Goal: Information Seeking & Learning: Learn about a topic

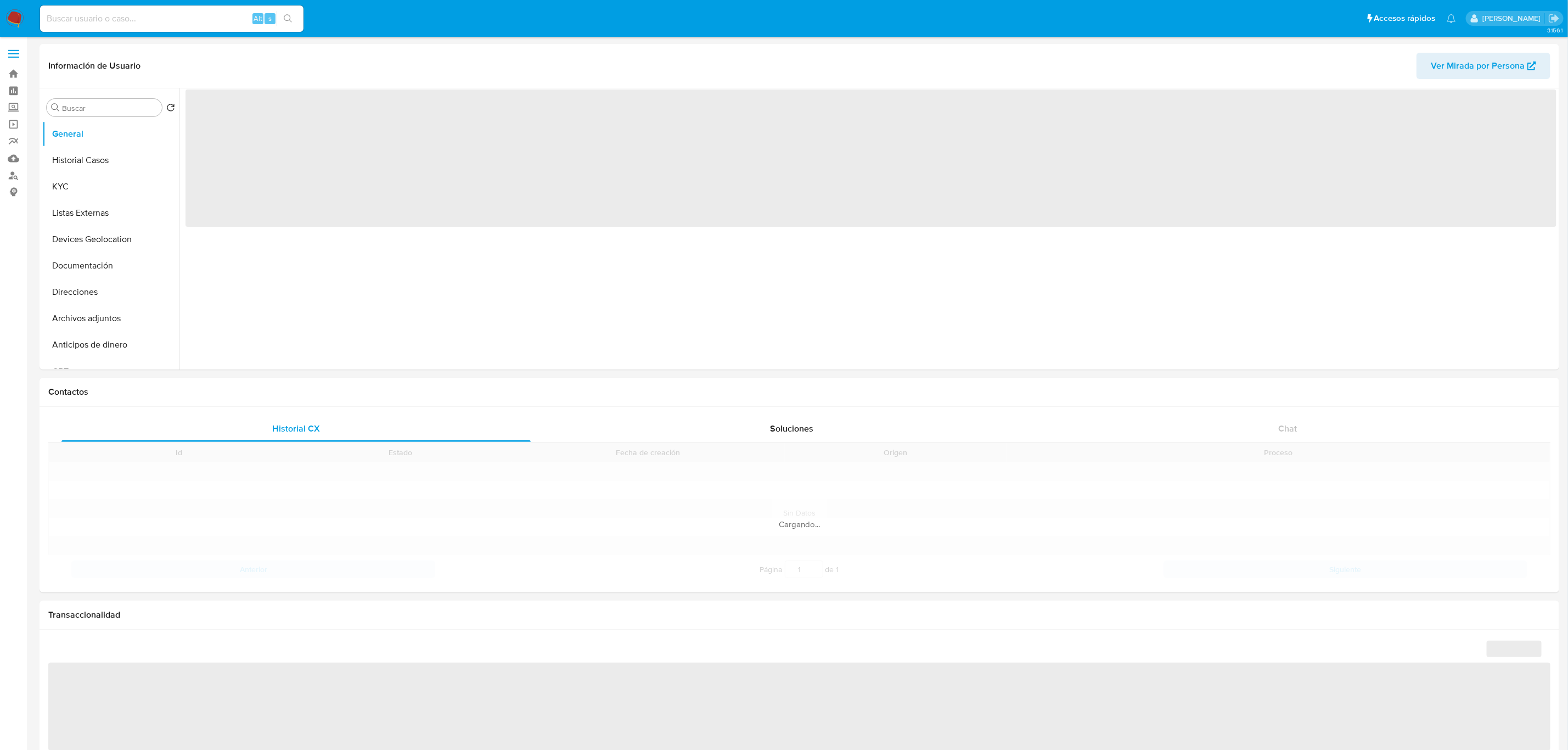
click at [157, 22] on input at bounding box center [172, 19] width 263 height 14
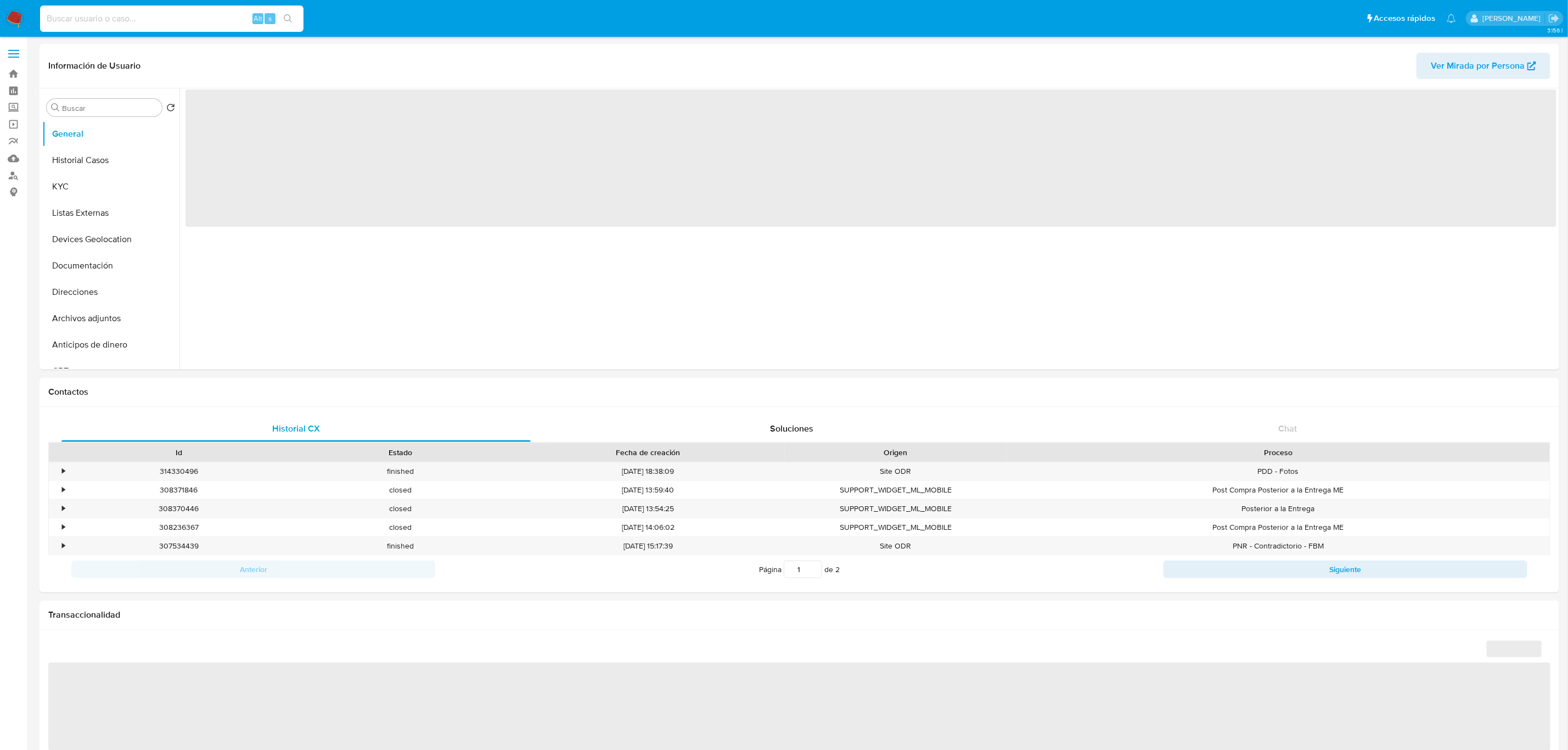
paste input "268218488"
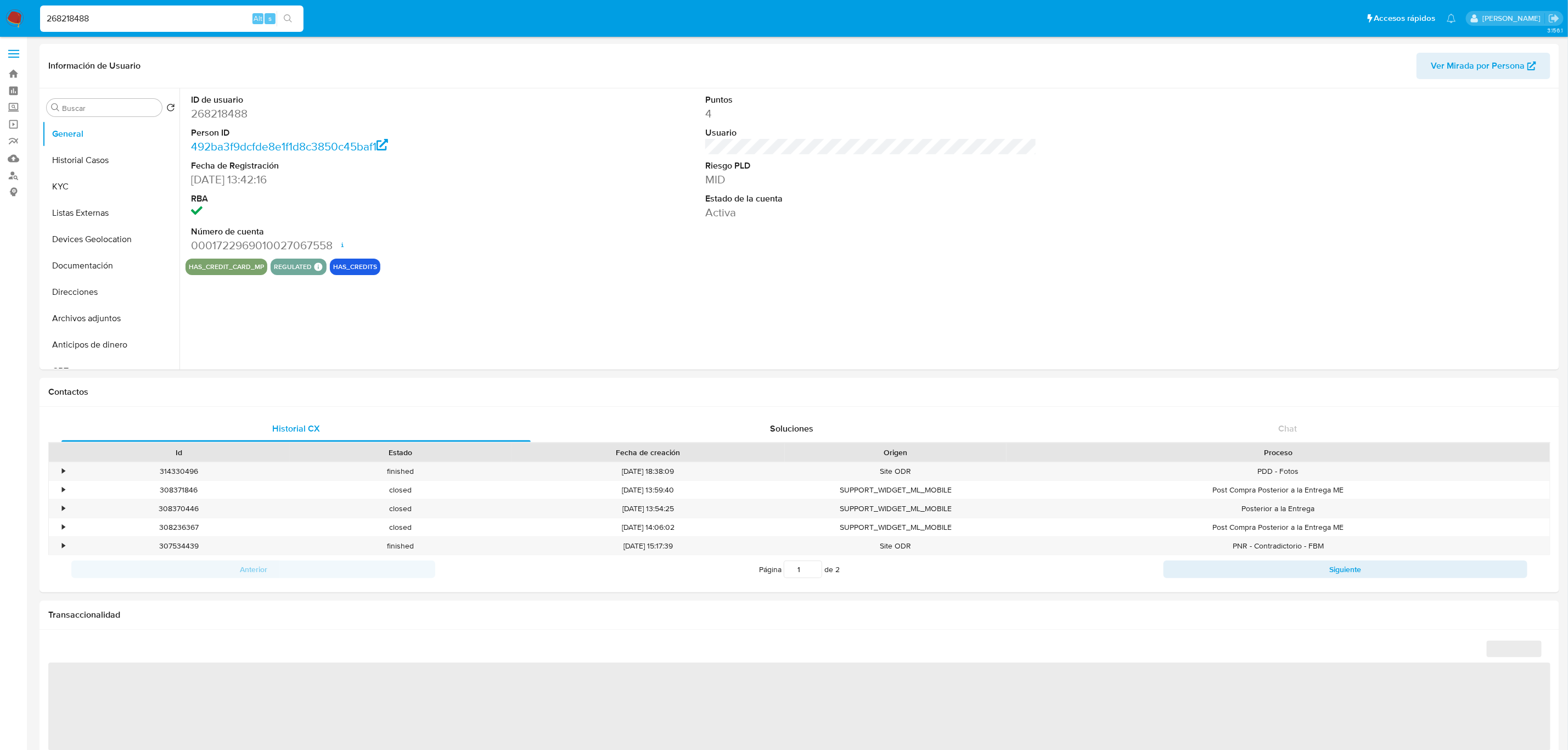
type input "268218488"
select select "10"
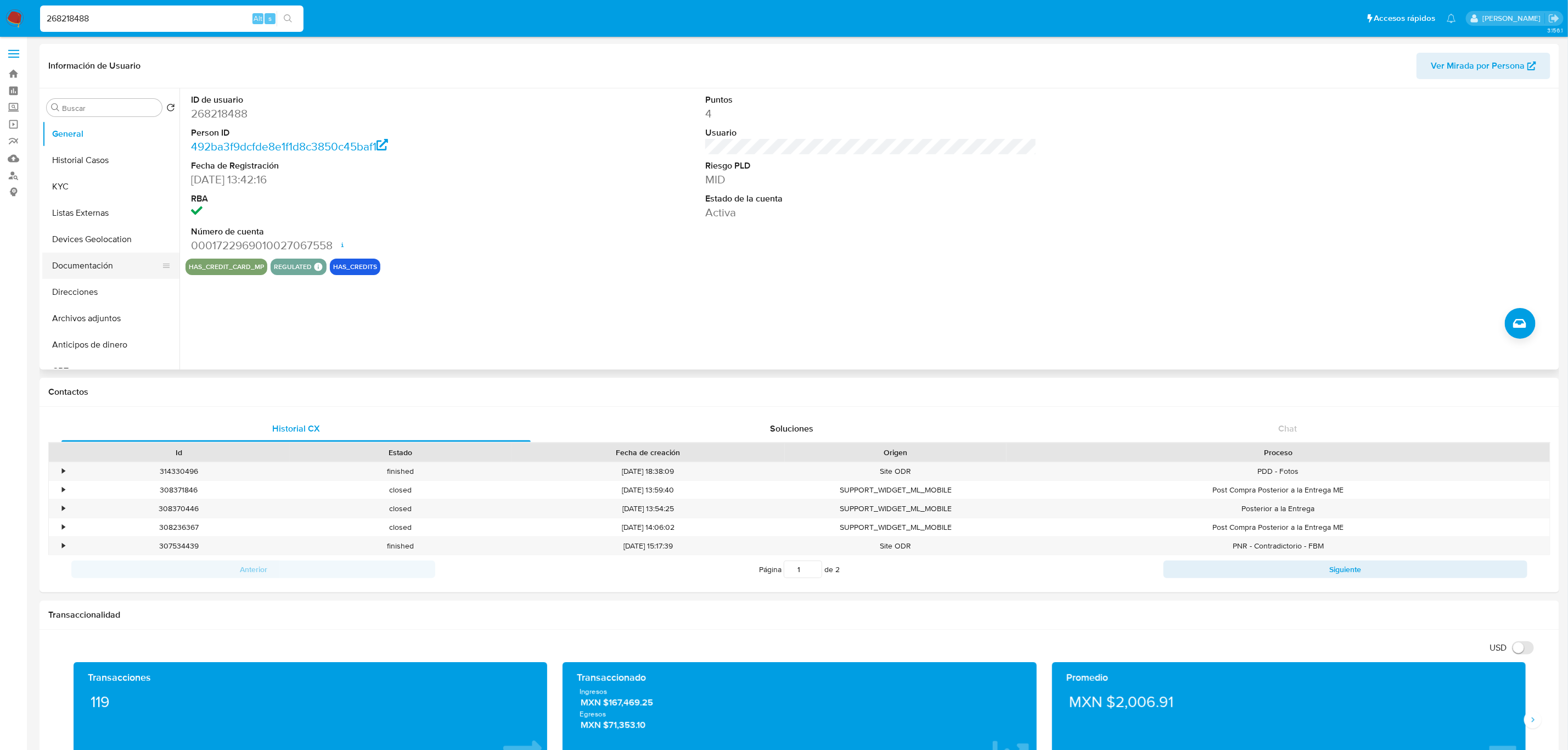
click at [94, 264] on button "Documentación" at bounding box center [107, 265] width 129 height 27
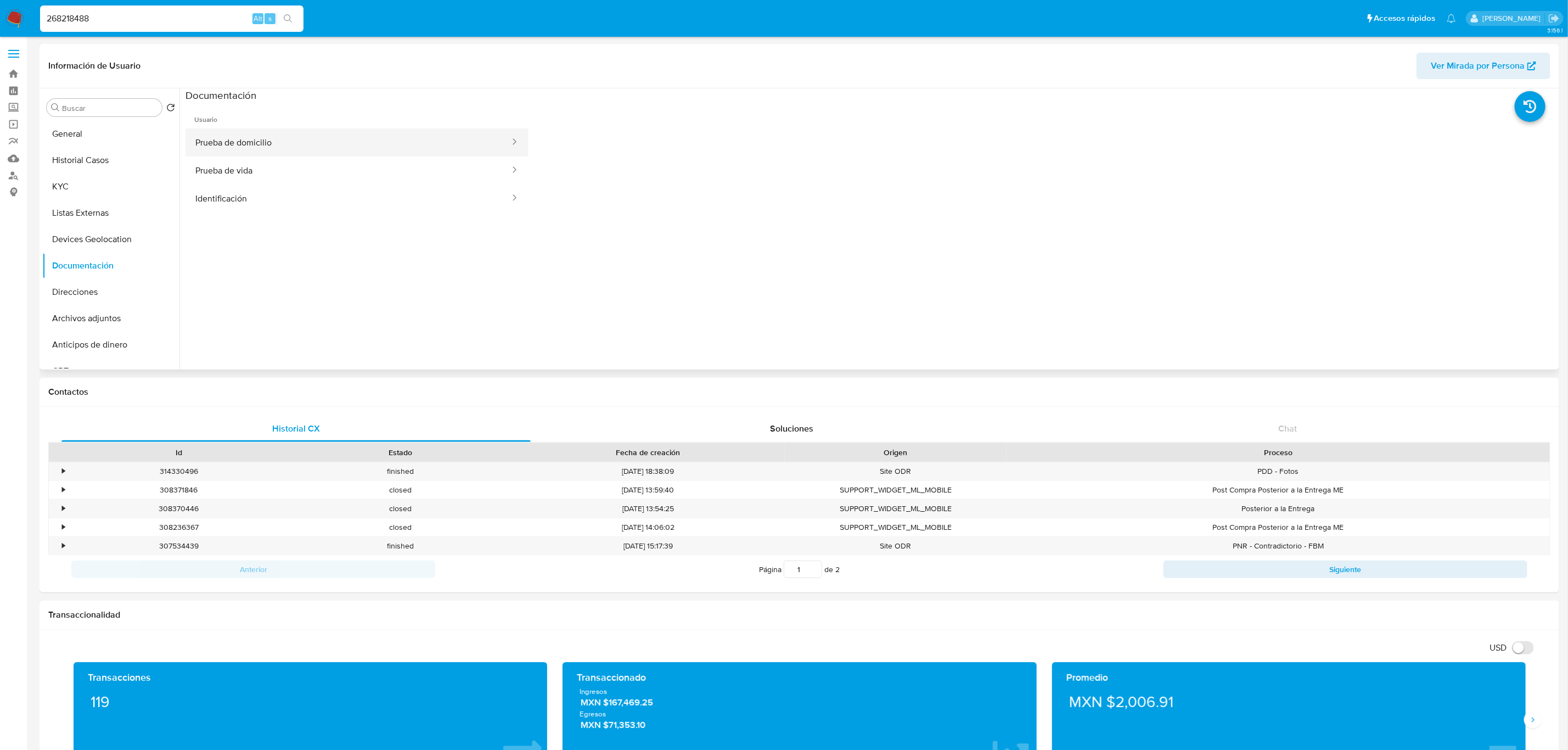
click at [328, 142] on button "Prueba de domicilio" at bounding box center [348, 142] width 326 height 28
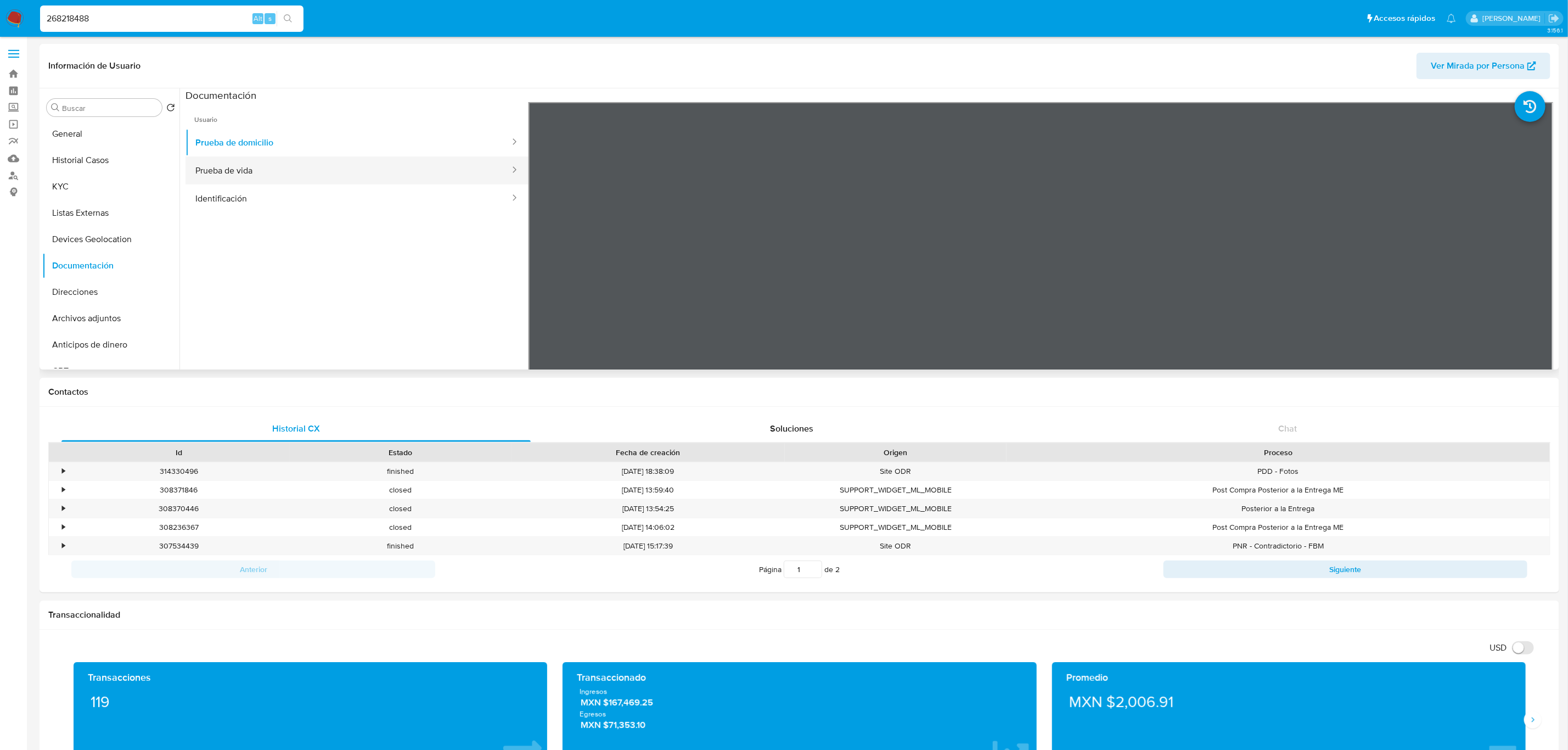
click at [259, 174] on button "Prueba de vida" at bounding box center [348, 170] width 326 height 28
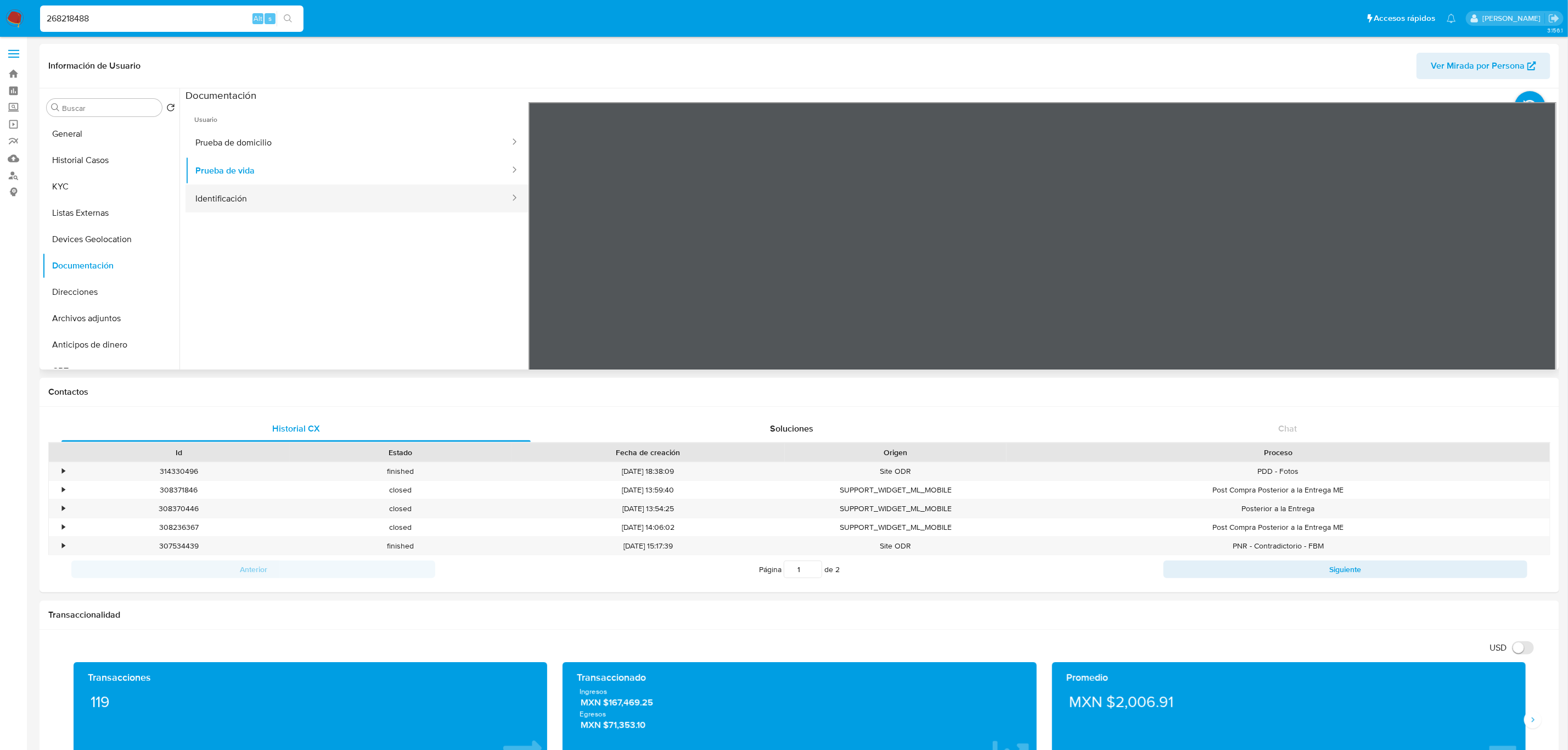
click at [304, 189] on button "Identificación" at bounding box center [348, 198] width 326 height 28
click at [1538, 276] on icon at bounding box center [1543, 281] width 22 height 22
click at [68, 192] on button "KYC" at bounding box center [107, 187] width 129 height 27
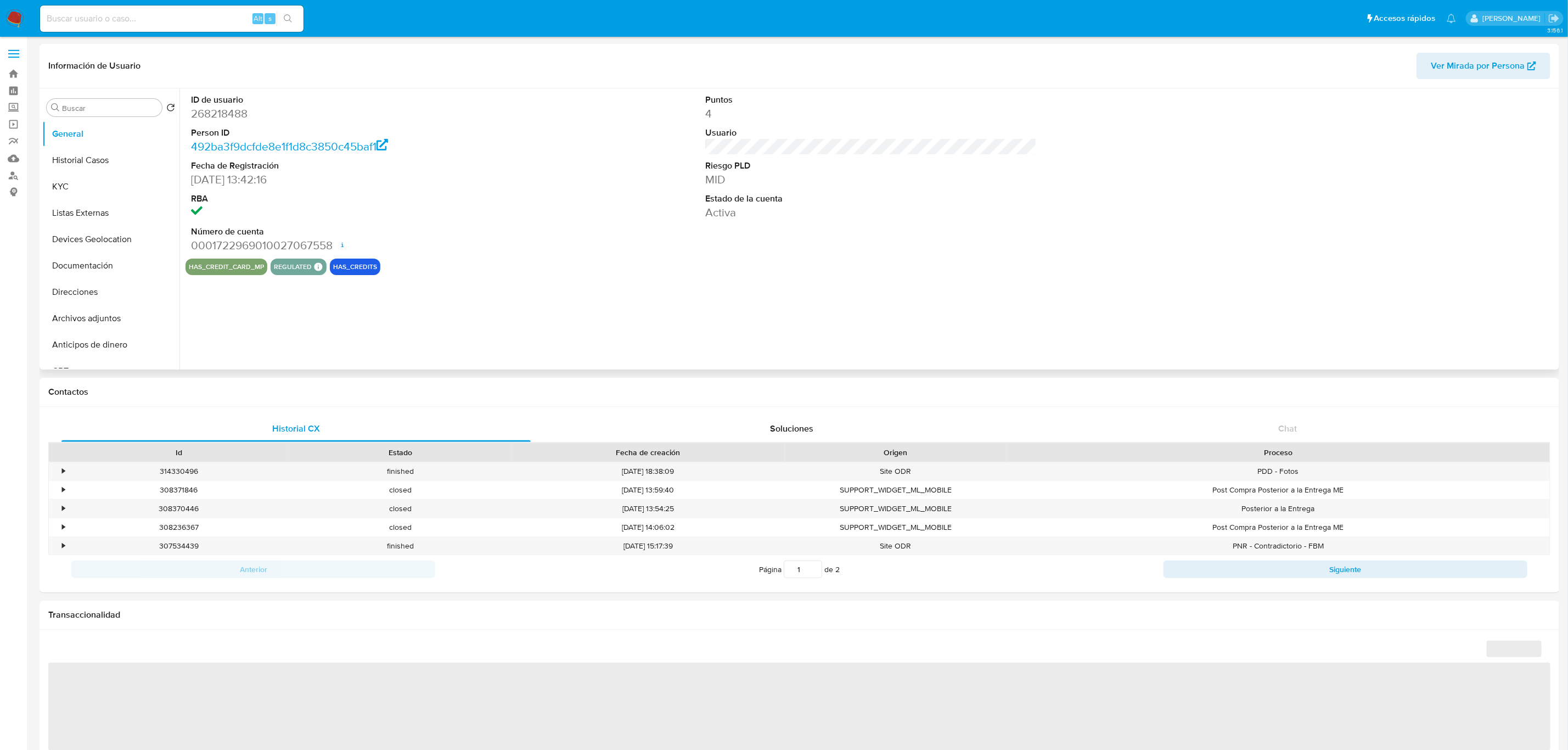
select select "10"
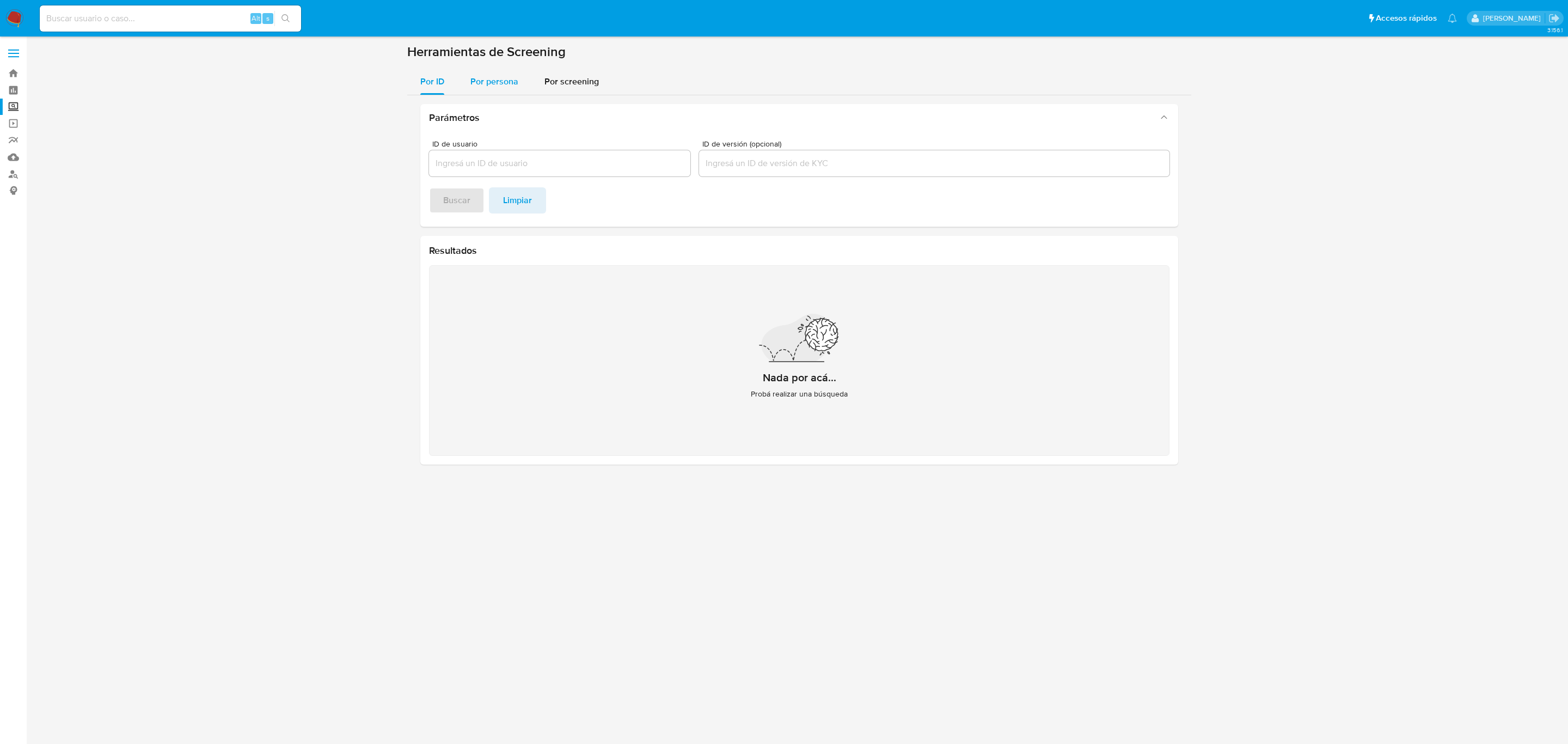
click at [479, 79] on span "Por persona" at bounding box center [494, 81] width 48 height 12
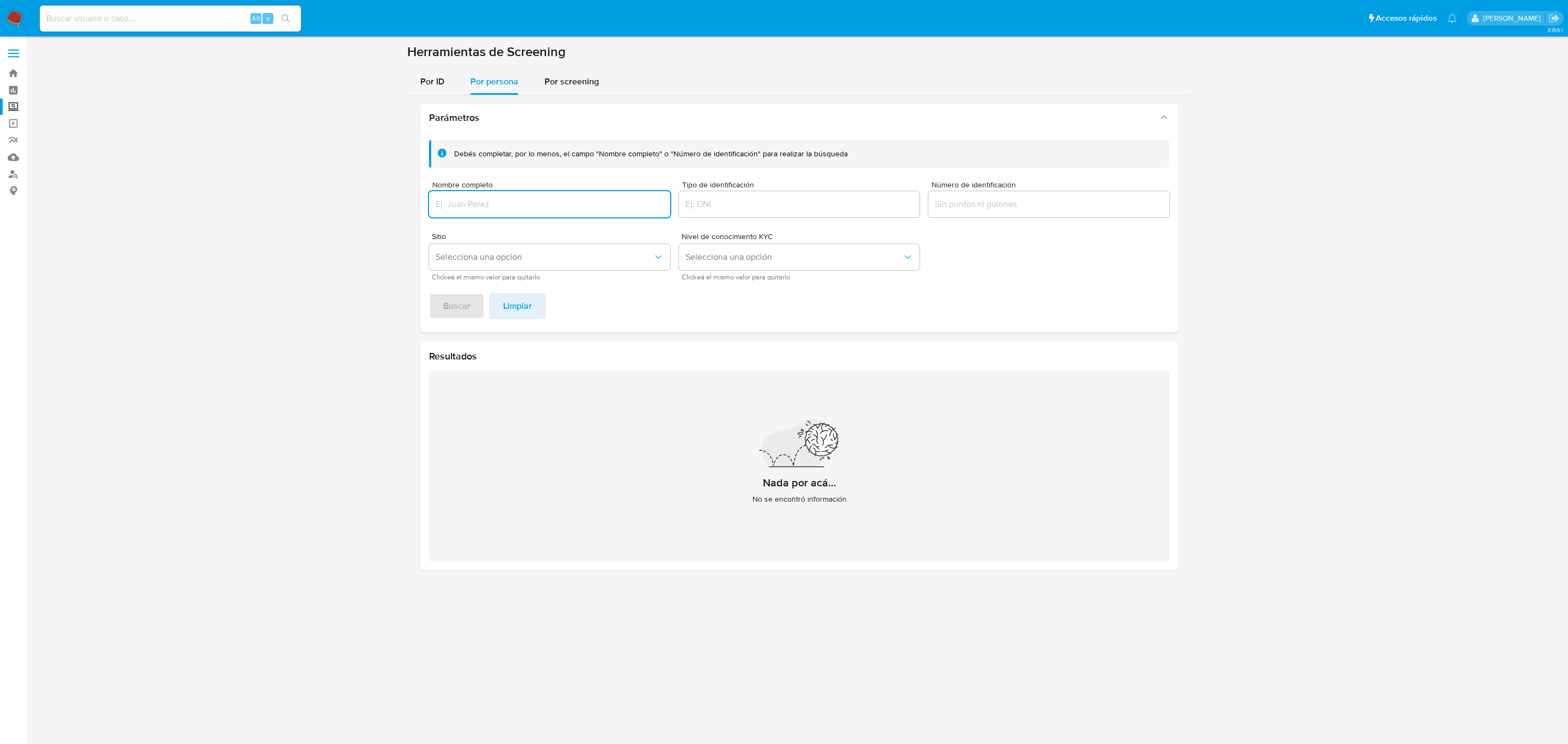
click at [468, 197] on input "Nombre completo" at bounding box center [550, 205] width 241 height 14
type input "PROMOTORA DE DESARROLLOS URBANOS"
click at [461, 301] on span "Buscar" at bounding box center [457, 306] width 27 height 24
drag, startPoint x: 616, startPoint y: 205, endPoint x: 511, endPoint y: 185, distance: 106.9
click at [412, 186] on div "Parámetros Debés completar, por lo menos, el campo "Nombre completo" o "Número …" at bounding box center [799, 337] width 784 height 484
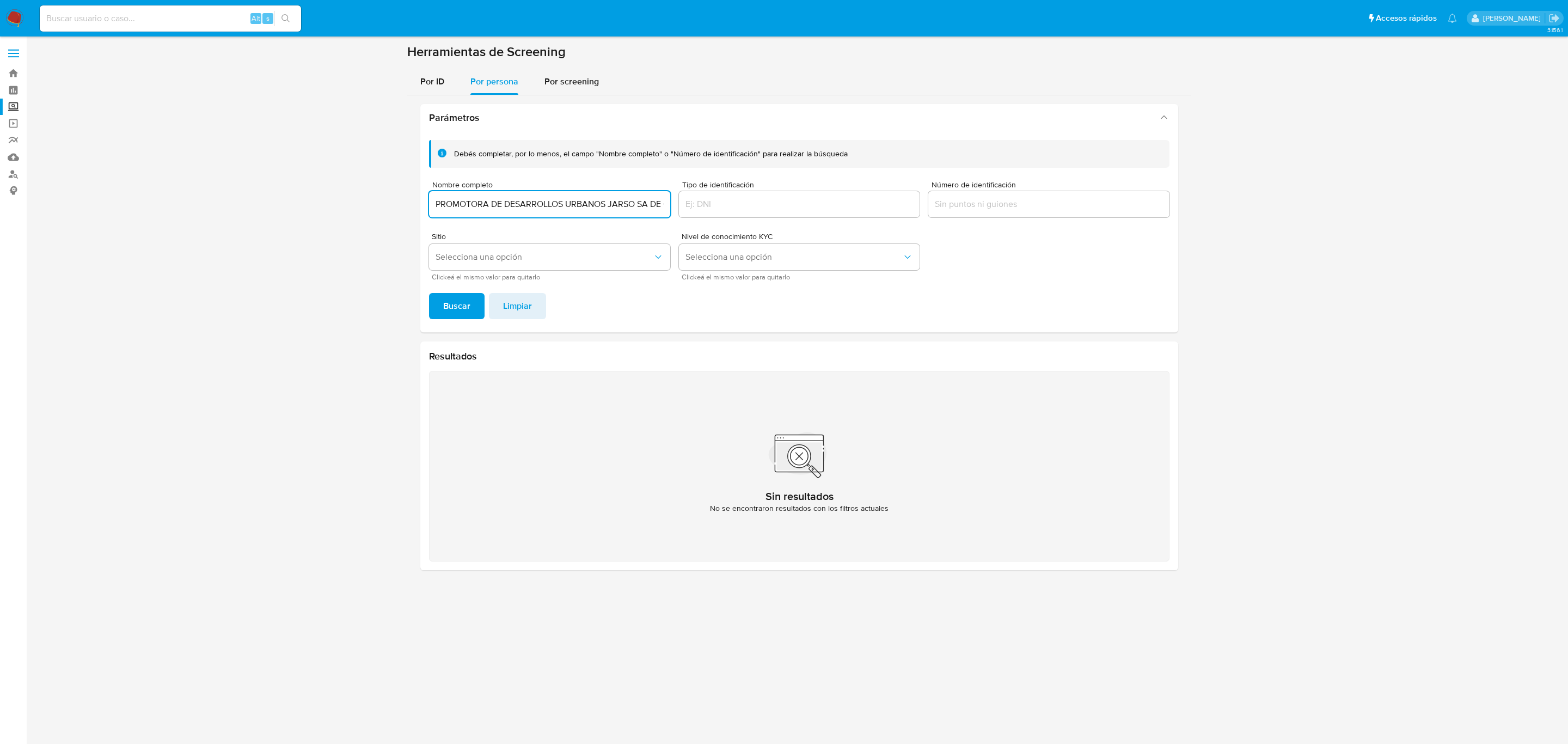
scroll to position [0, 12]
type input "PROMOTORA DE DESARROLLOS URBANOS JARSO SA DE CV"
click at [457, 306] on span "Buscar" at bounding box center [457, 306] width 27 height 24
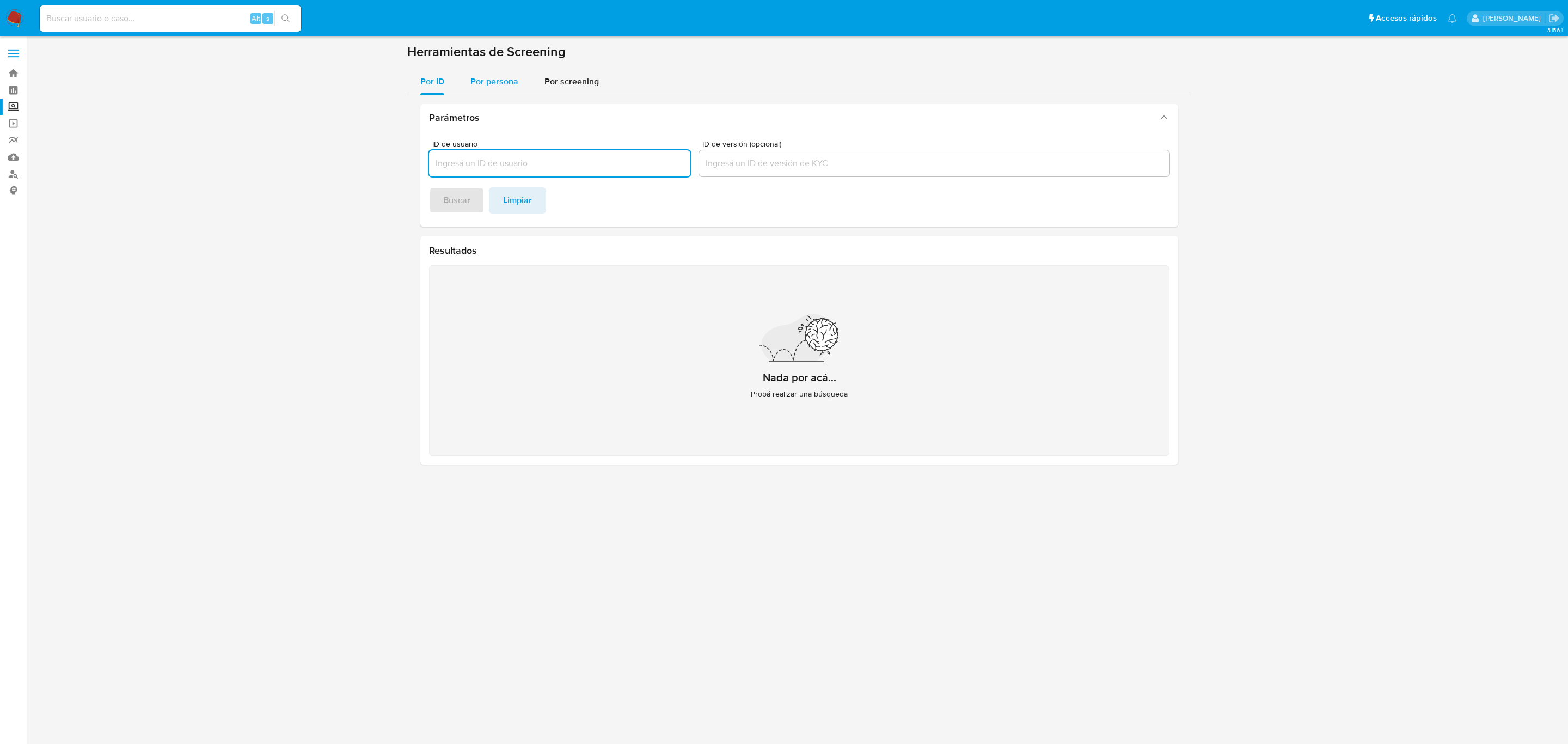
click at [497, 80] on span "Por persona" at bounding box center [494, 81] width 48 height 12
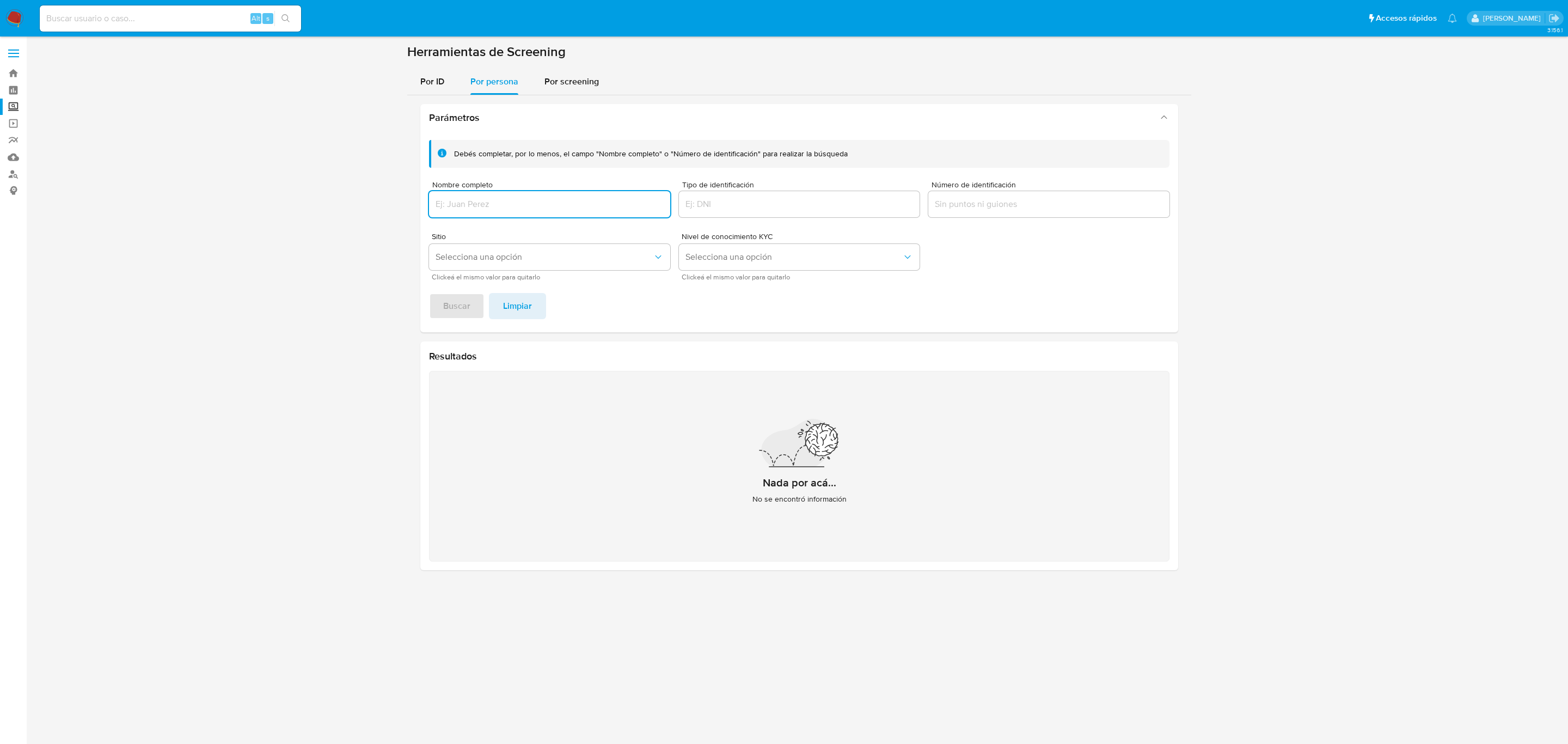
click at [506, 205] on input "Nombre completo" at bounding box center [550, 205] width 241 height 14
type input "Ana Paola RamIrez Silva"
click at [429, 293] on button "Buscar" at bounding box center [457, 306] width 55 height 26
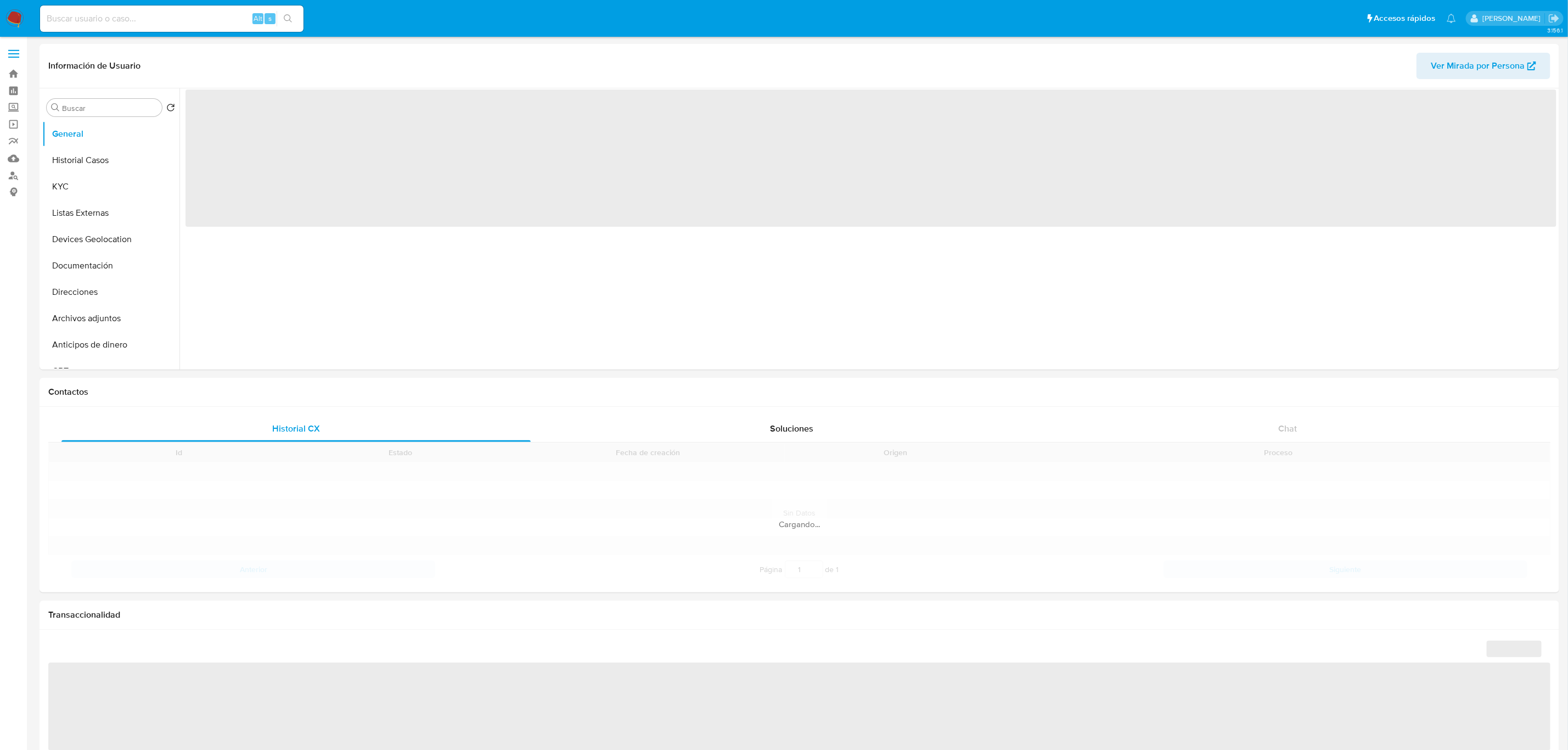
click at [147, 16] on input at bounding box center [172, 19] width 263 height 14
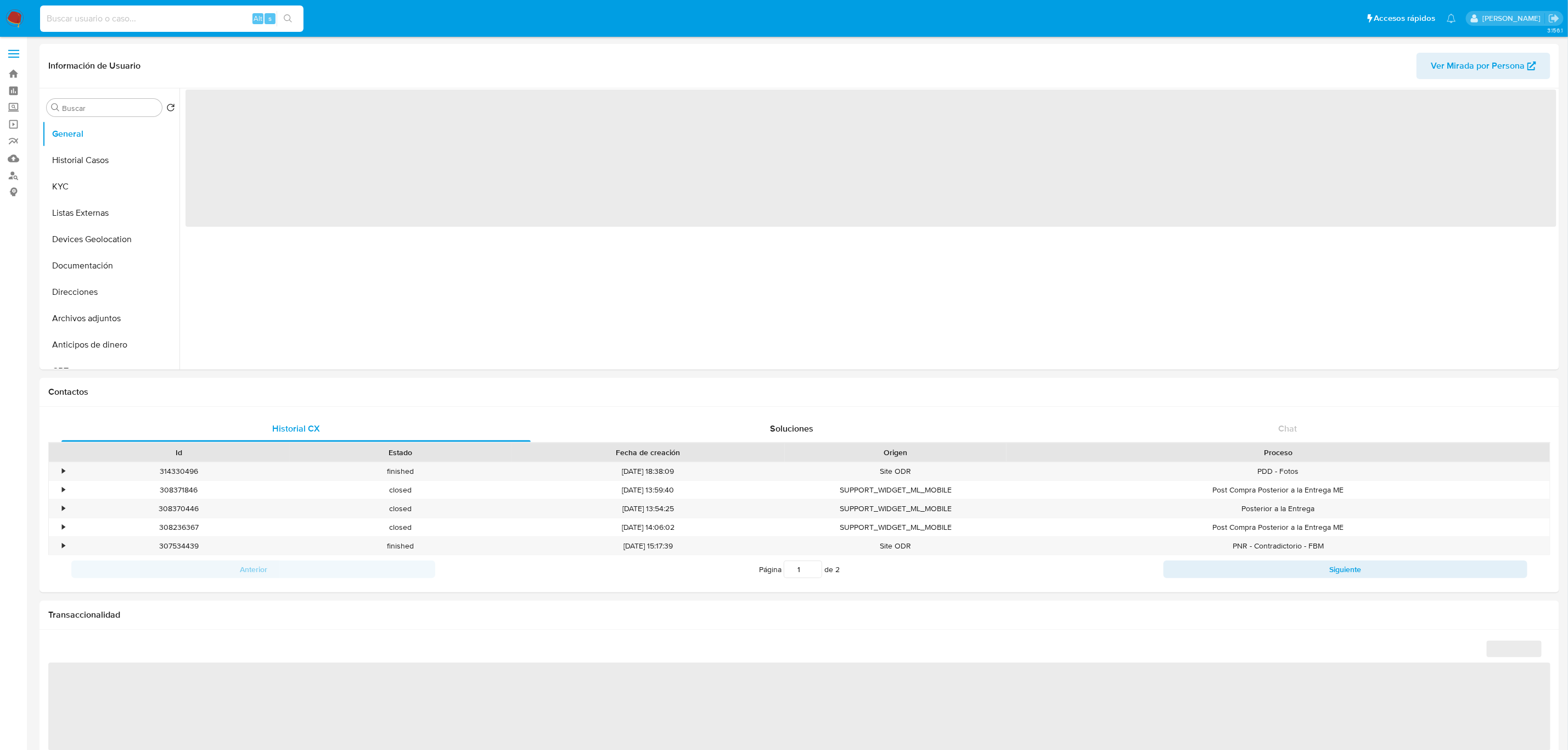
paste input "268218488"
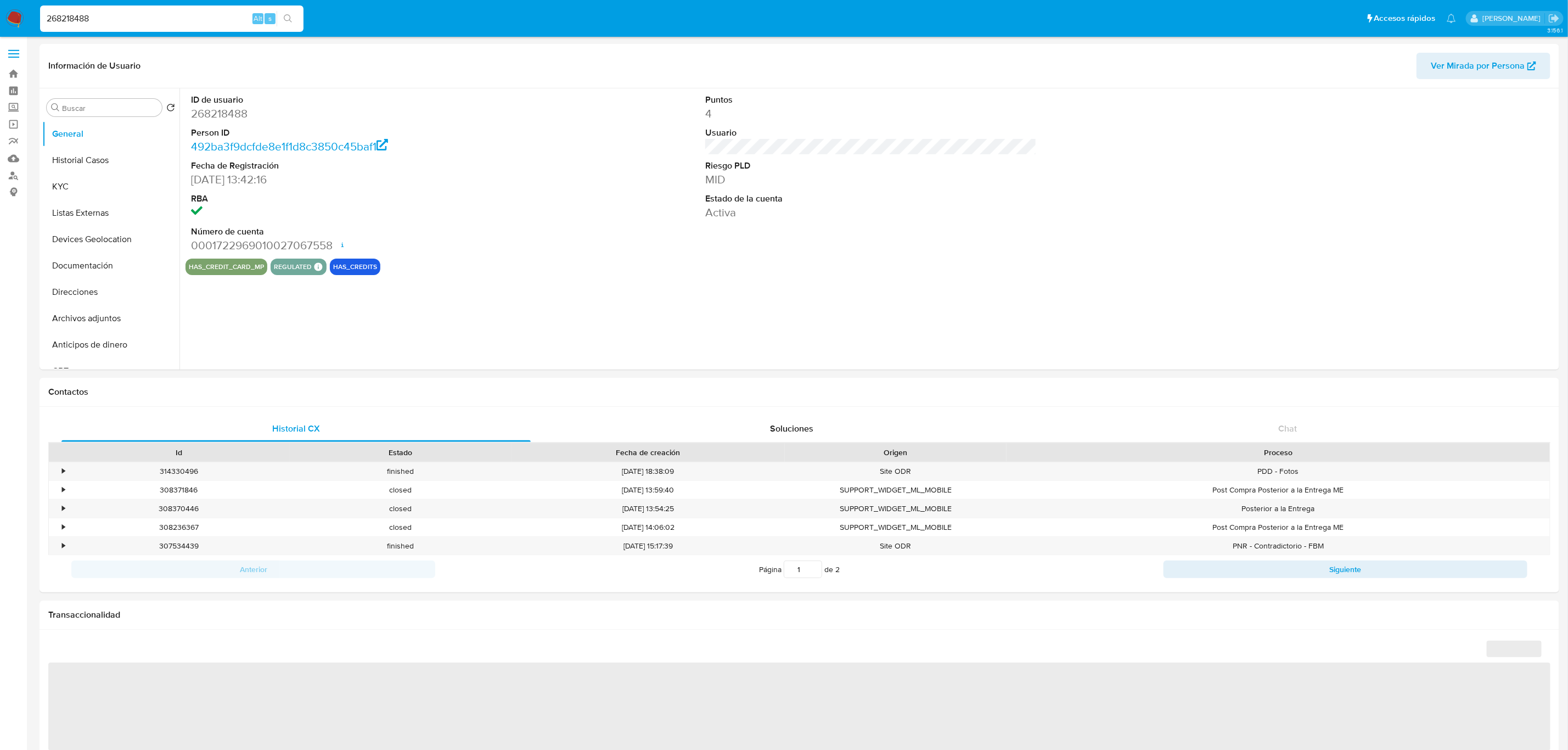
type input "268218488"
select select "10"
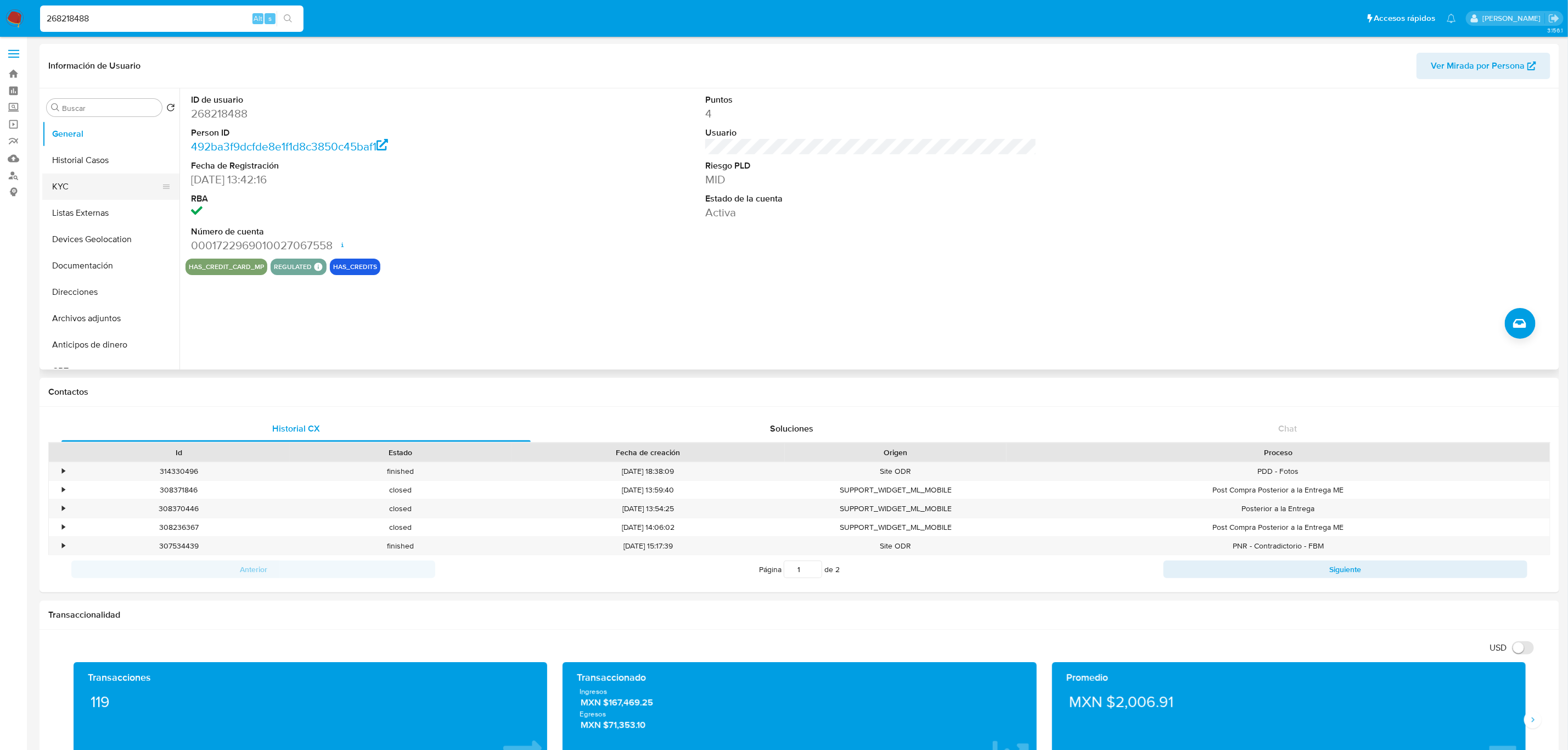
click at [111, 187] on button "KYC" at bounding box center [107, 187] width 129 height 27
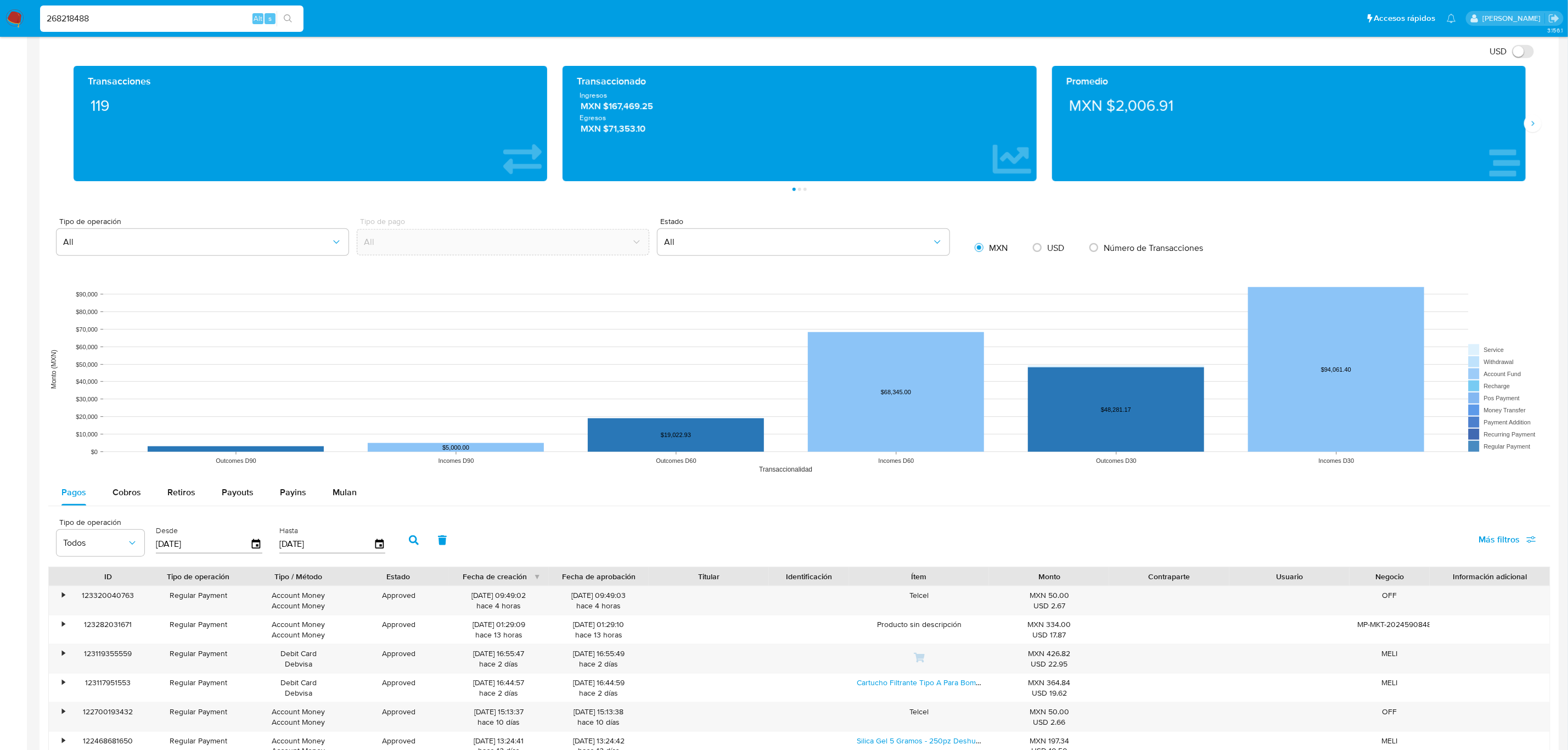
scroll to position [742, 0]
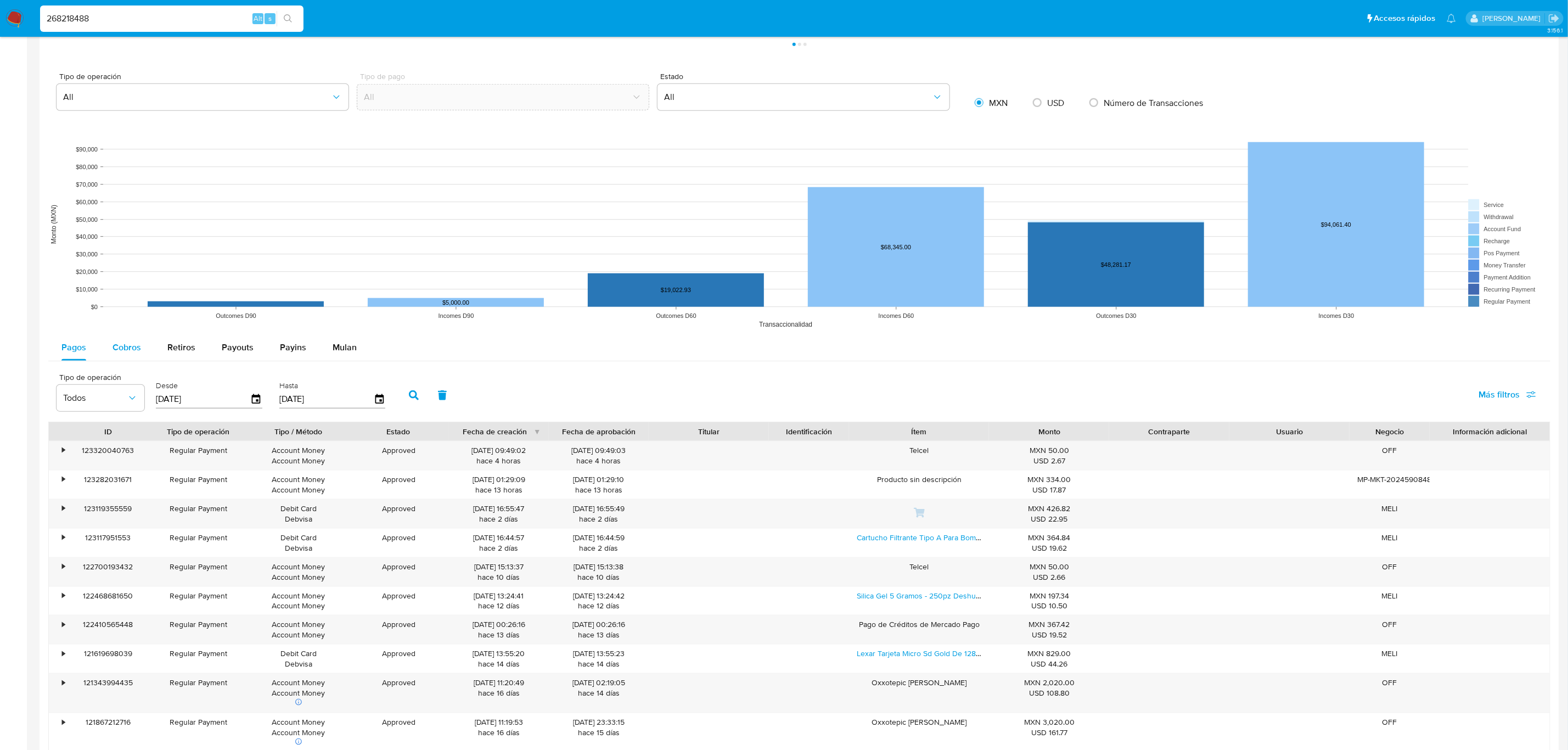
click at [124, 348] on span "Cobros" at bounding box center [127, 347] width 29 height 12
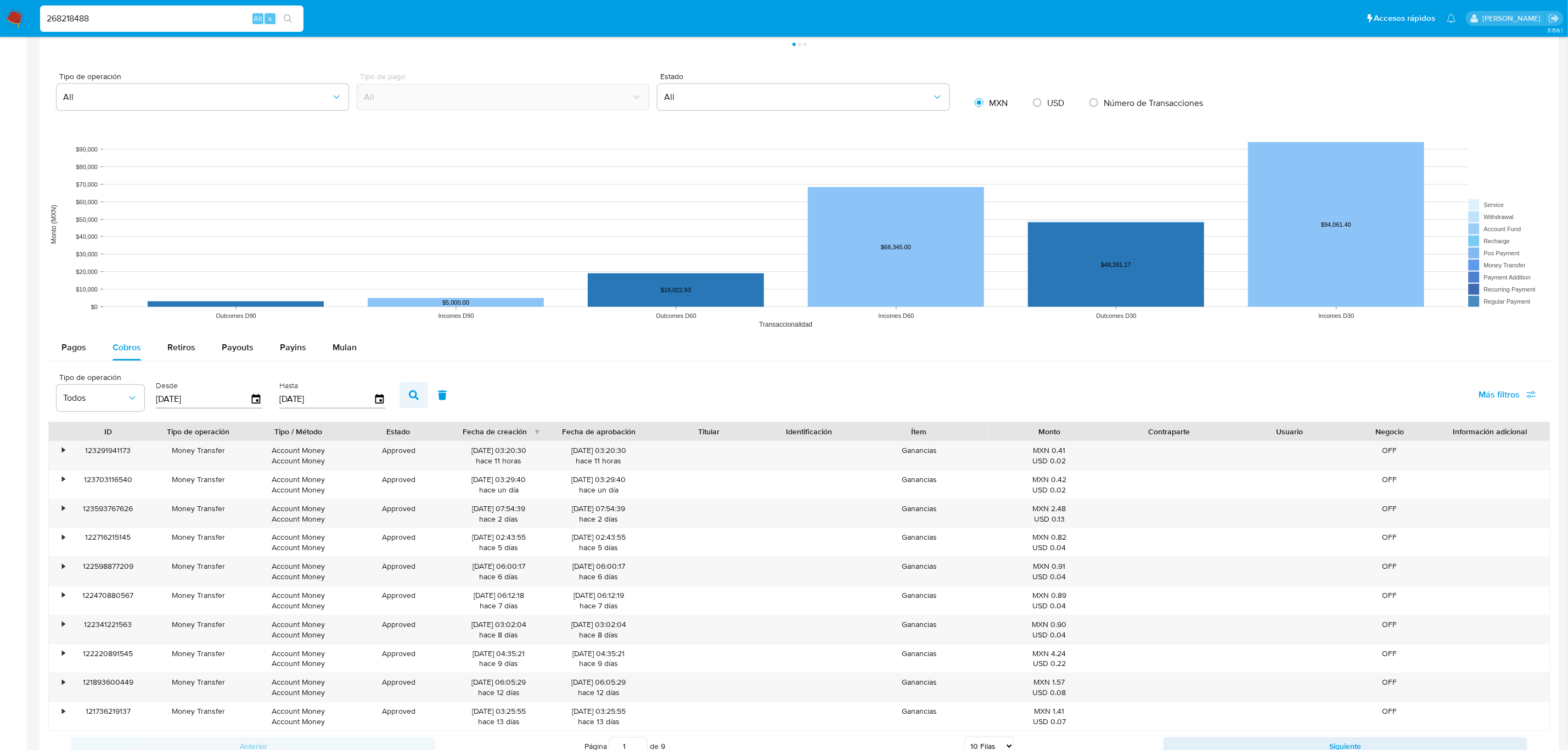
click at [409, 393] on icon "button" at bounding box center [413, 395] width 10 height 10
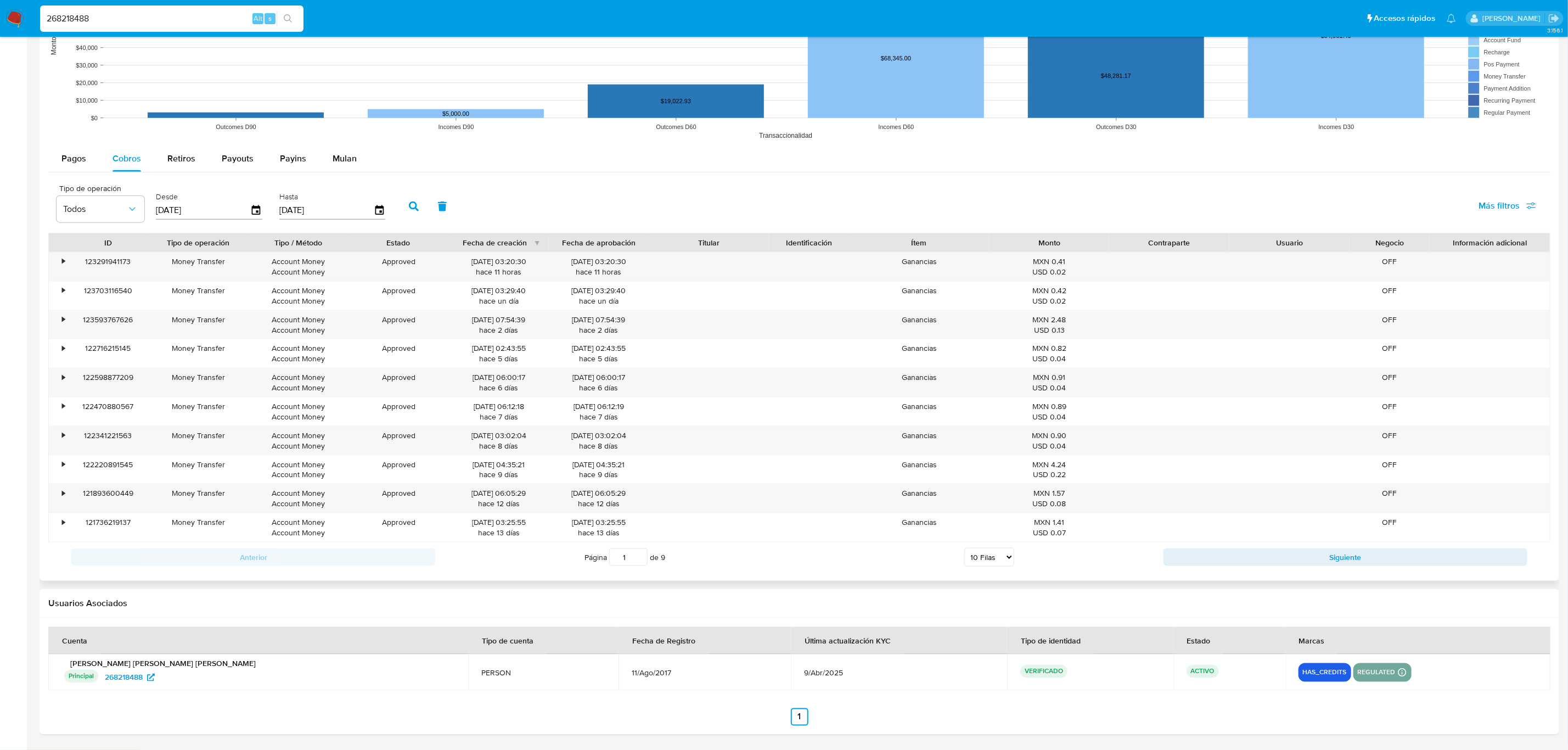
scroll to position [934, 0]
click at [999, 561] on select "5 Filas 10 Filas 20 Filas 25 Filas 50 Filas 100 Filas" at bounding box center [989, 557] width 50 height 19
select select "100"
click at [964, 548] on select "5 Filas 10 Filas 20 Filas 25 Filas 50 Filas 100 Filas" at bounding box center [989, 557] width 50 height 19
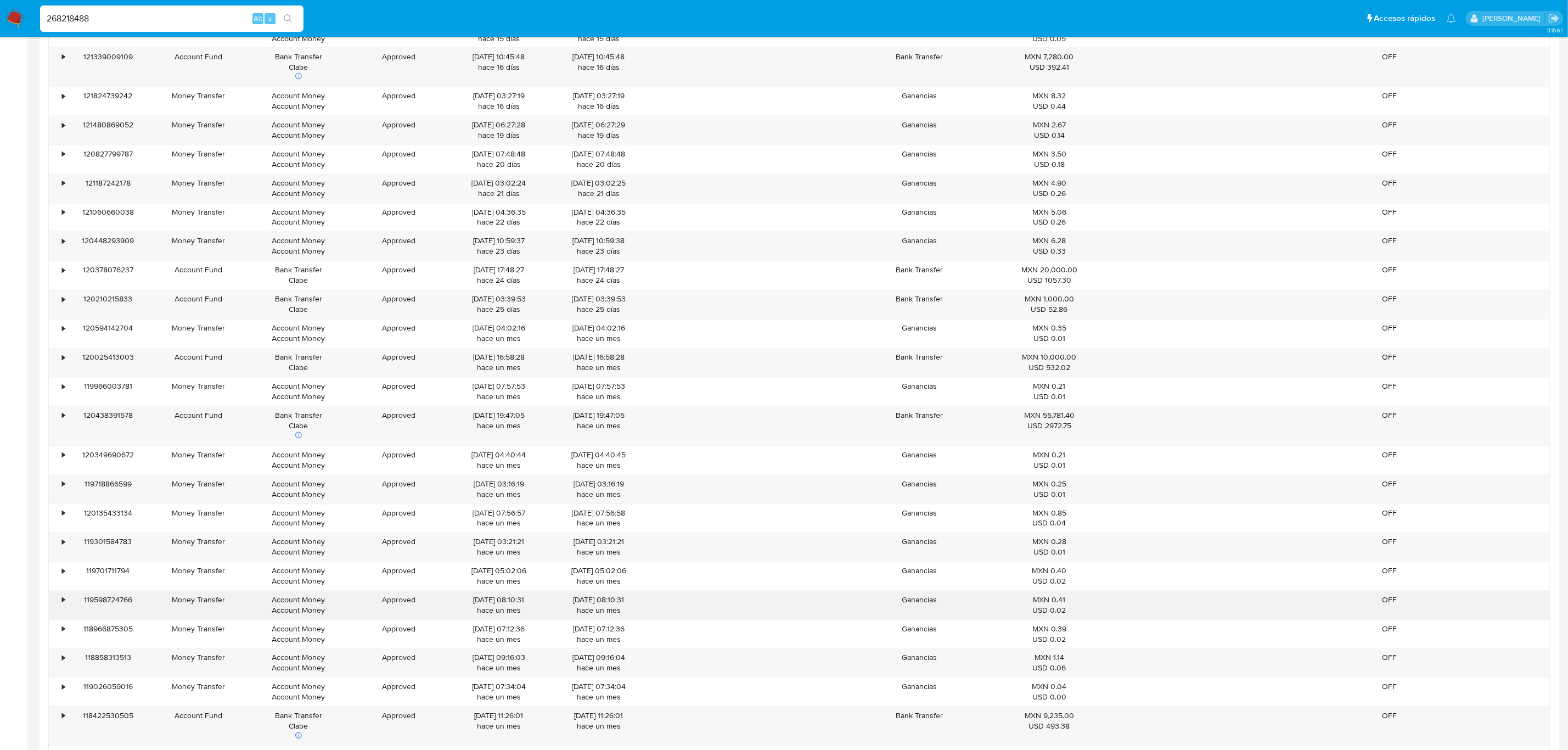
scroll to position [1511, 0]
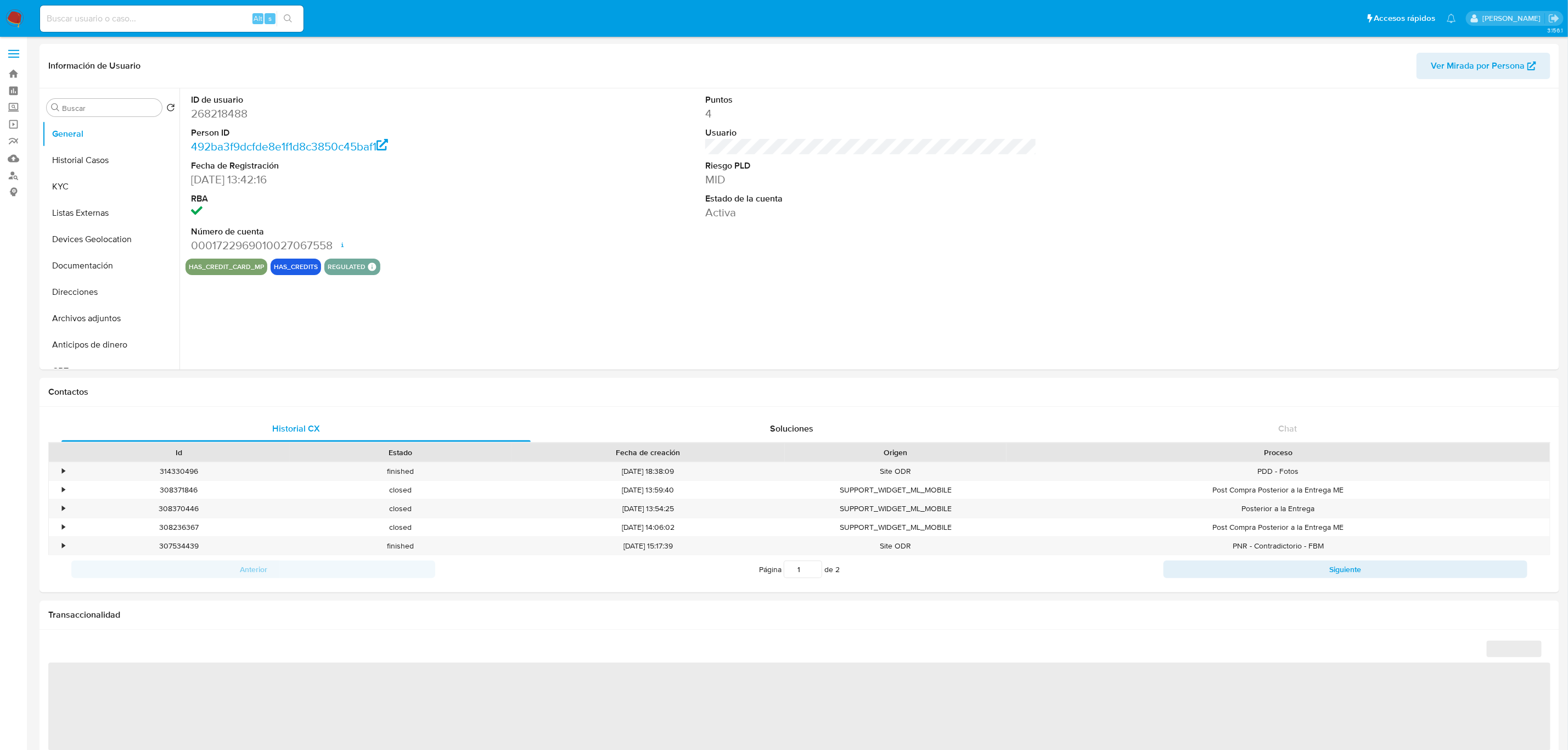
select select "10"
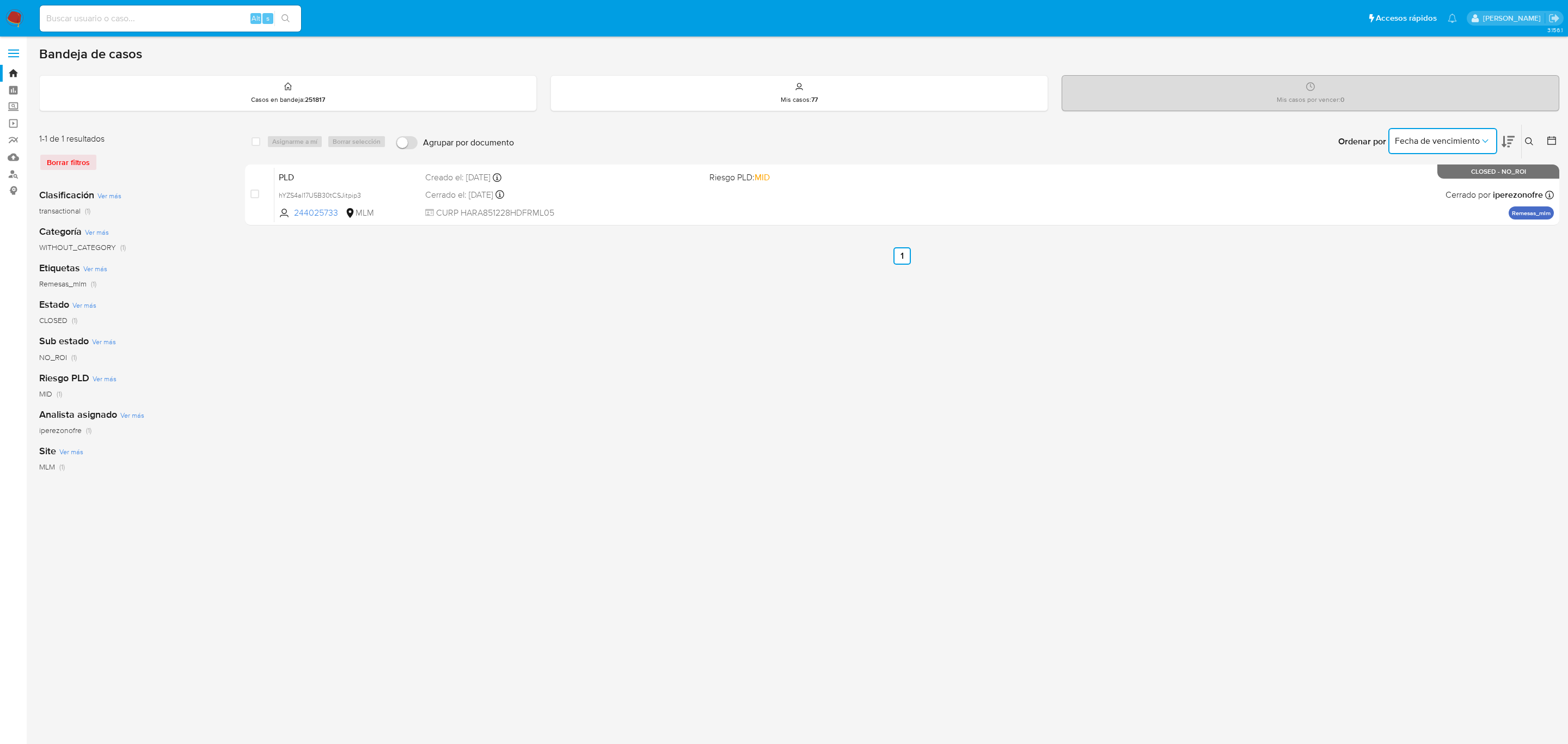
drag, startPoint x: 1460, startPoint y: 144, endPoint x: 1469, endPoint y: 144, distance: 9.0
click at [1460, 144] on span "Fecha de vencimiento" at bounding box center [1438, 141] width 85 height 11
drag, startPoint x: 1518, startPoint y: 138, endPoint x: 1524, endPoint y: 139, distance: 6.1
click at [1523, 139] on div "Ordenar por Fecha de vencimiento Fecha de creación Fecha de vencimiento Fecha d…" at bounding box center [1039, 141] width 1040 height 34
click at [1526, 139] on icon at bounding box center [1530, 142] width 9 height 9
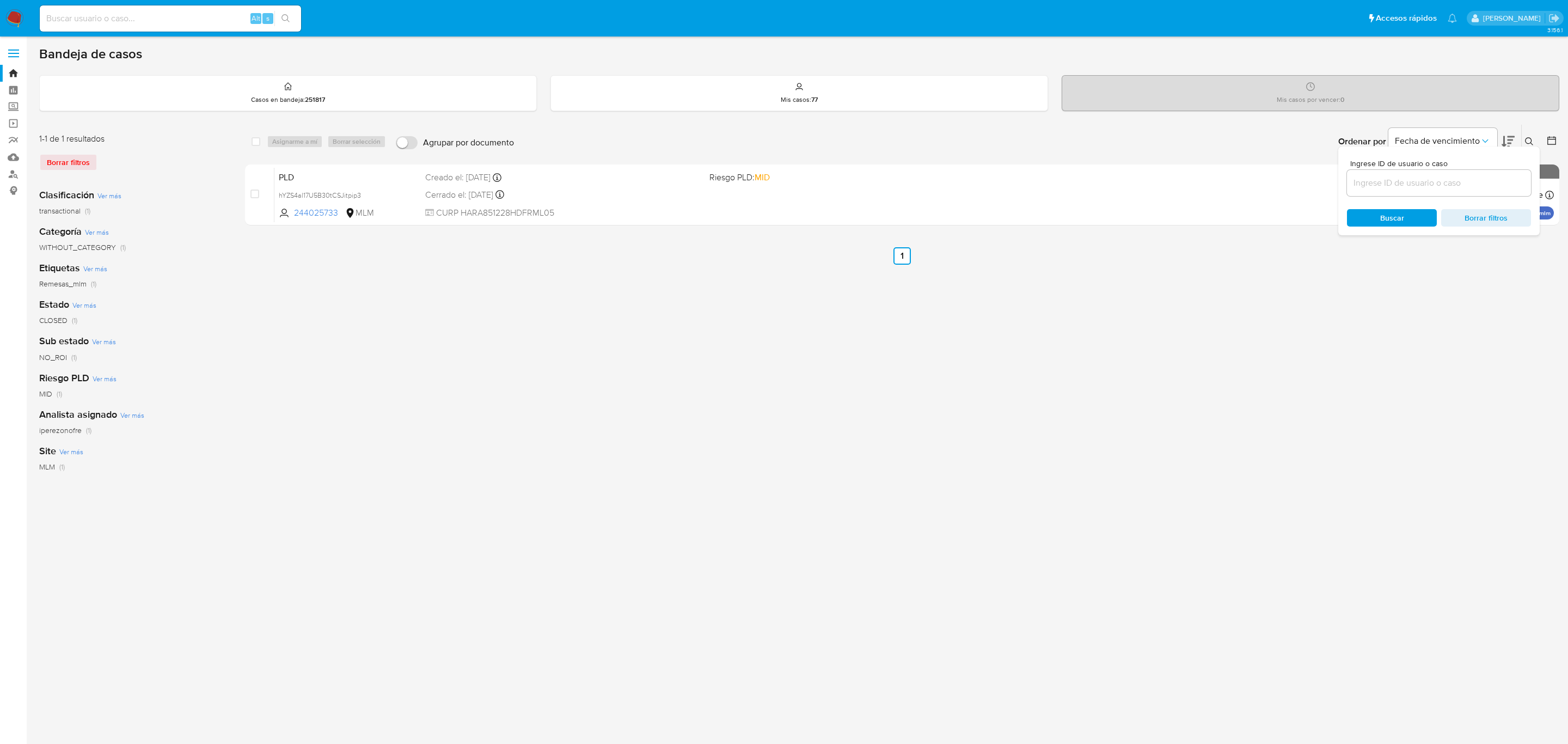
click at [1371, 188] on input at bounding box center [1439, 183] width 184 height 14
type input "268218488"
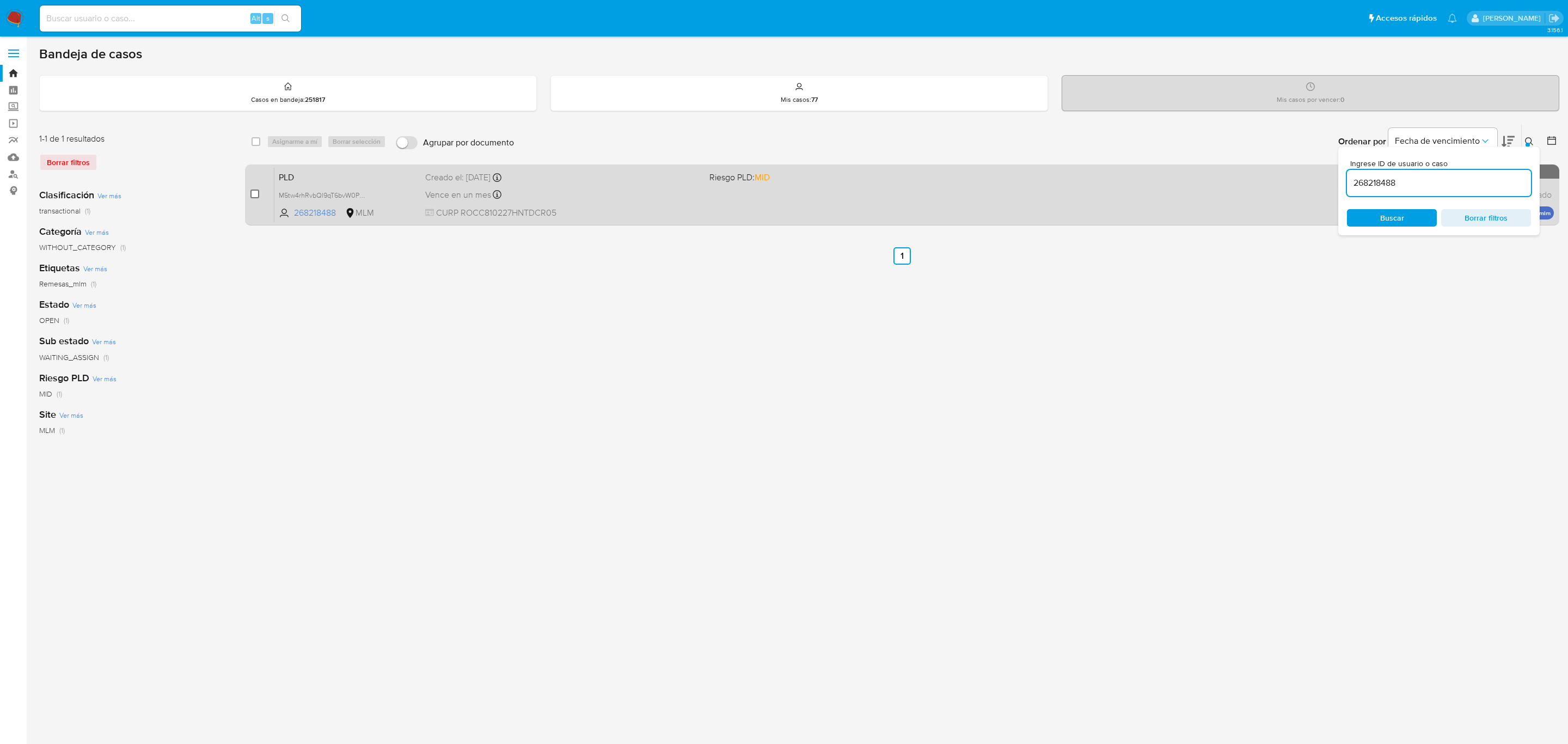
click at [257, 192] on input "checkbox" at bounding box center [255, 194] width 9 height 9
checkbox input "true"
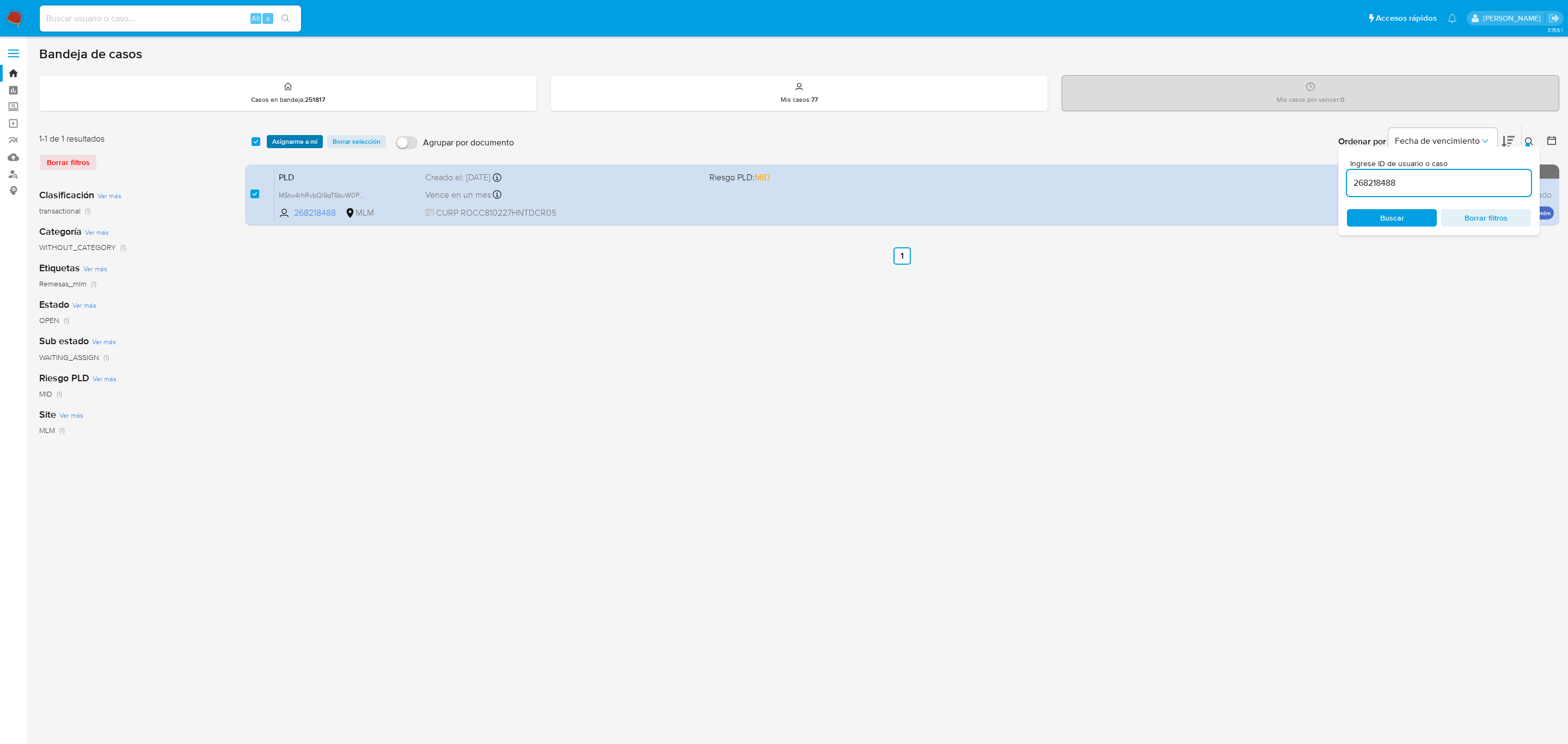
click at [295, 136] on span "Asignarme a mí" at bounding box center [295, 141] width 45 height 11
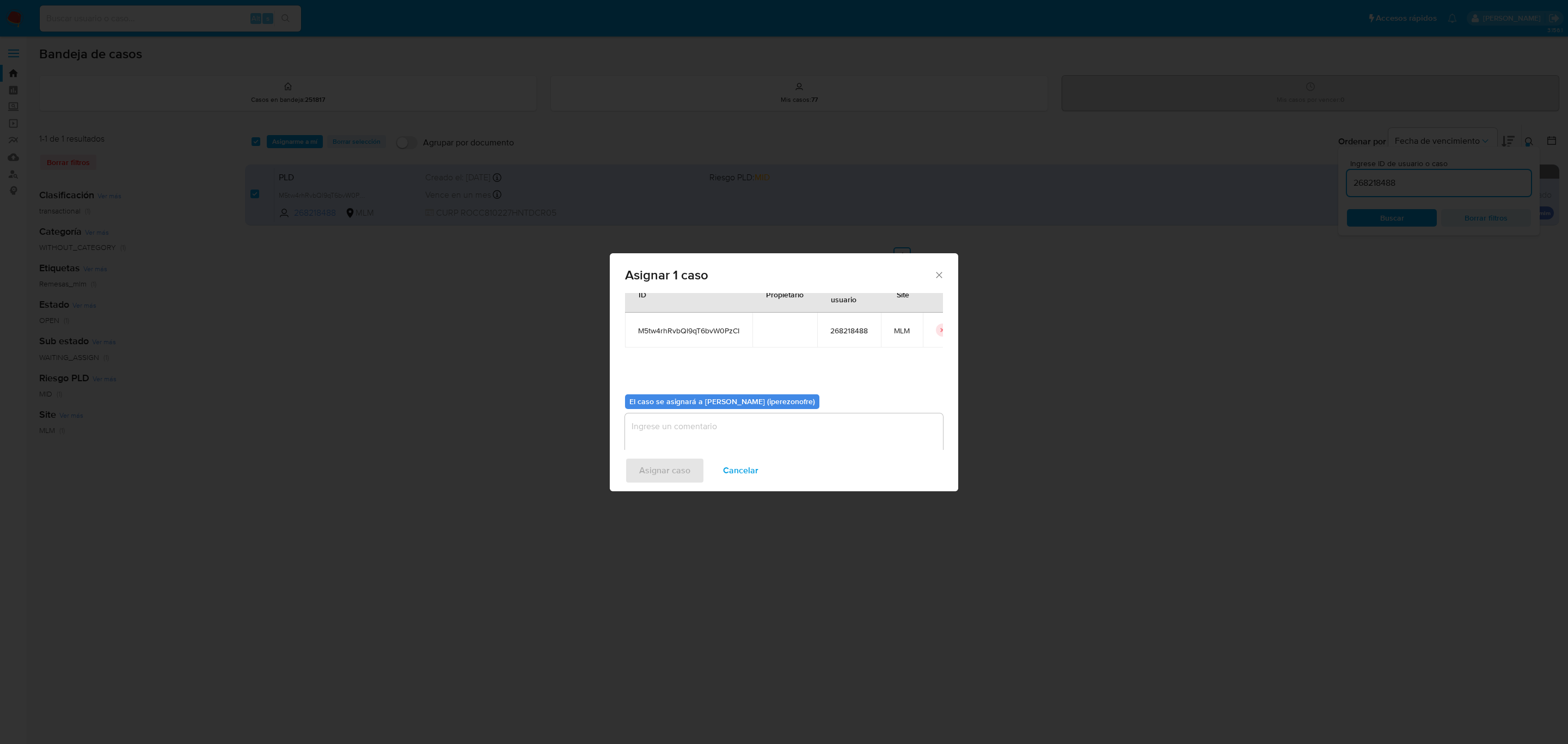
scroll to position [55, 0]
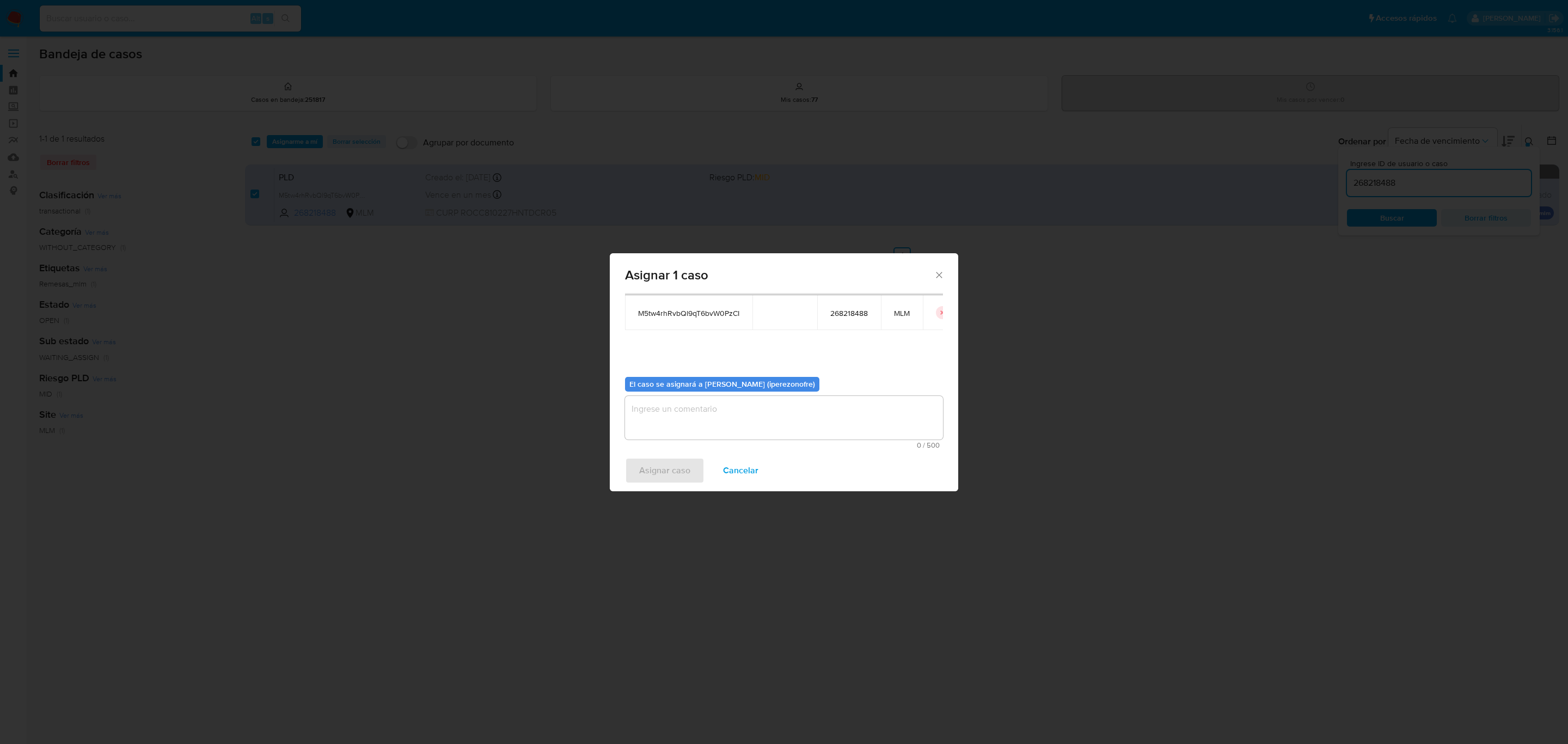
click at [742, 409] on textarea "assign-modal" at bounding box center [784, 418] width 318 height 44
type textarea "IPO"
click at [663, 467] on span "Asignar caso" at bounding box center [664, 470] width 51 height 24
checkbox input "false"
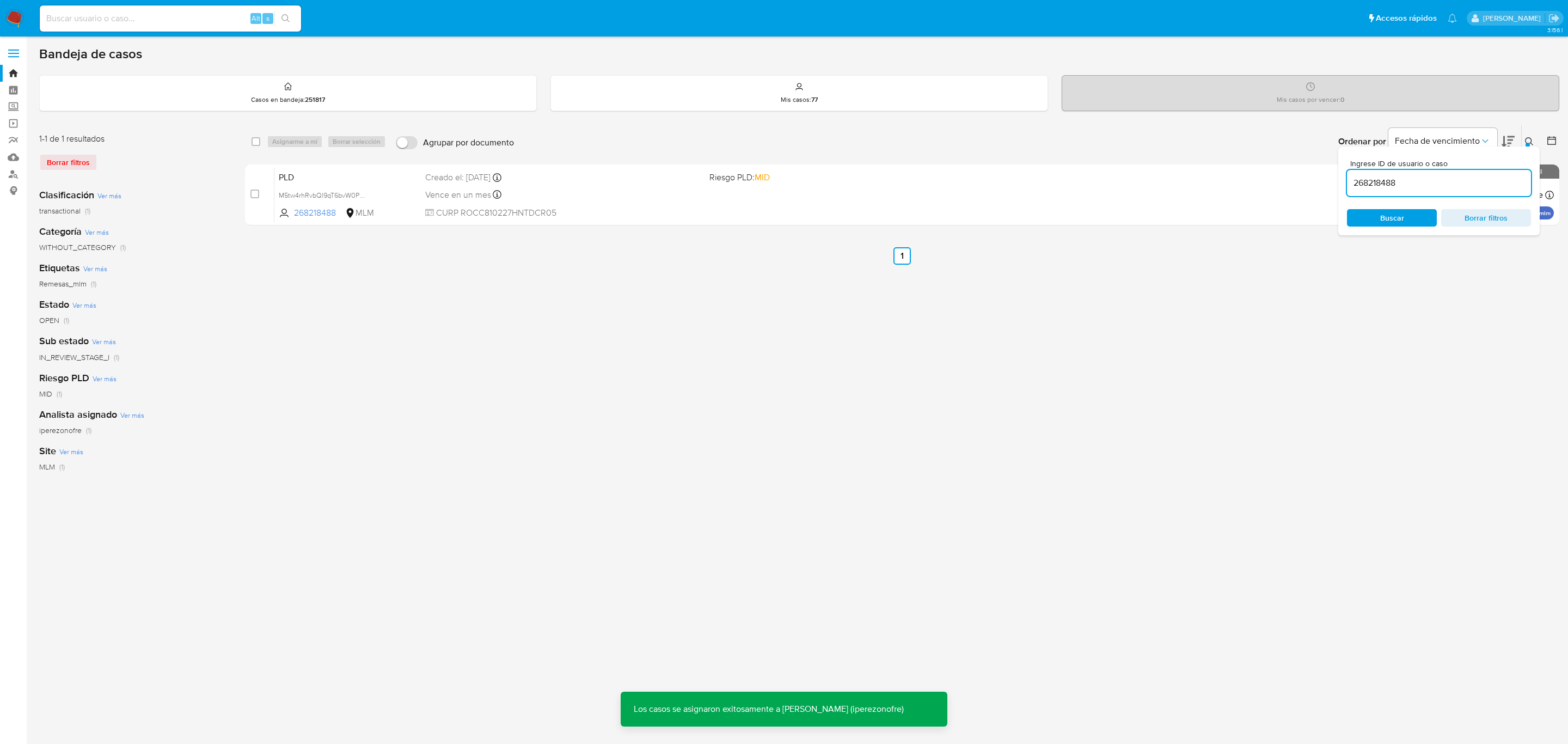
click at [600, 214] on span "CURP ROCC810227HNTDCR05" at bounding box center [562, 213] width 275 height 12
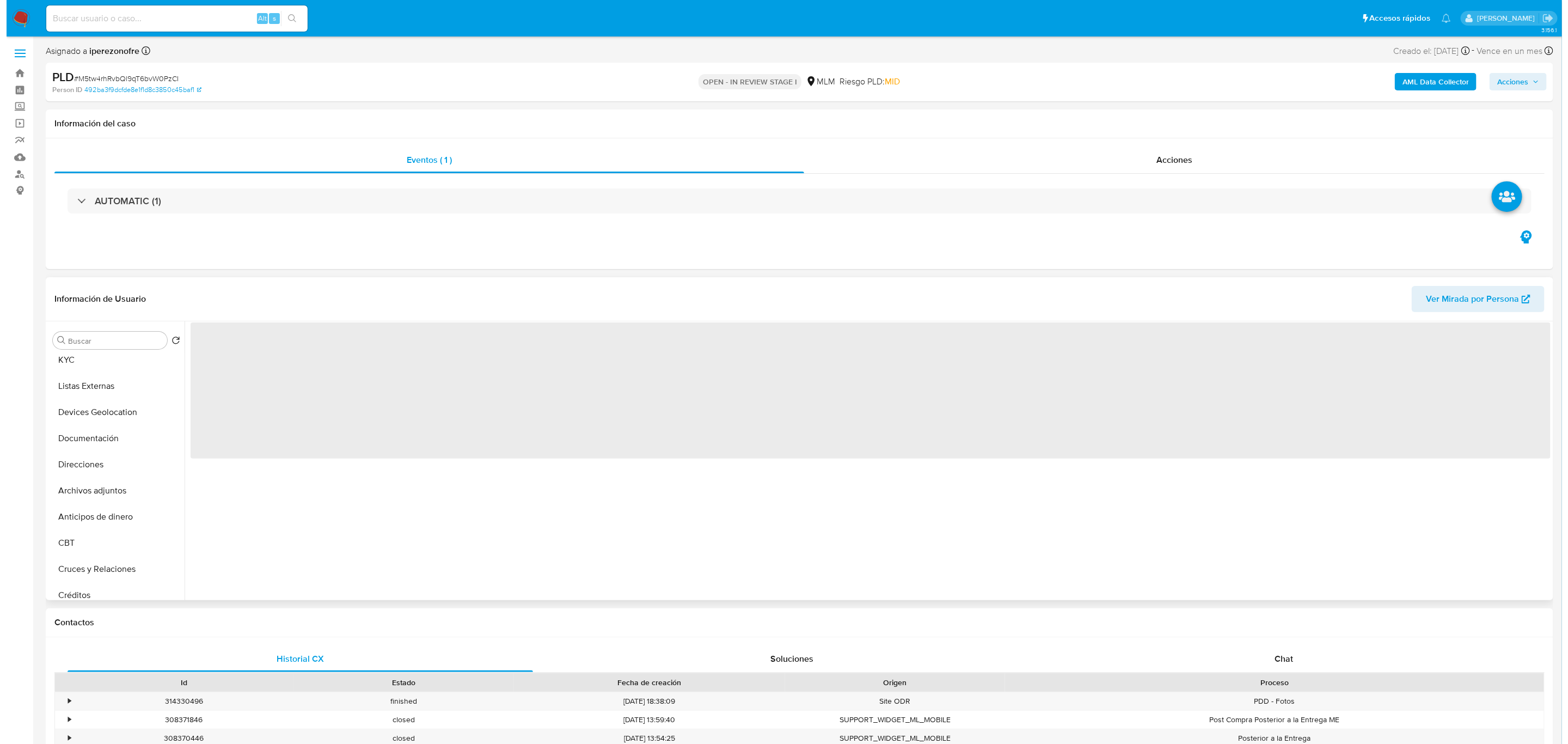
scroll to position [163, 0]
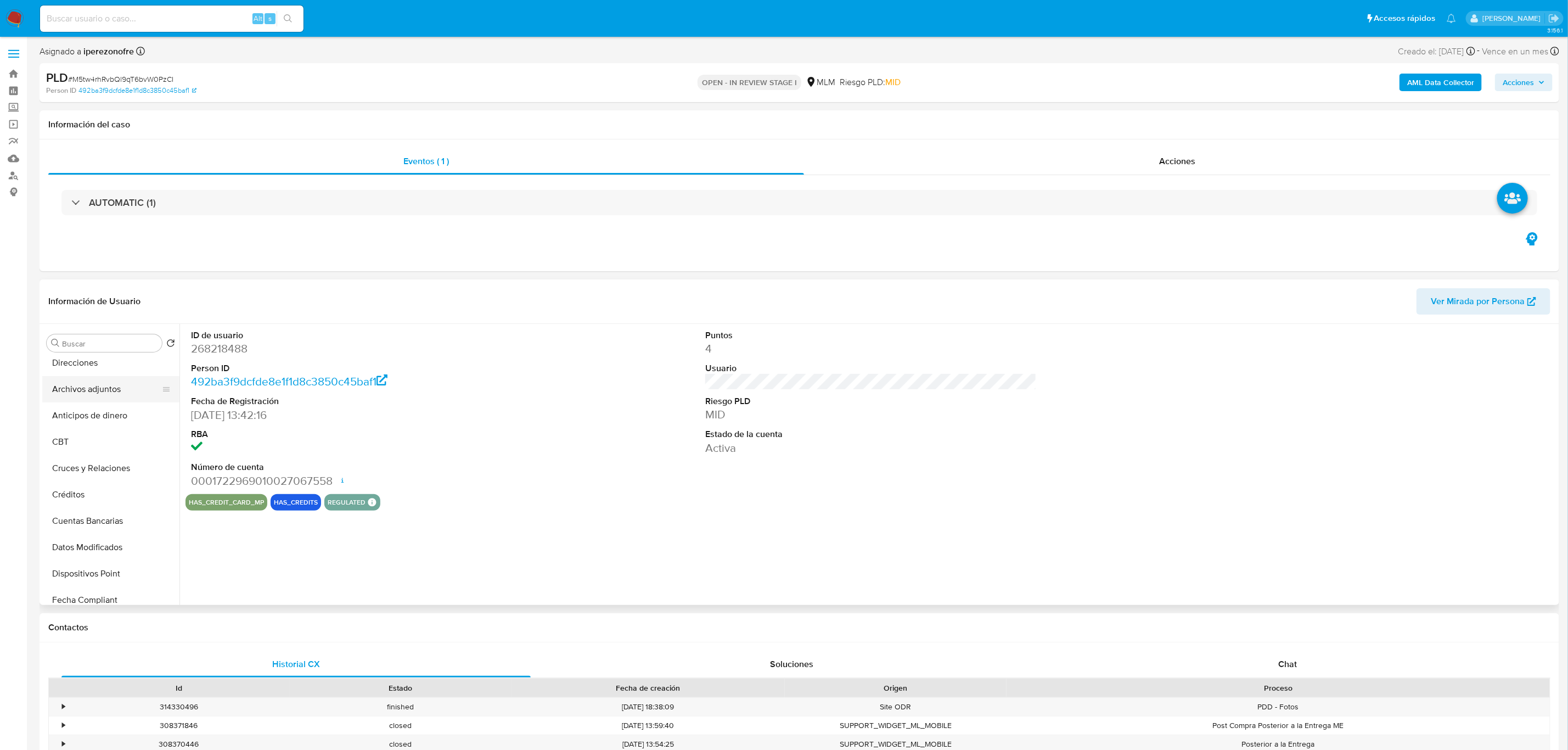
select select "10"
click at [122, 390] on button "Archivos adjuntos" at bounding box center [107, 389] width 129 height 27
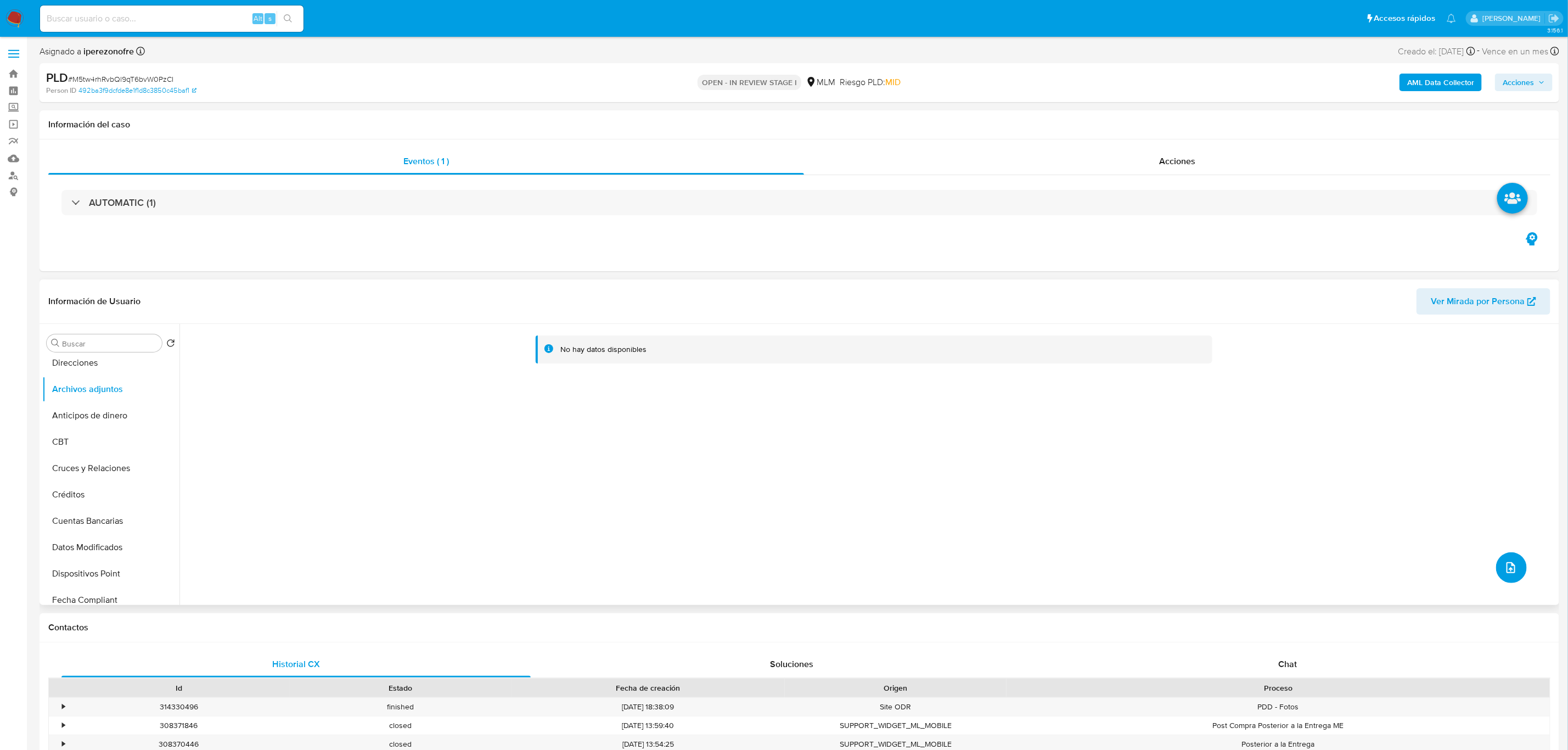
click at [1510, 567] on icon "upload-file" at bounding box center [1511, 568] width 13 height 13
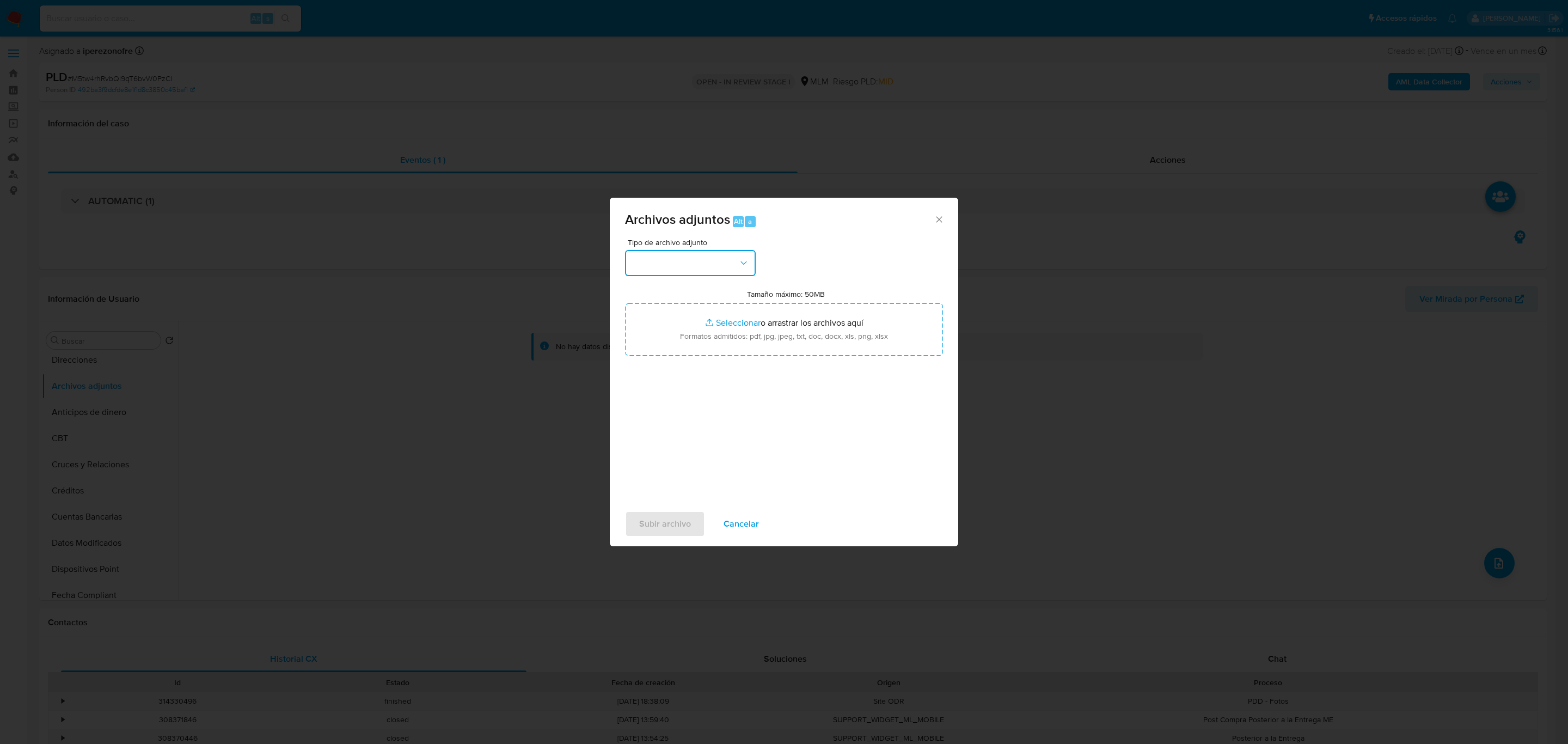
click at [724, 261] on button "button" at bounding box center [690, 263] width 131 height 26
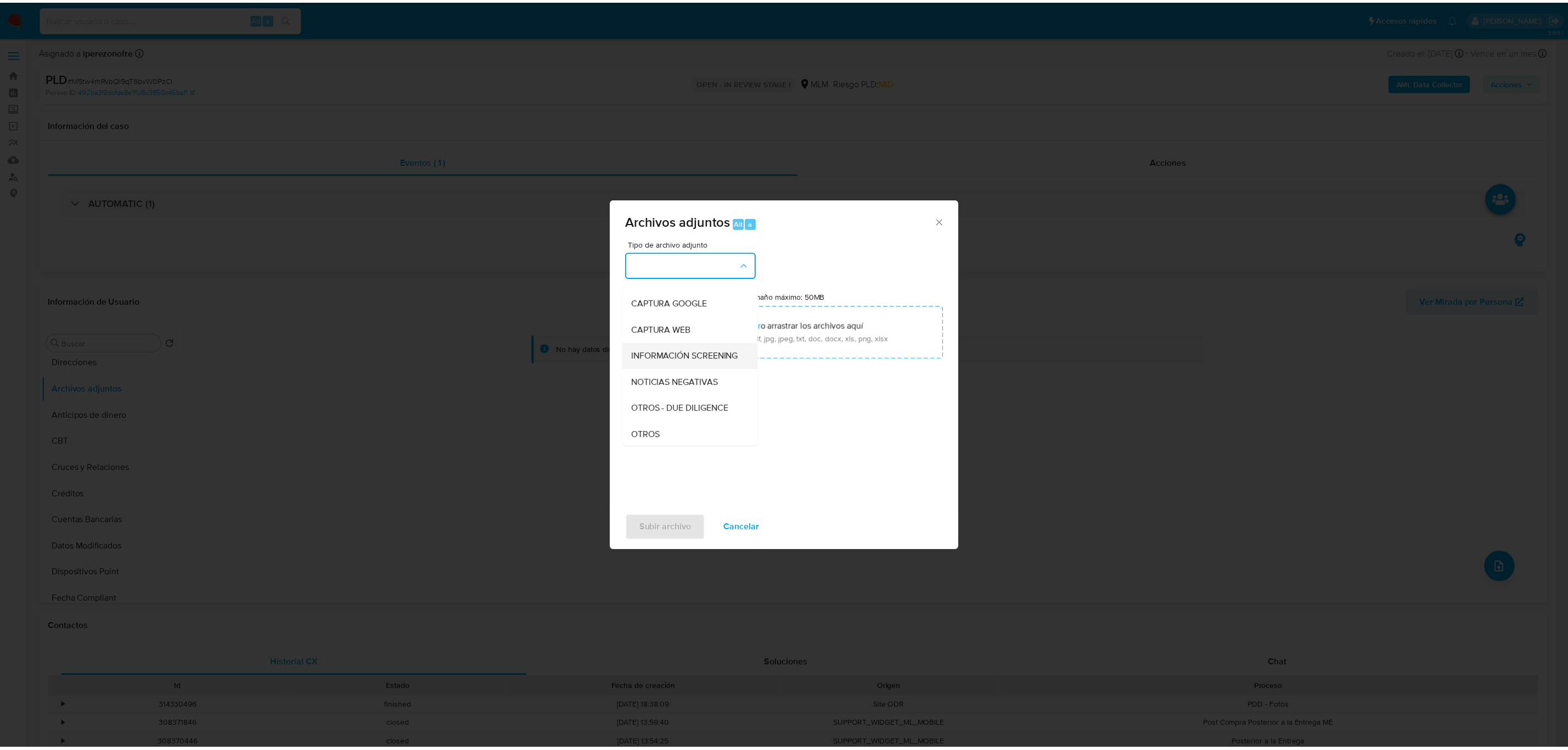
scroll to position [83, 0]
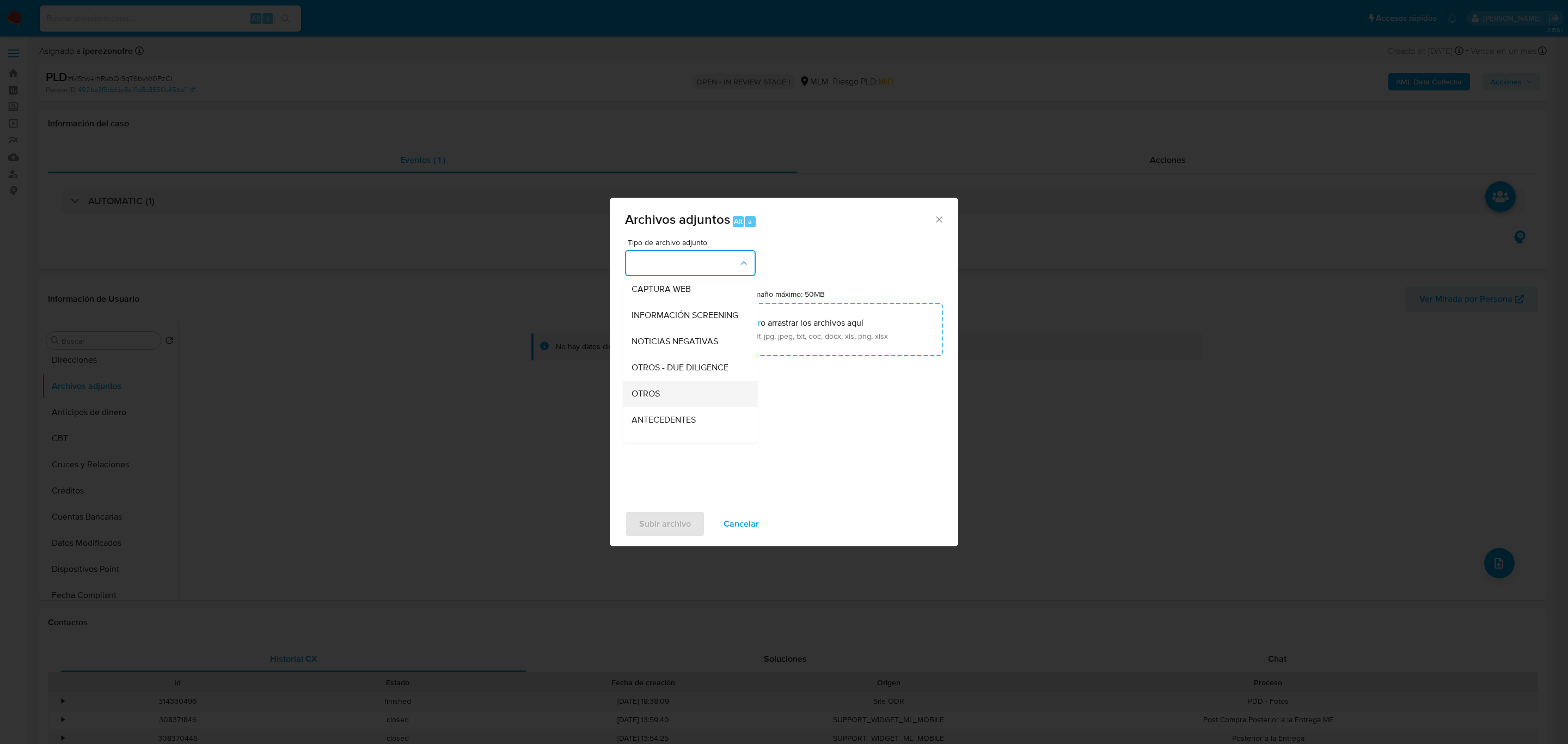
click at [679, 404] on div "OTROS" at bounding box center [687, 394] width 111 height 26
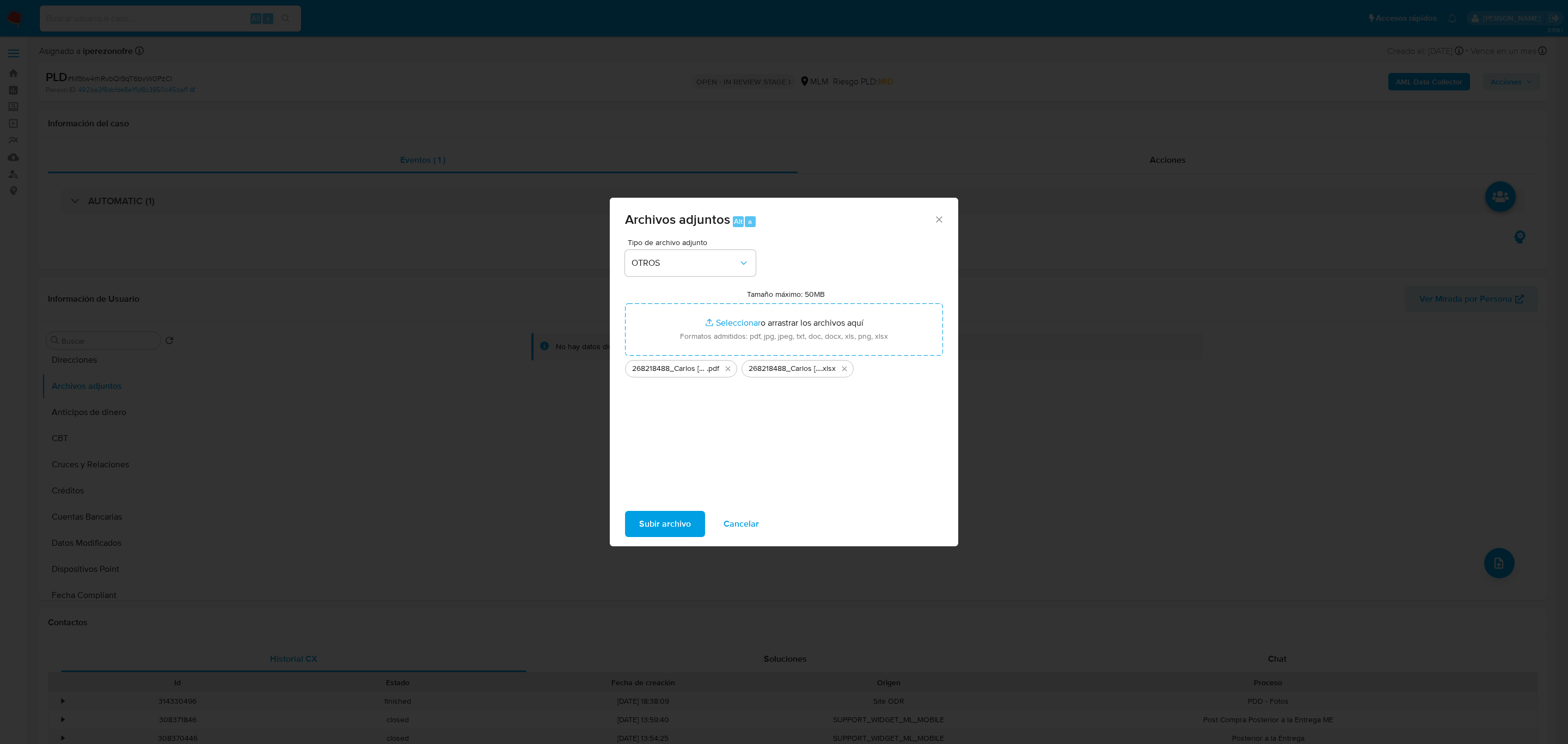
click at [662, 521] on span "Subir archivo" at bounding box center [665, 524] width 52 height 24
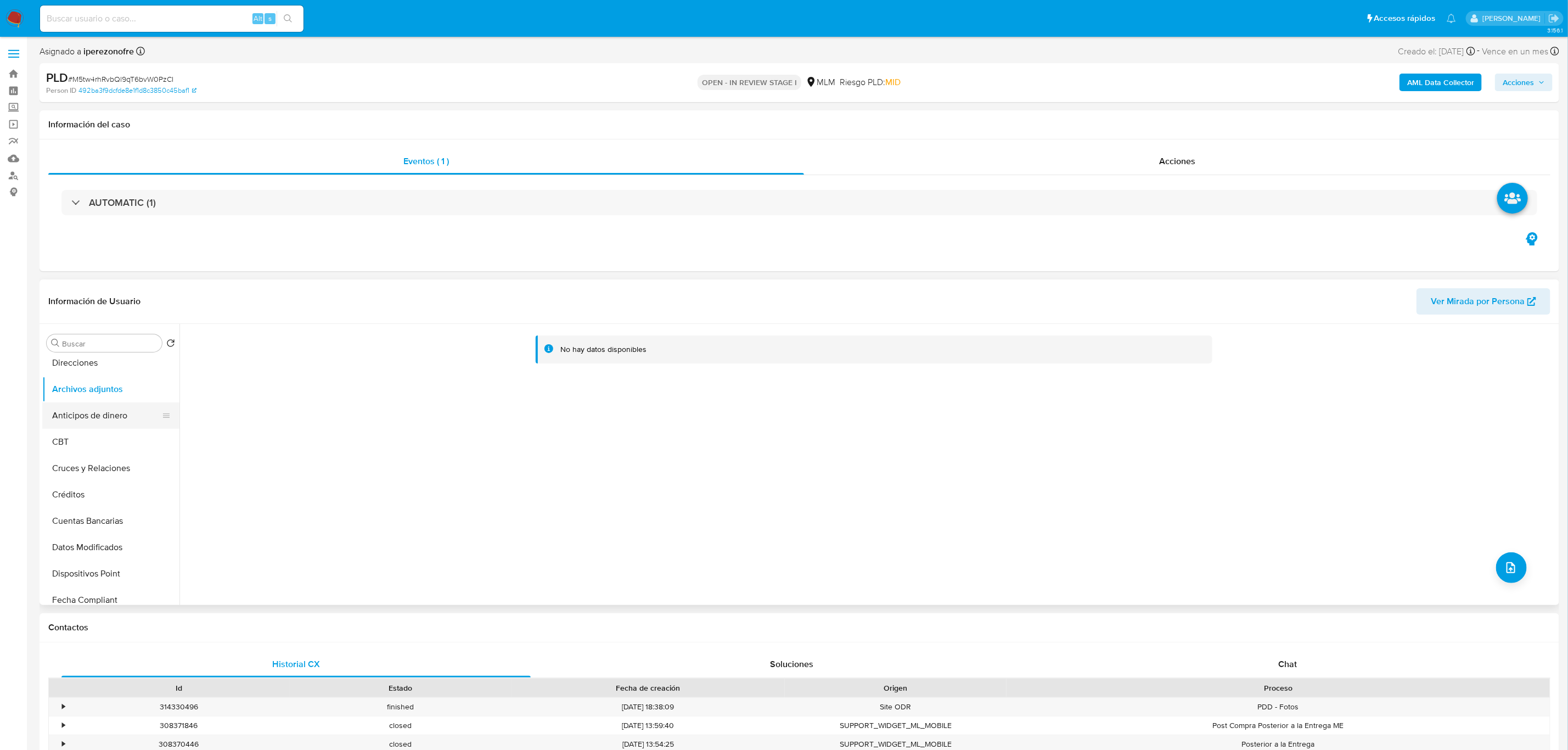
click at [96, 407] on button "Anticipos de dinero" at bounding box center [107, 416] width 129 height 27
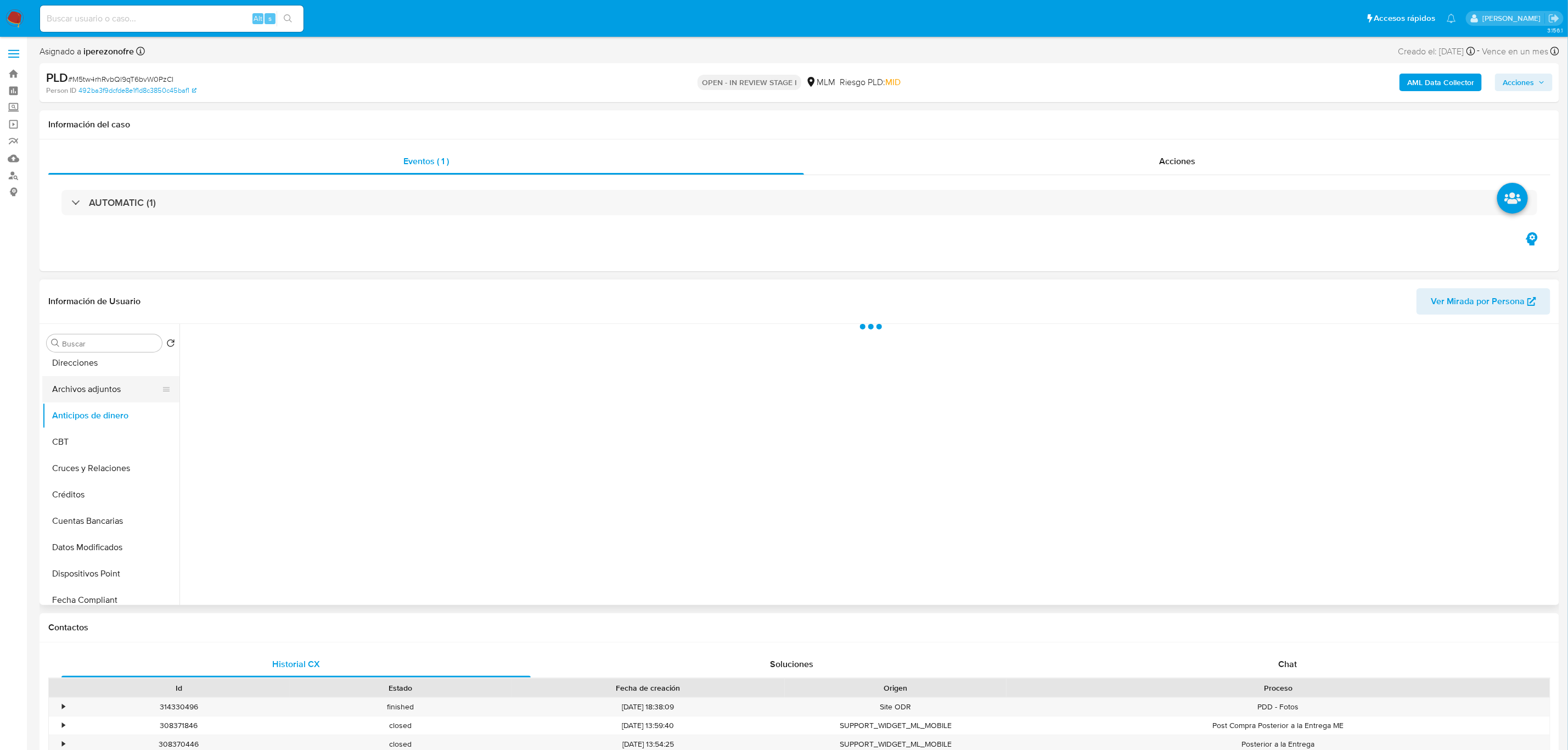
click at [96, 384] on button "Archivos adjuntos" at bounding box center [107, 389] width 129 height 27
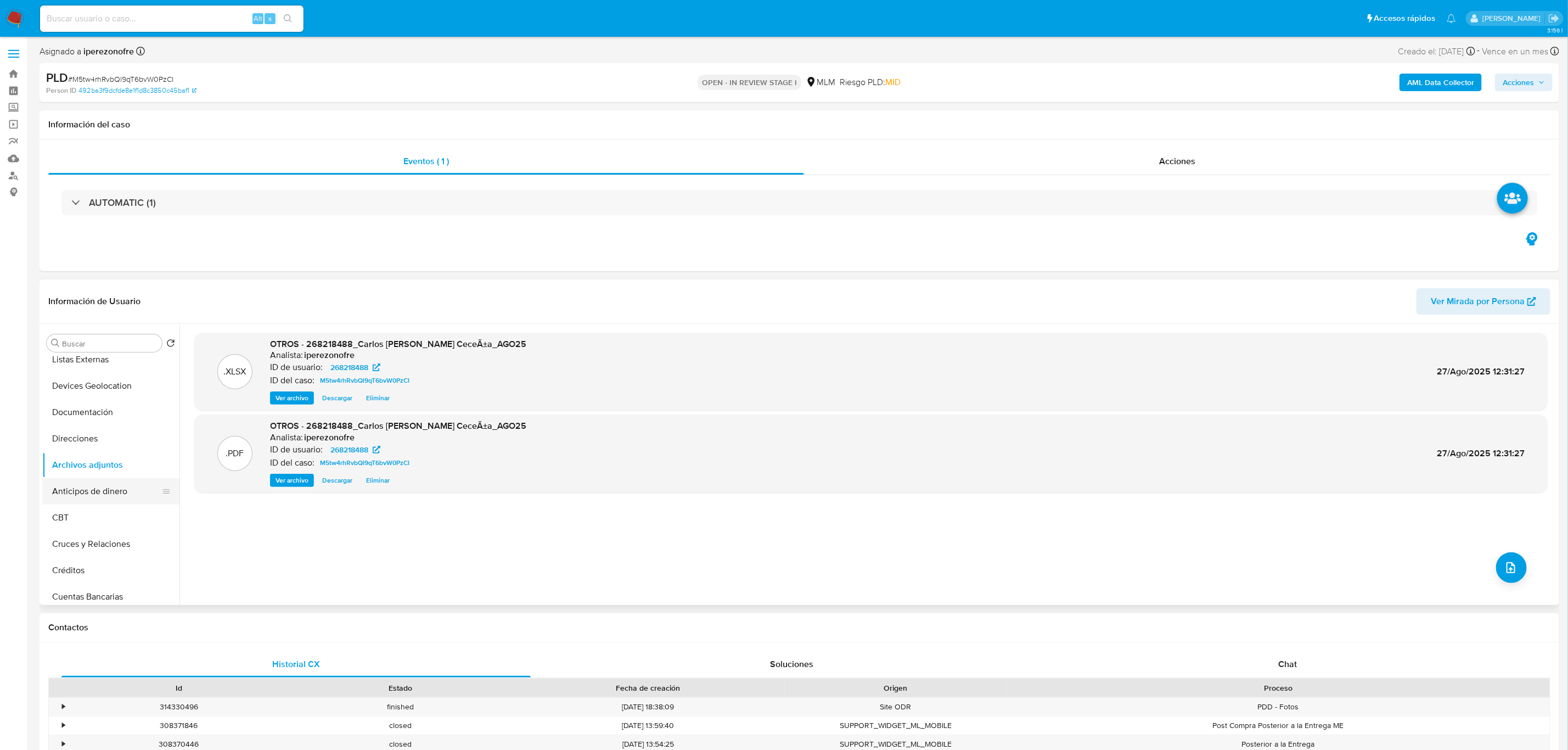
scroll to position [0, 0]
click at [99, 422] on button "KYC" at bounding box center [107, 422] width 129 height 27
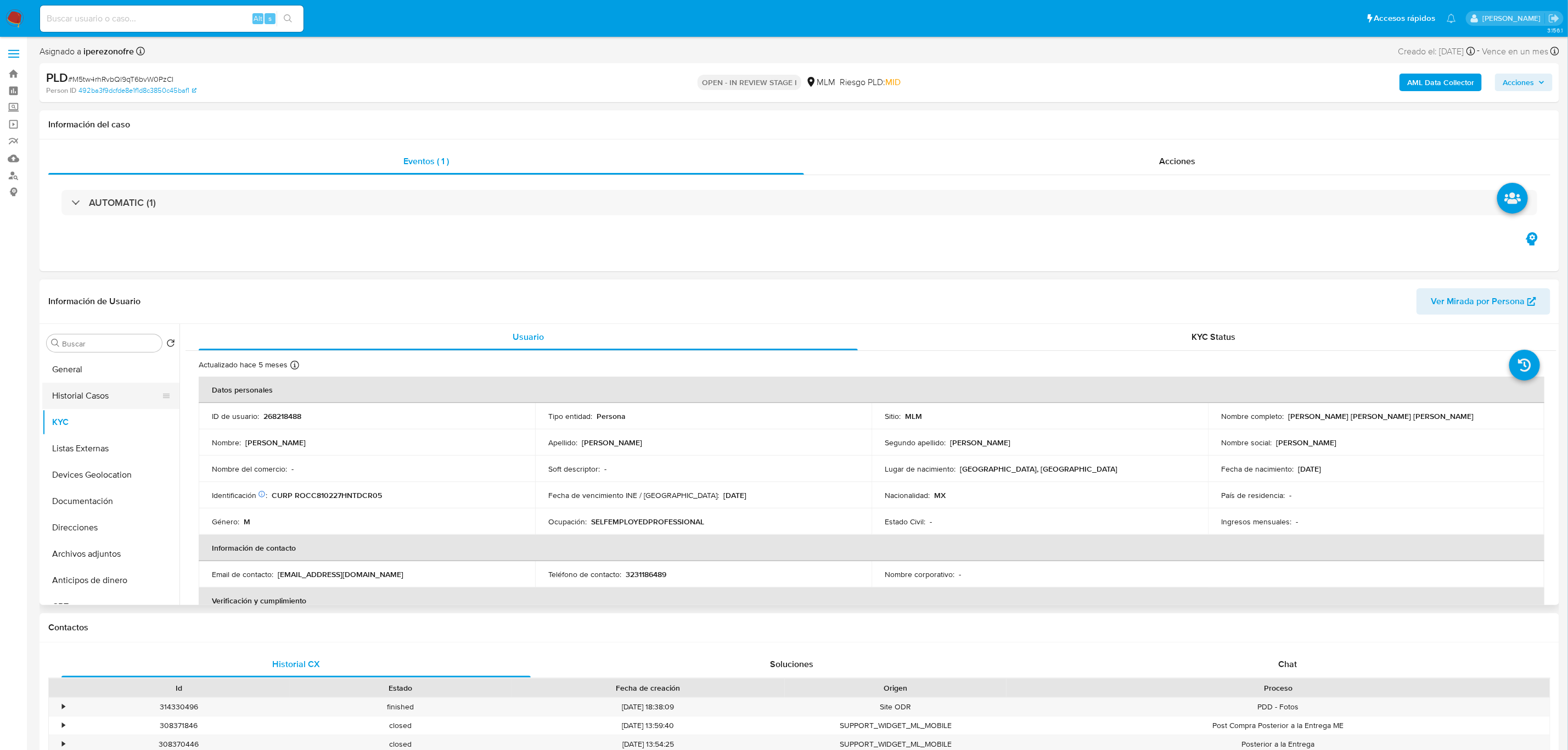
click at [81, 396] on button "Historial Casos" at bounding box center [107, 395] width 129 height 27
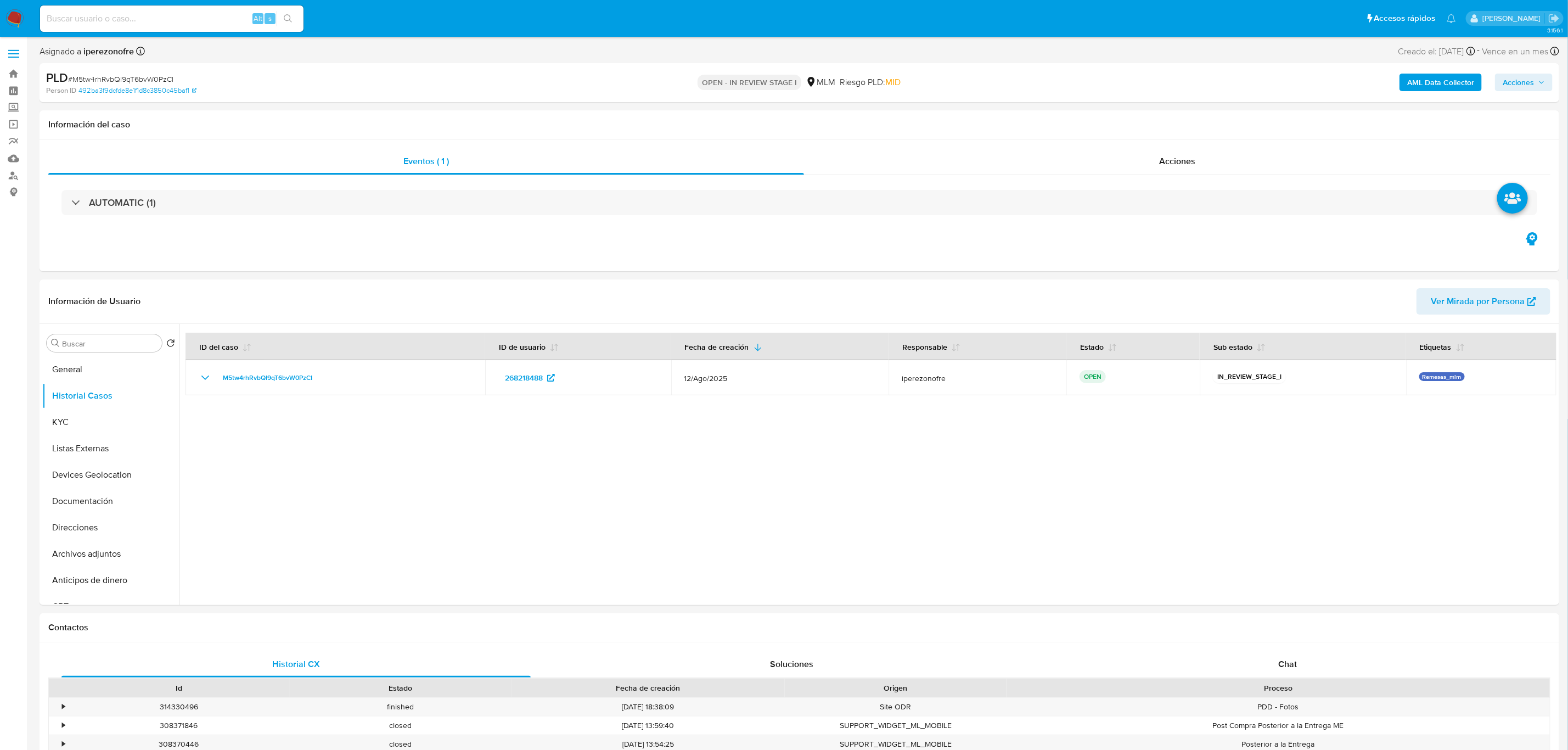
click at [1519, 75] on span "Acciones" at bounding box center [1519, 82] width 31 height 18
click at [1214, 105] on div "Resolución del caso Alt r" at bounding box center [1225, 118] width 105 height 29
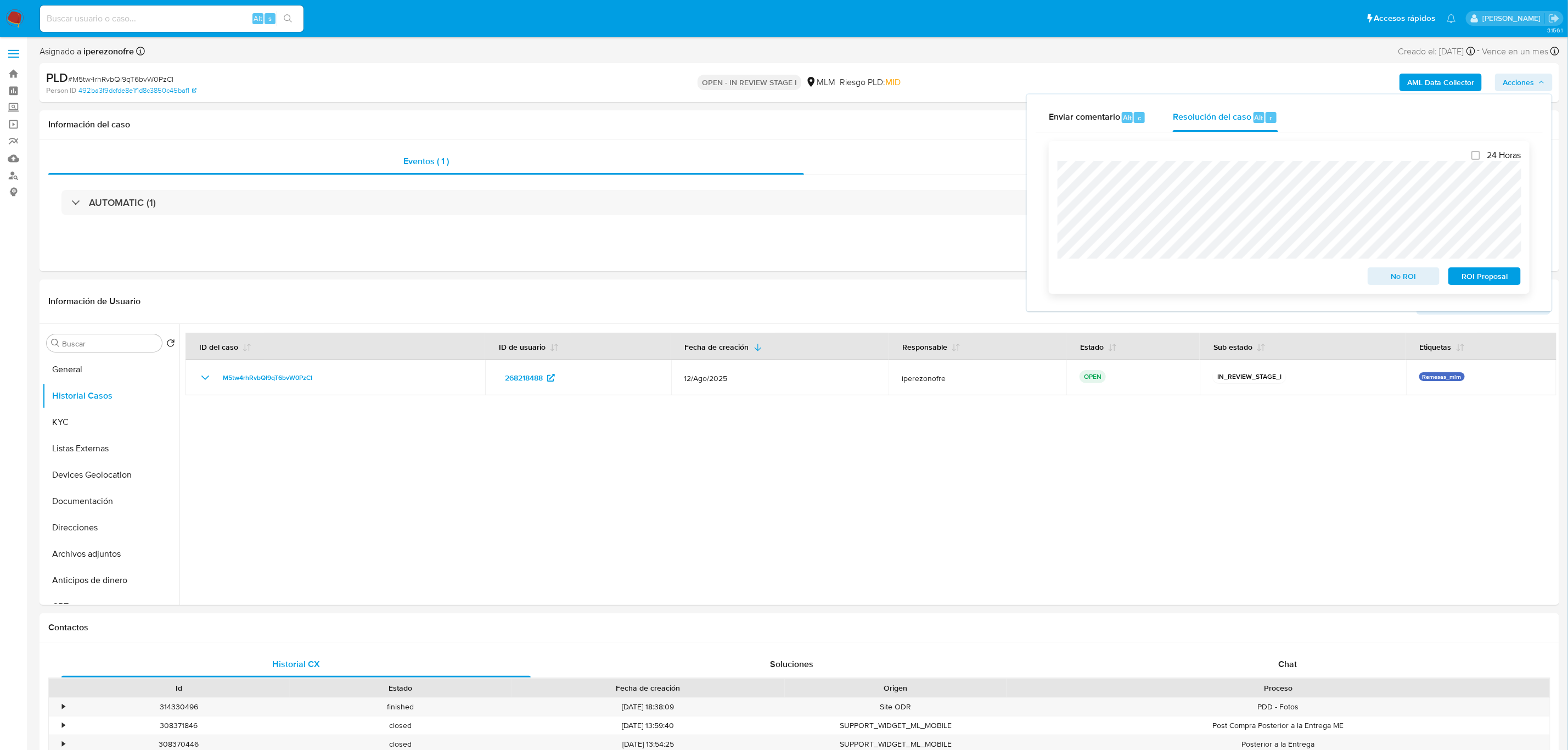
click at [1400, 280] on span "No ROI" at bounding box center [1404, 276] width 57 height 16
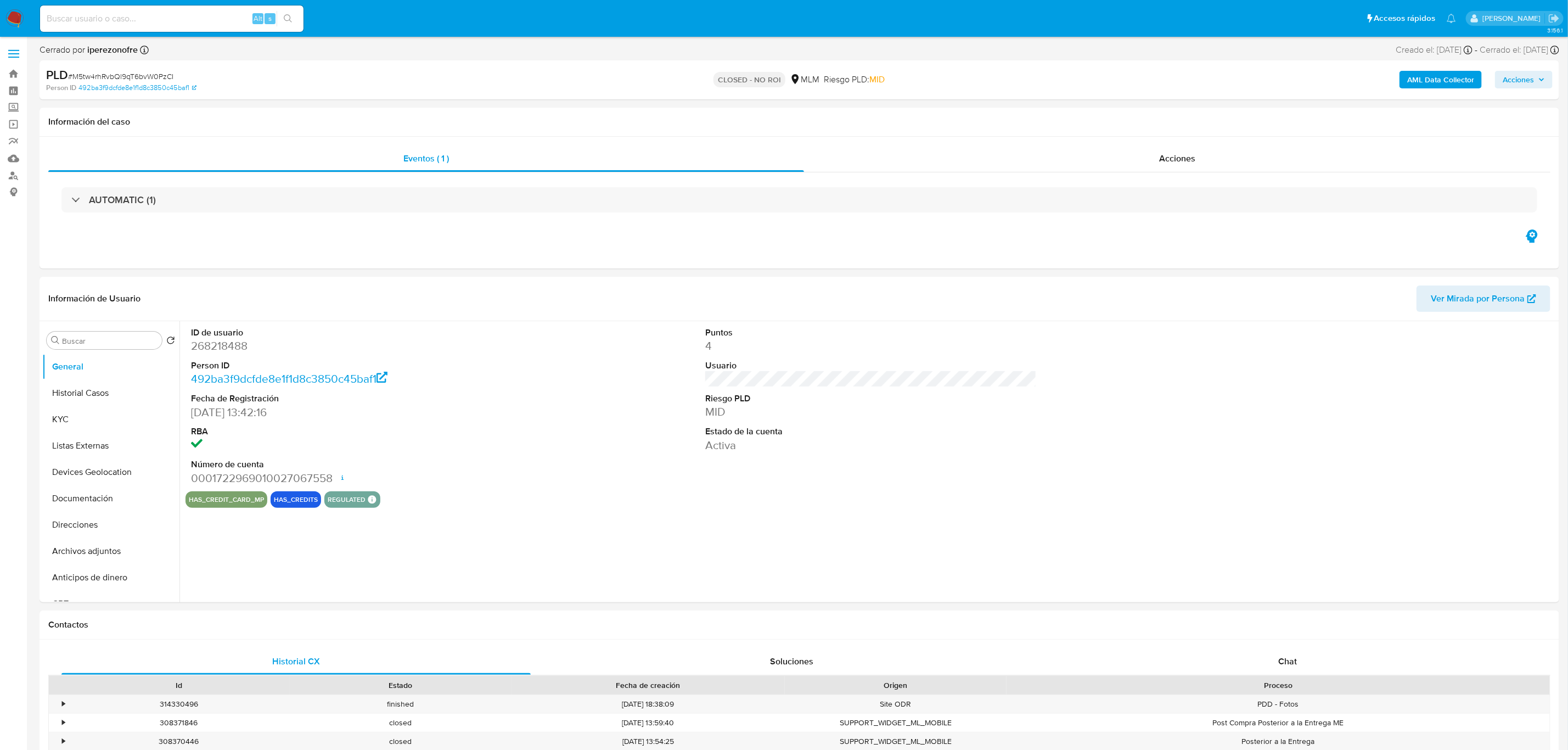
select select "10"
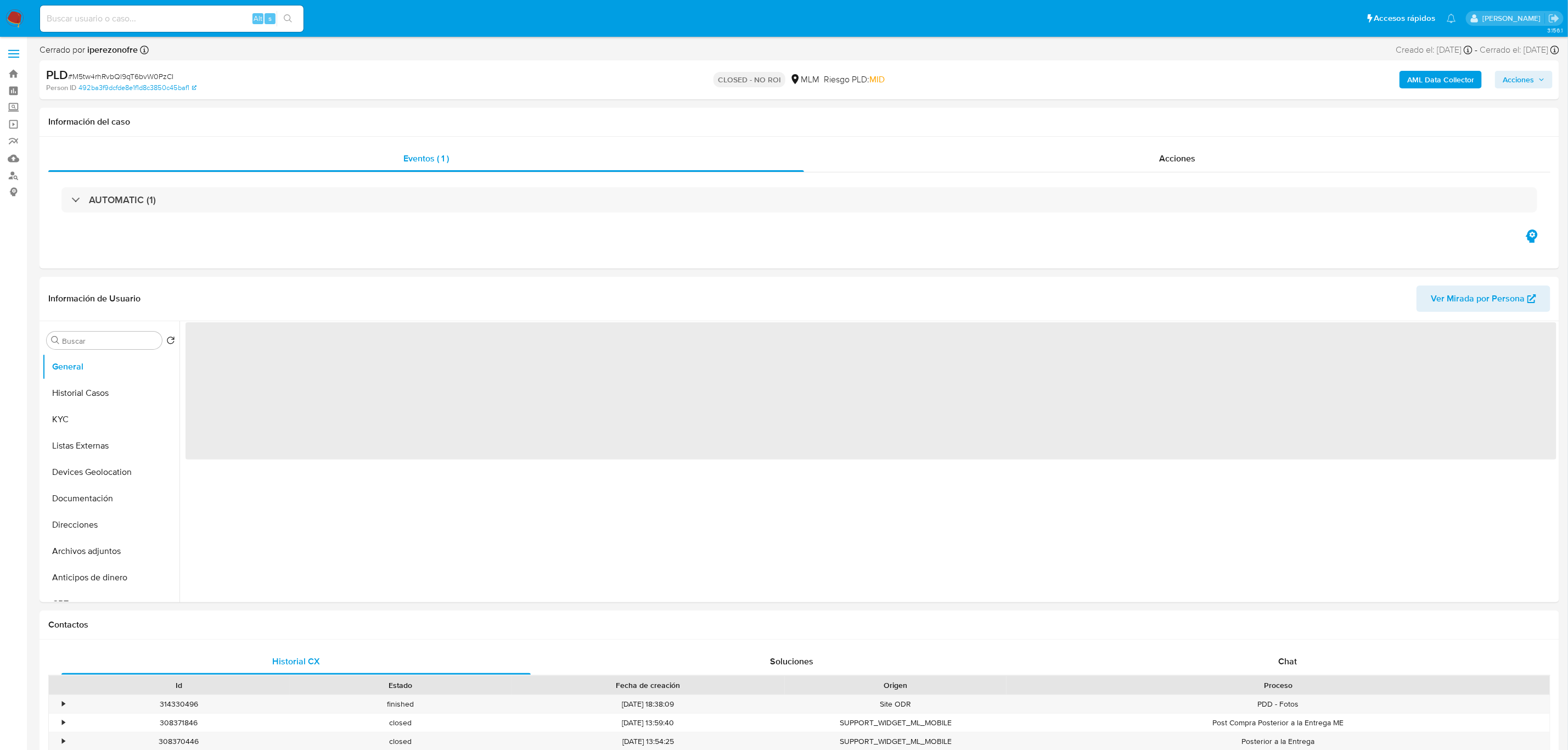
click at [143, 15] on input at bounding box center [172, 19] width 263 height 14
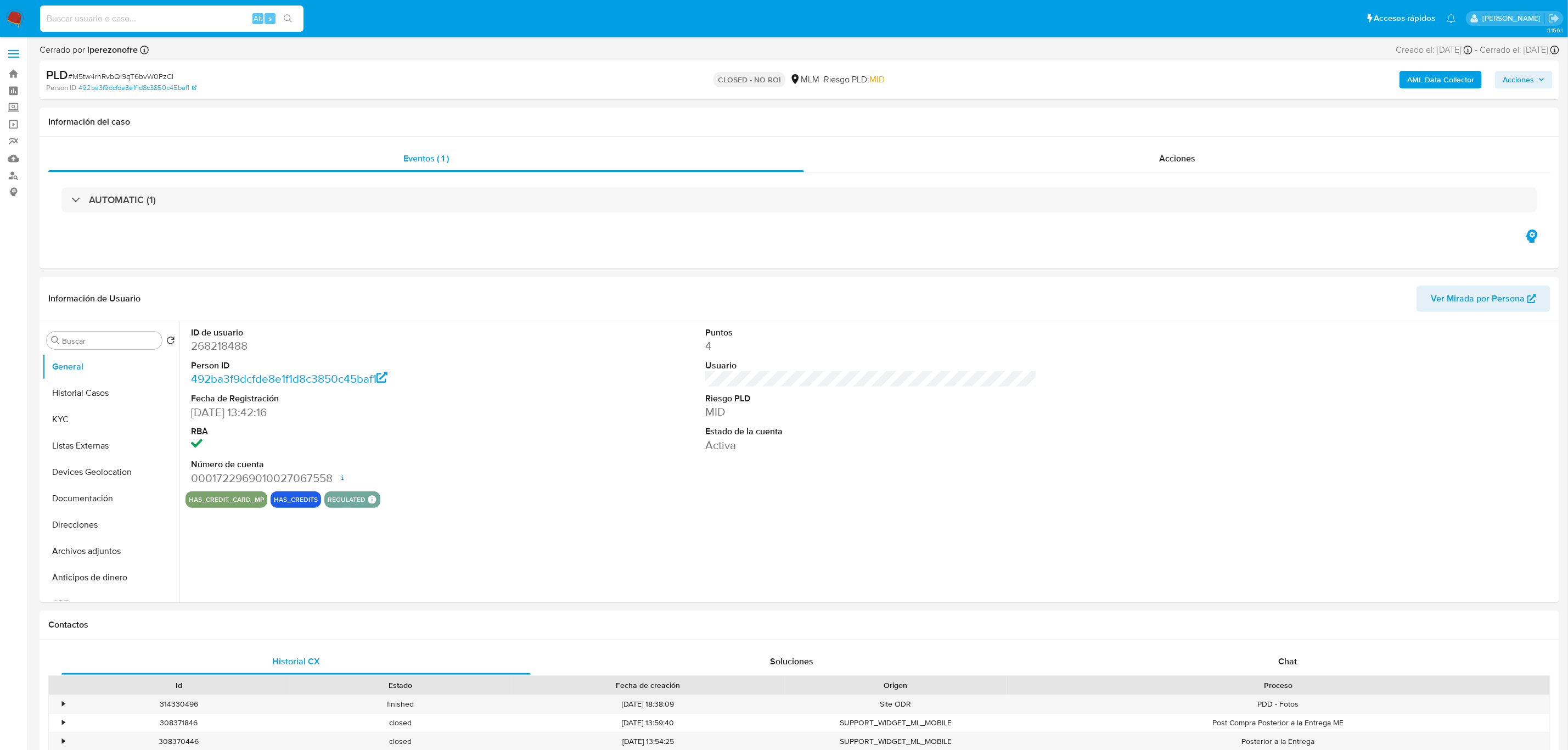
paste input "305550993"
type input "305550993"
select select "10"
type input "305550993"
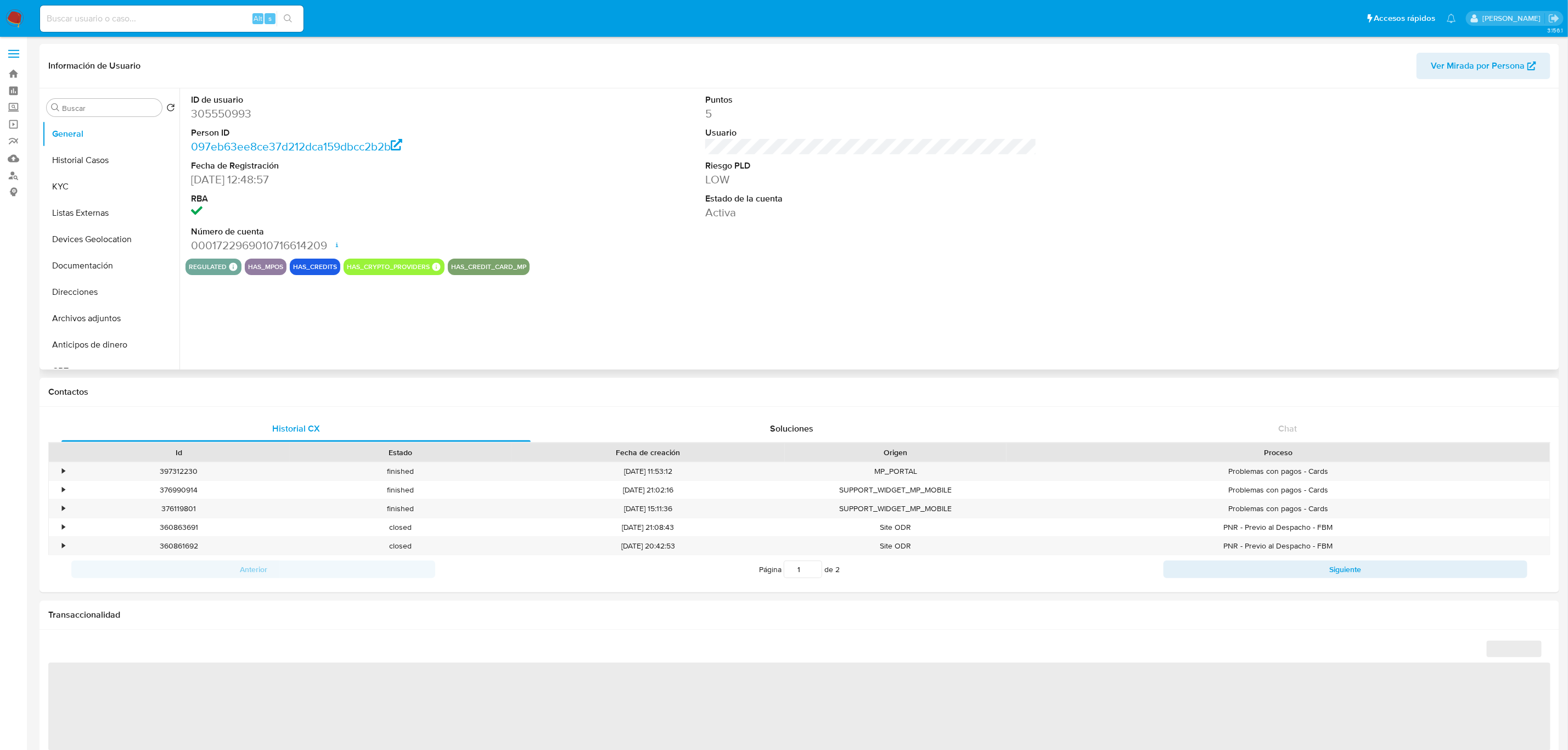
select select "10"
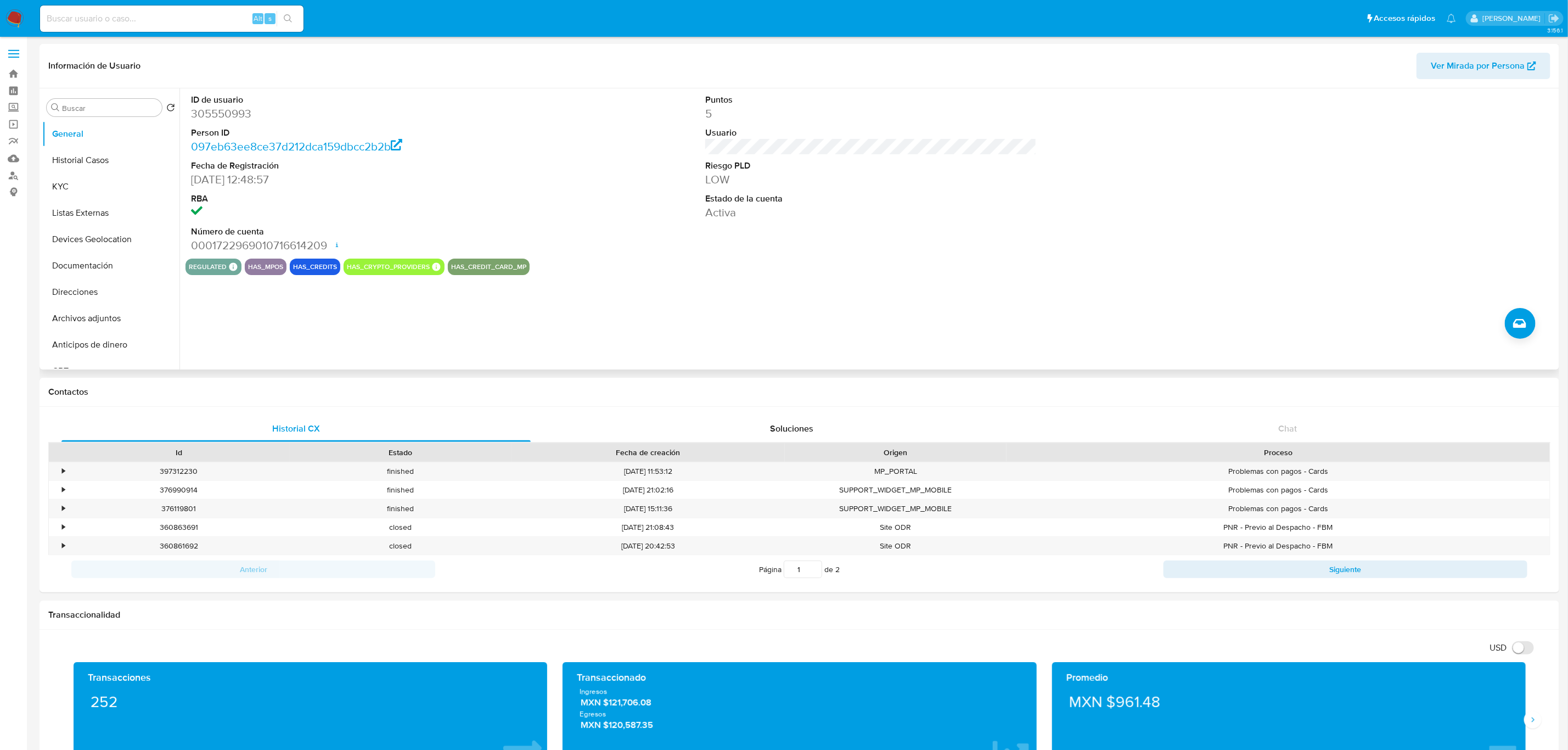
click at [791, 288] on div "ID de usuario 305550993 Person ID 097eb63ee8ce37d212dca159dbcc2b2b Fecha de Reg…" at bounding box center [868, 229] width 1377 height 281
click at [509, 333] on div "ID de usuario 305550993 Person ID 097eb63ee8ce37d212dca159dbcc2b2b Fecha de Reg…" at bounding box center [868, 229] width 1377 height 281
click at [91, 162] on button "Historial Casos" at bounding box center [107, 160] width 129 height 27
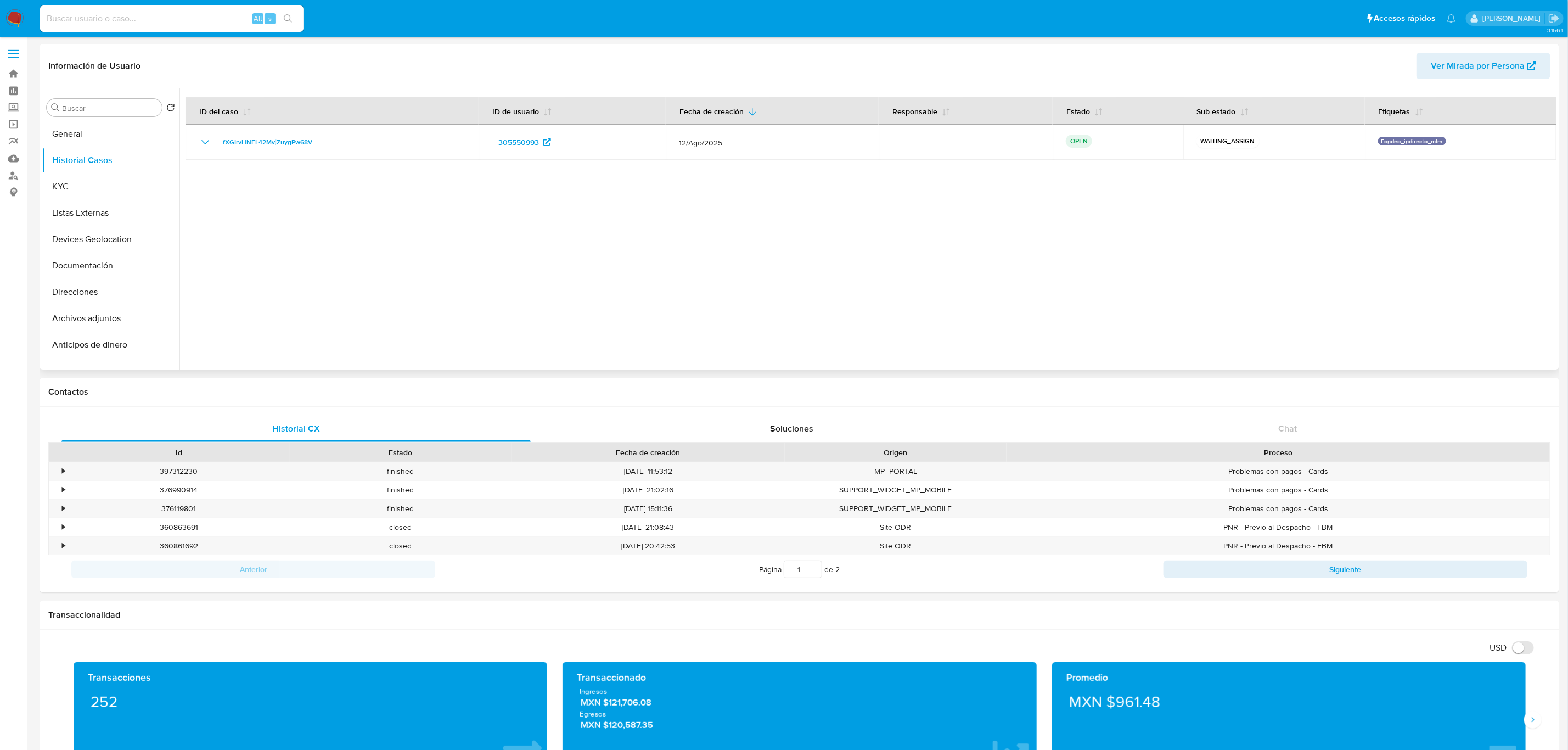
click at [601, 238] on div at bounding box center [868, 229] width 1377 height 281
click at [83, 183] on button "KYC" at bounding box center [107, 187] width 129 height 27
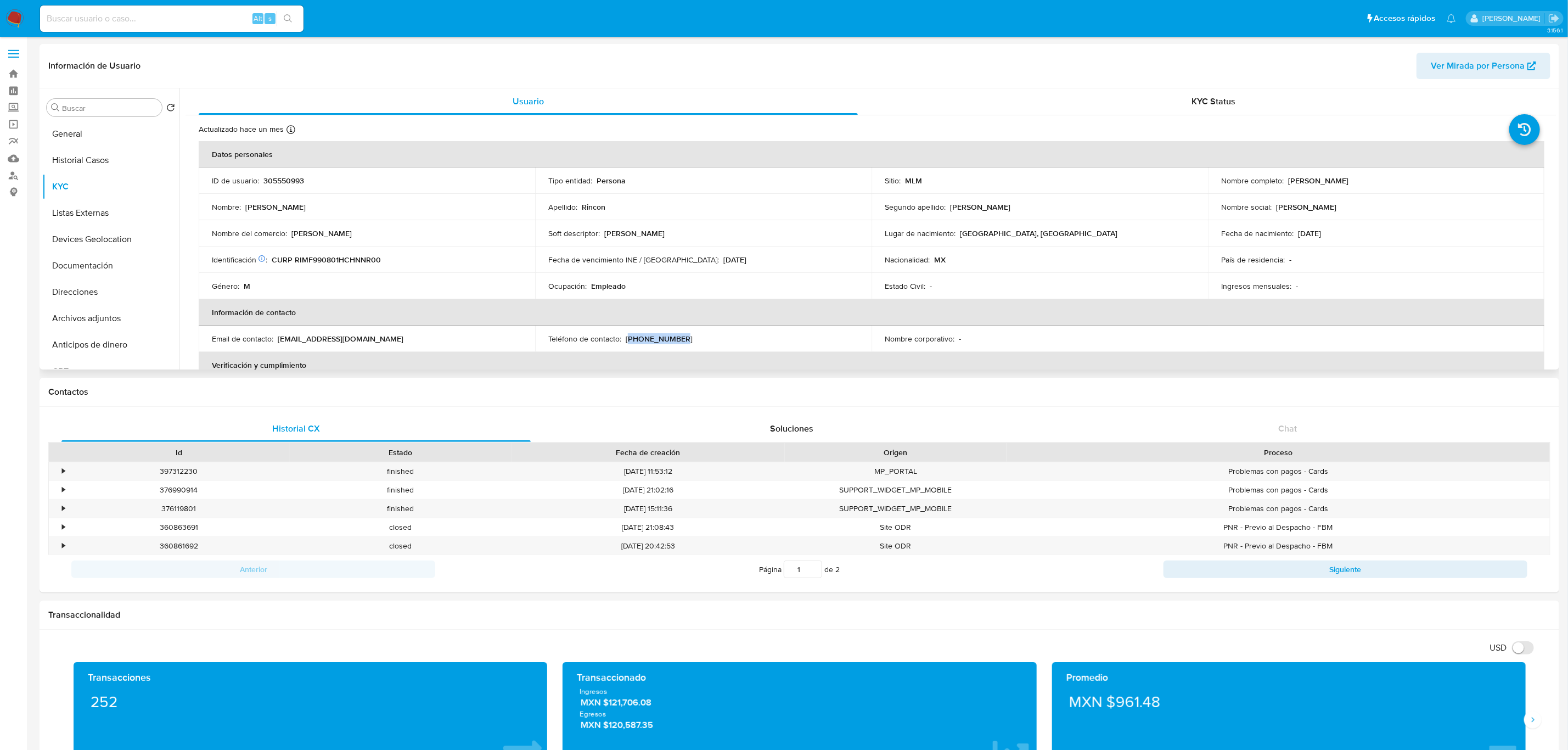
drag, startPoint x: 682, startPoint y: 340, endPoint x: 626, endPoint y: 335, distance: 56.2
click at [626, 335] on div "Teléfono de contacto : (656) 3734985" at bounding box center [703, 338] width 310 height 10
copy p "656) 3734985"
drag, startPoint x: 368, startPoint y: 343, endPoint x: 275, endPoint y: 341, distance: 93.0
click at [275, 341] on td "Email de contacto : allisonmh16@gmail.com" at bounding box center [367, 339] width 337 height 27
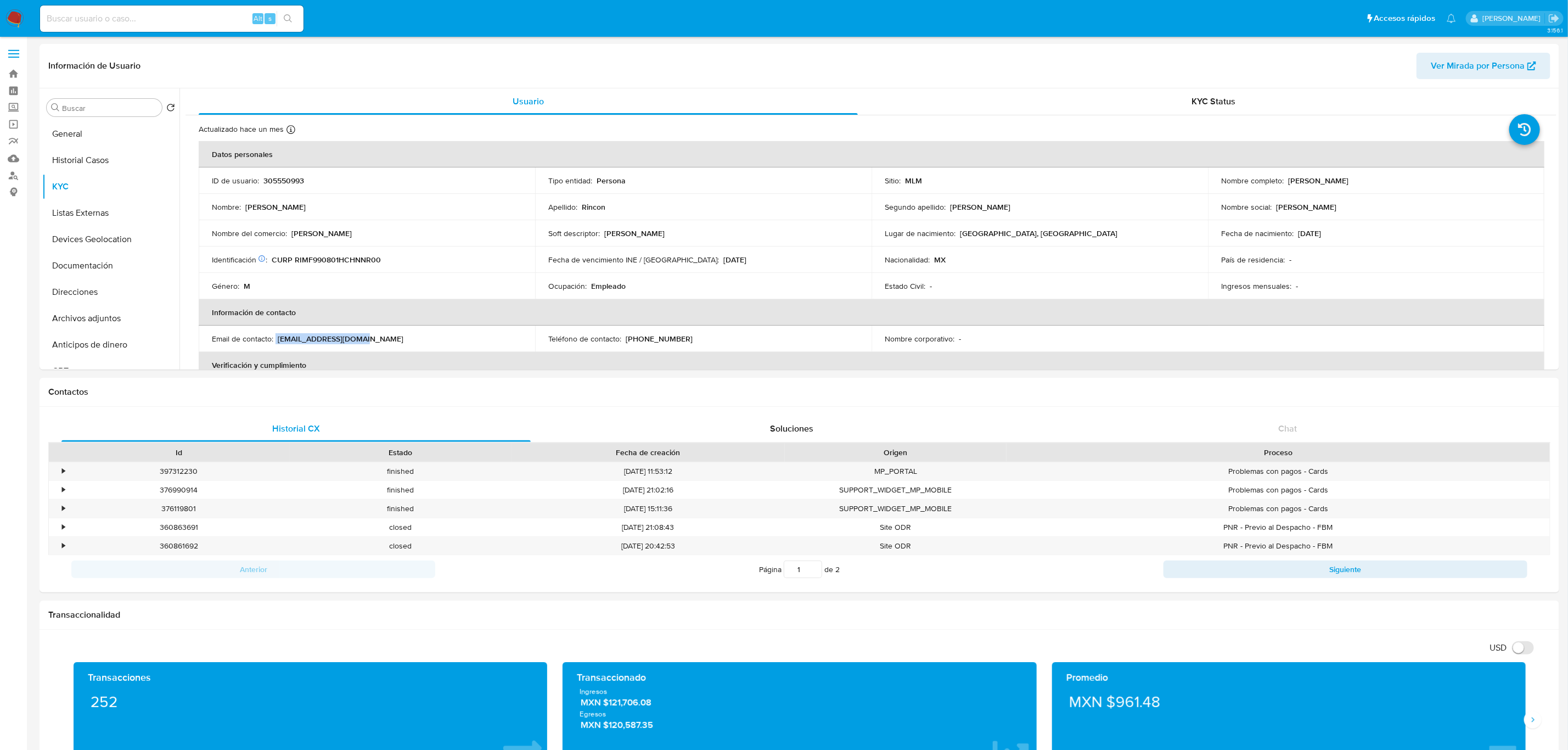
copy div "allisonmh16@gmail.com"
click at [761, 127] on div "Actualizado hace un mes Creado: 16/05/2020 12:44:13 Actualizado: 22/07/2025 13:…" at bounding box center [857, 131] width 1317 height 14
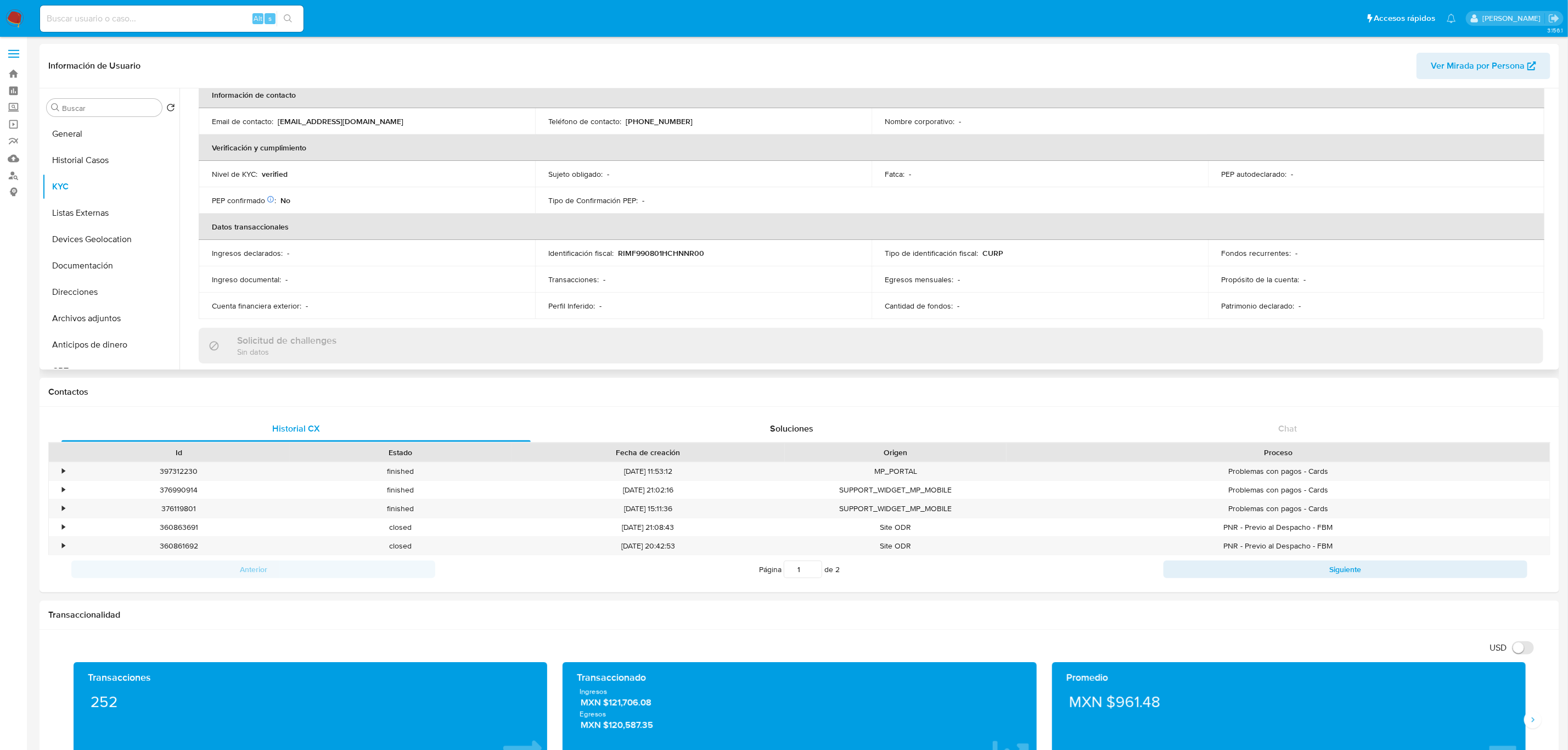
scroll to position [247, 0]
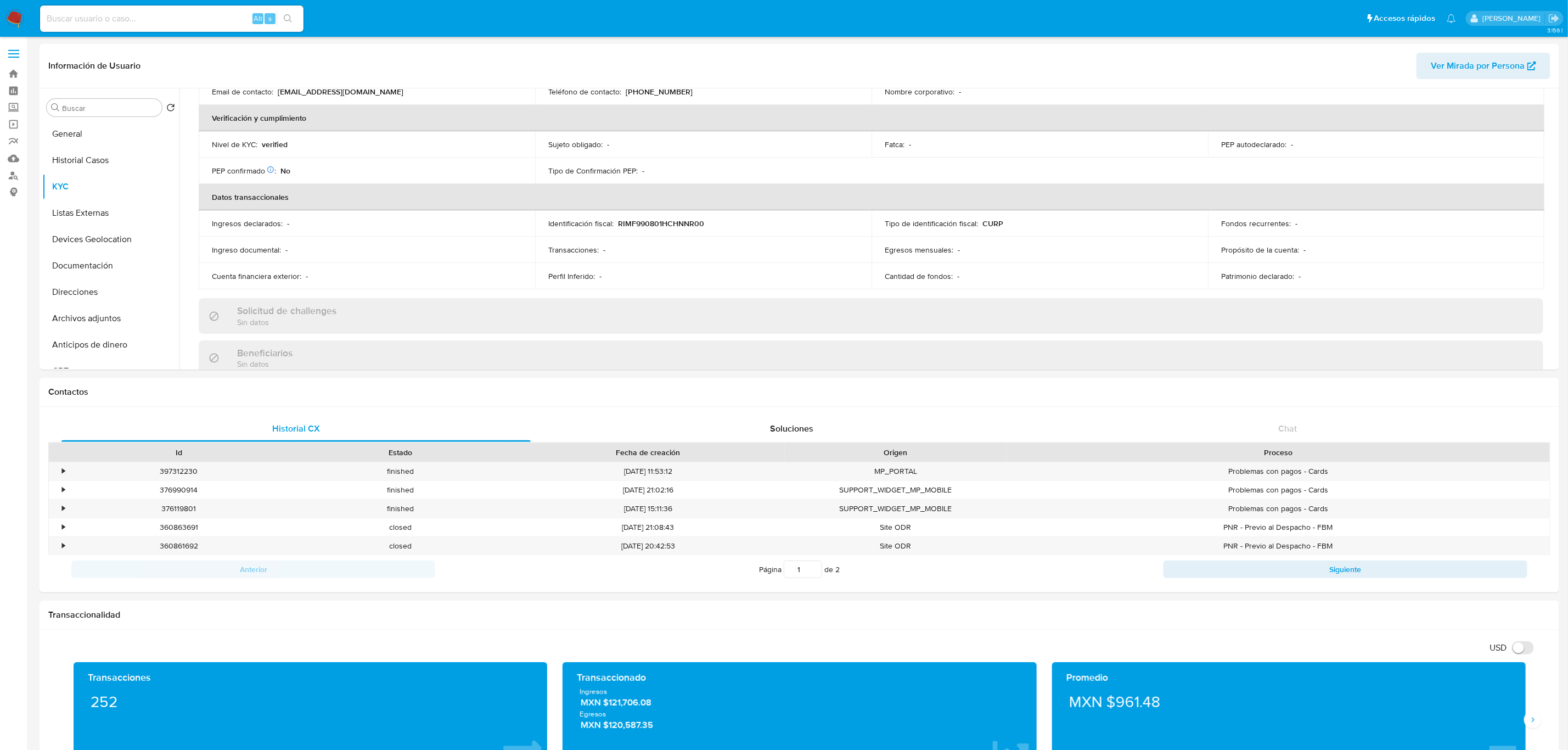
drag, startPoint x: 1552, startPoint y: 206, endPoint x: 1563, endPoint y: 221, distance: 18.6
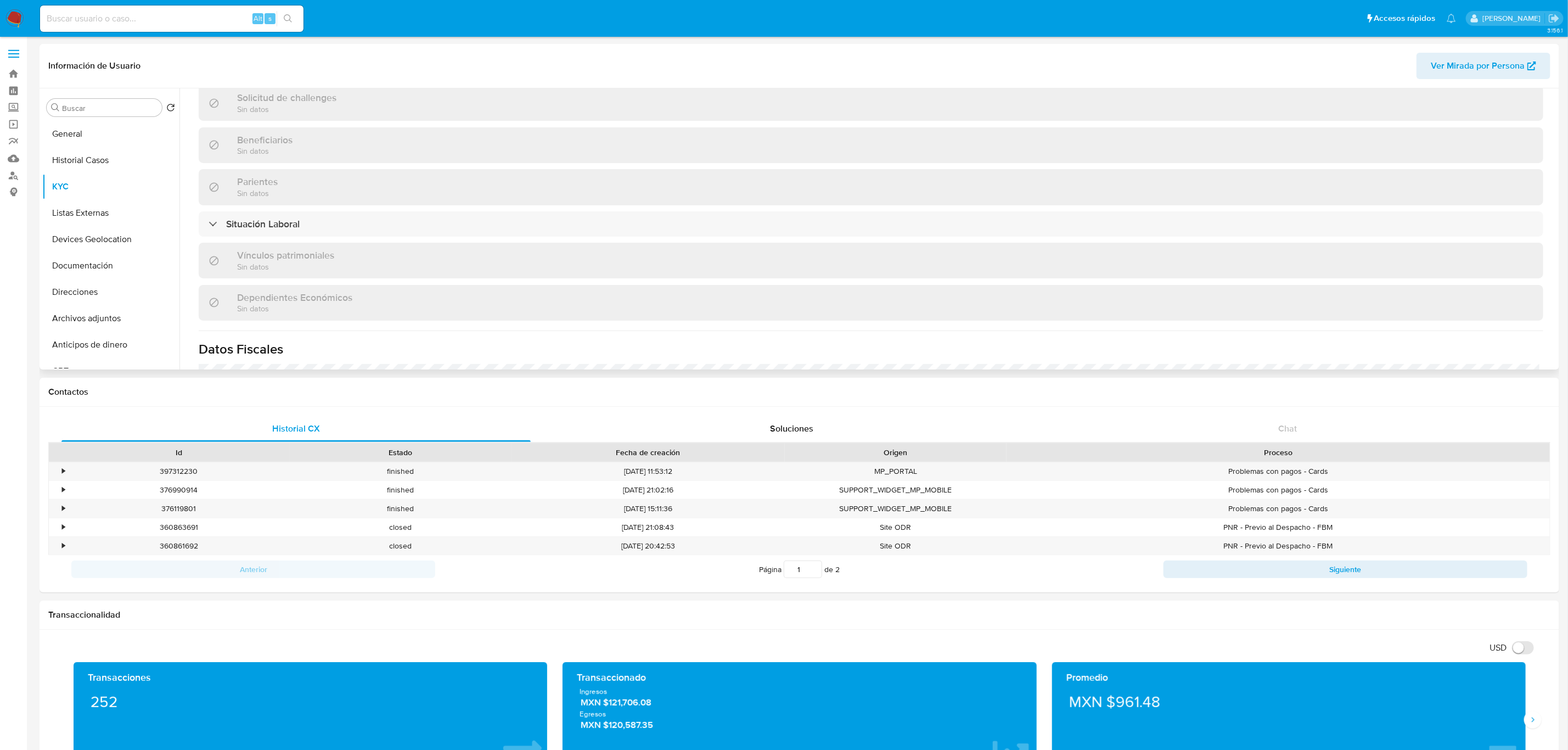
scroll to position [520, 0]
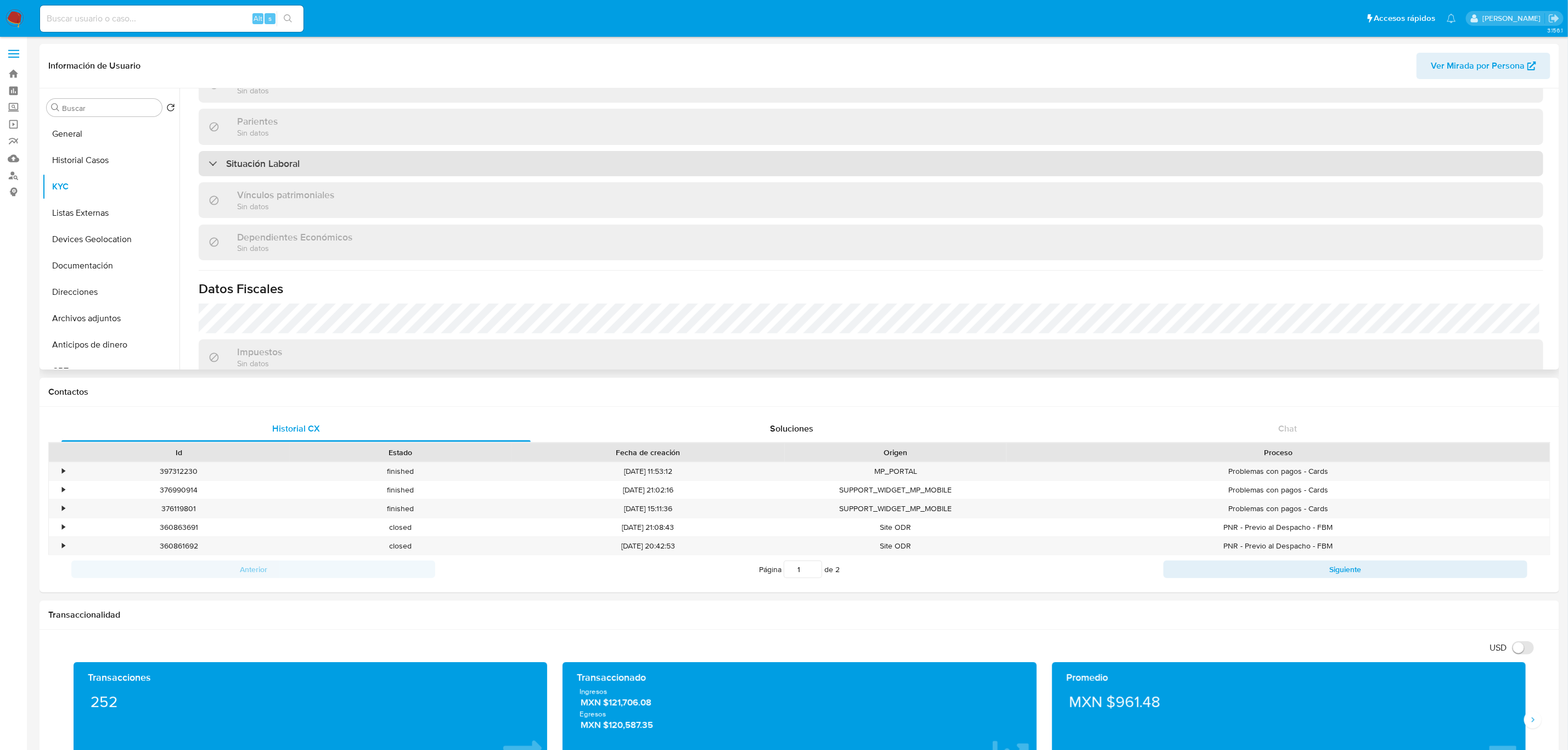
click at [550, 168] on div "Situación Laboral" at bounding box center [871, 163] width 1344 height 25
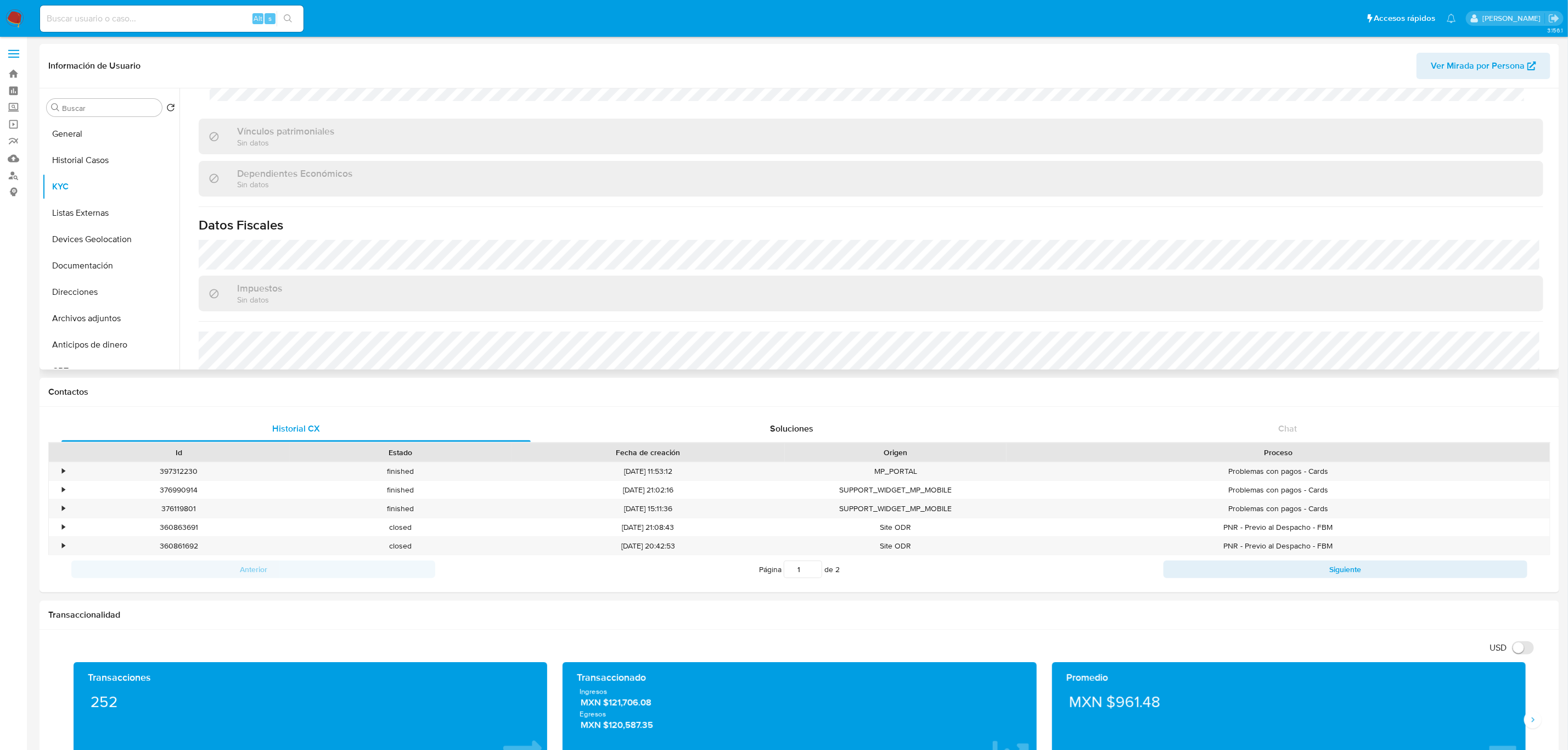
scroll to position [838, 0]
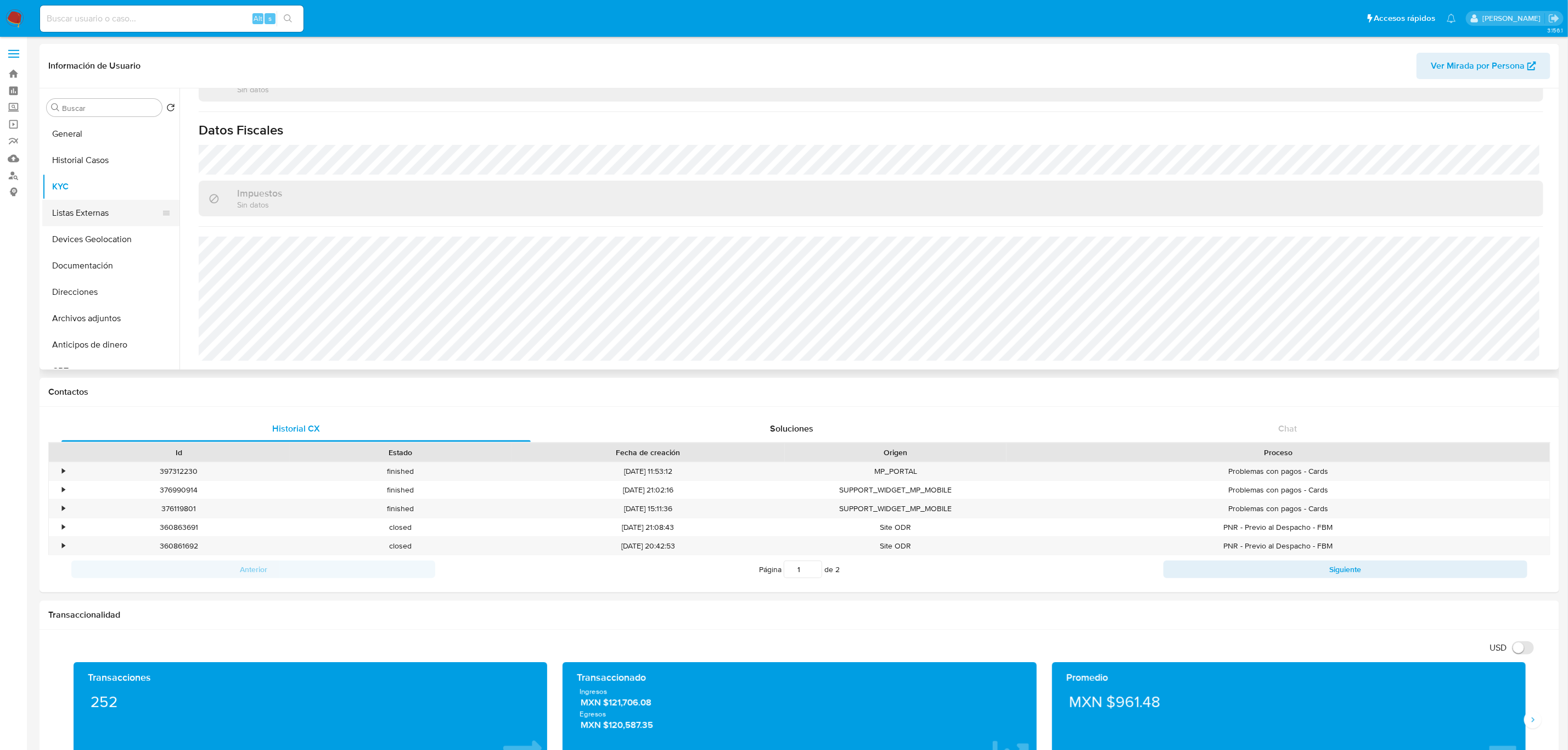
click at [75, 206] on button "Listas Externas" at bounding box center [107, 213] width 129 height 27
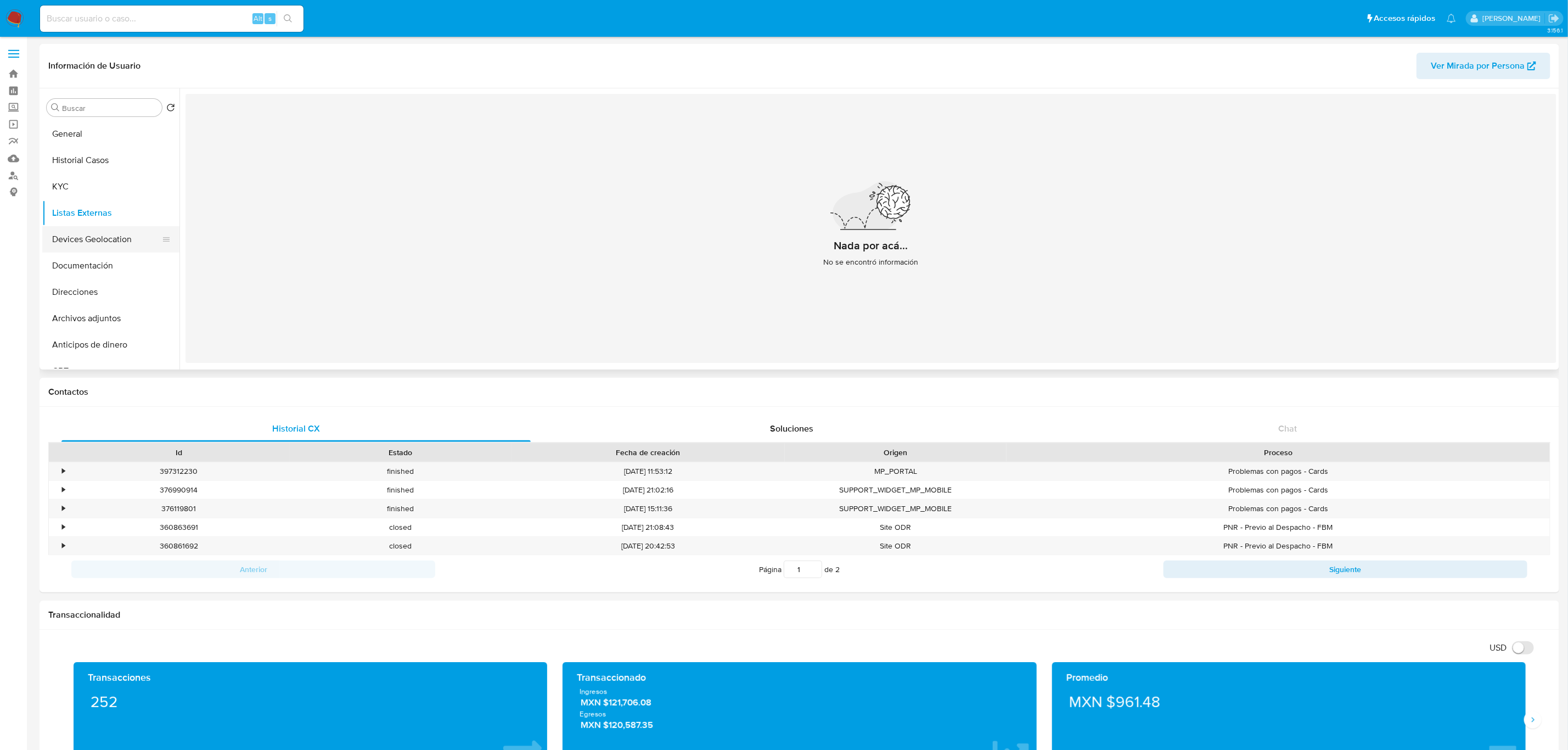
click at [74, 241] on button "Devices Geolocation" at bounding box center [107, 239] width 129 height 27
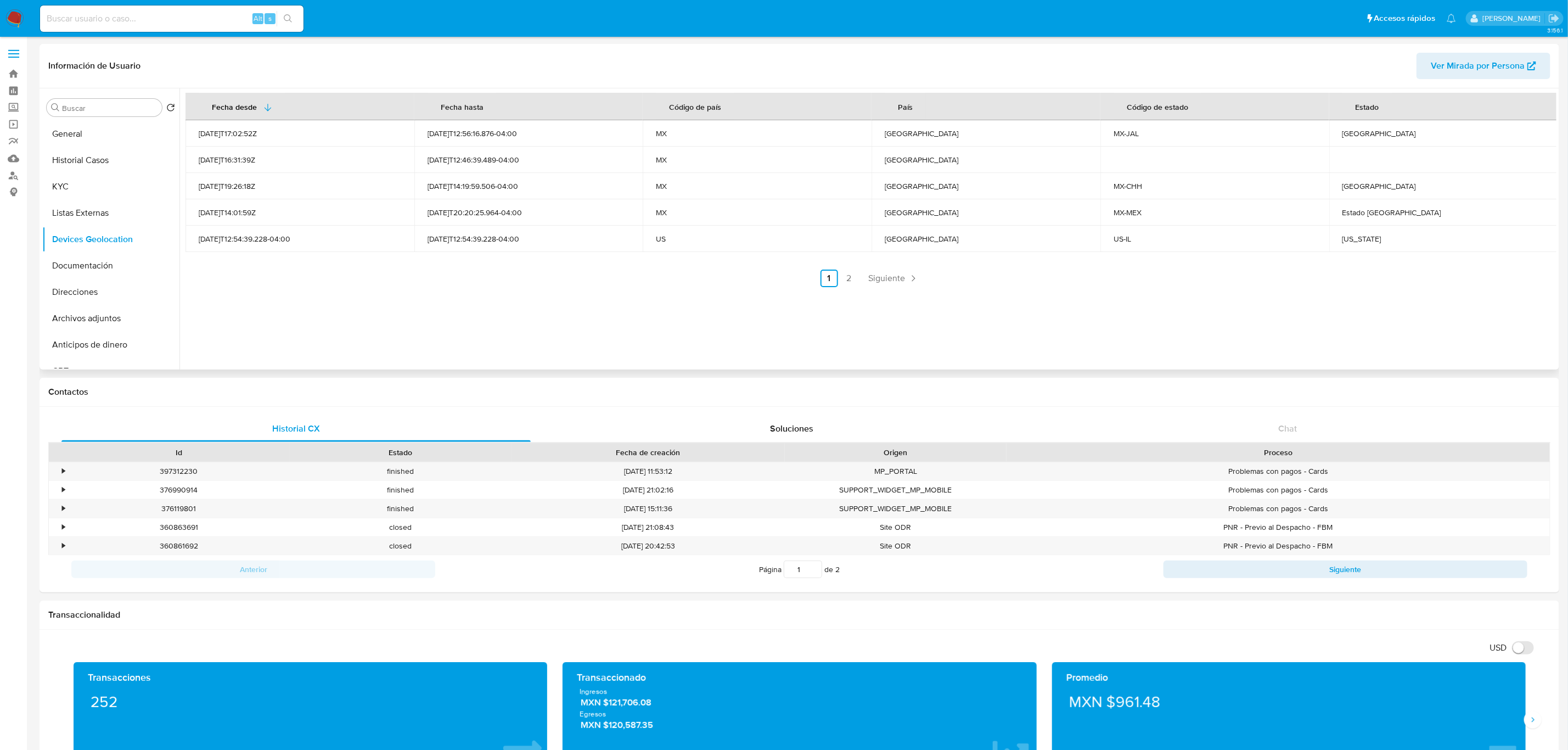
drag, startPoint x: 848, startPoint y: 276, endPoint x: 858, endPoint y: 285, distance: 13.5
click at [848, 276] on link "2" at bounding box center [849, 278] width 18 height 18
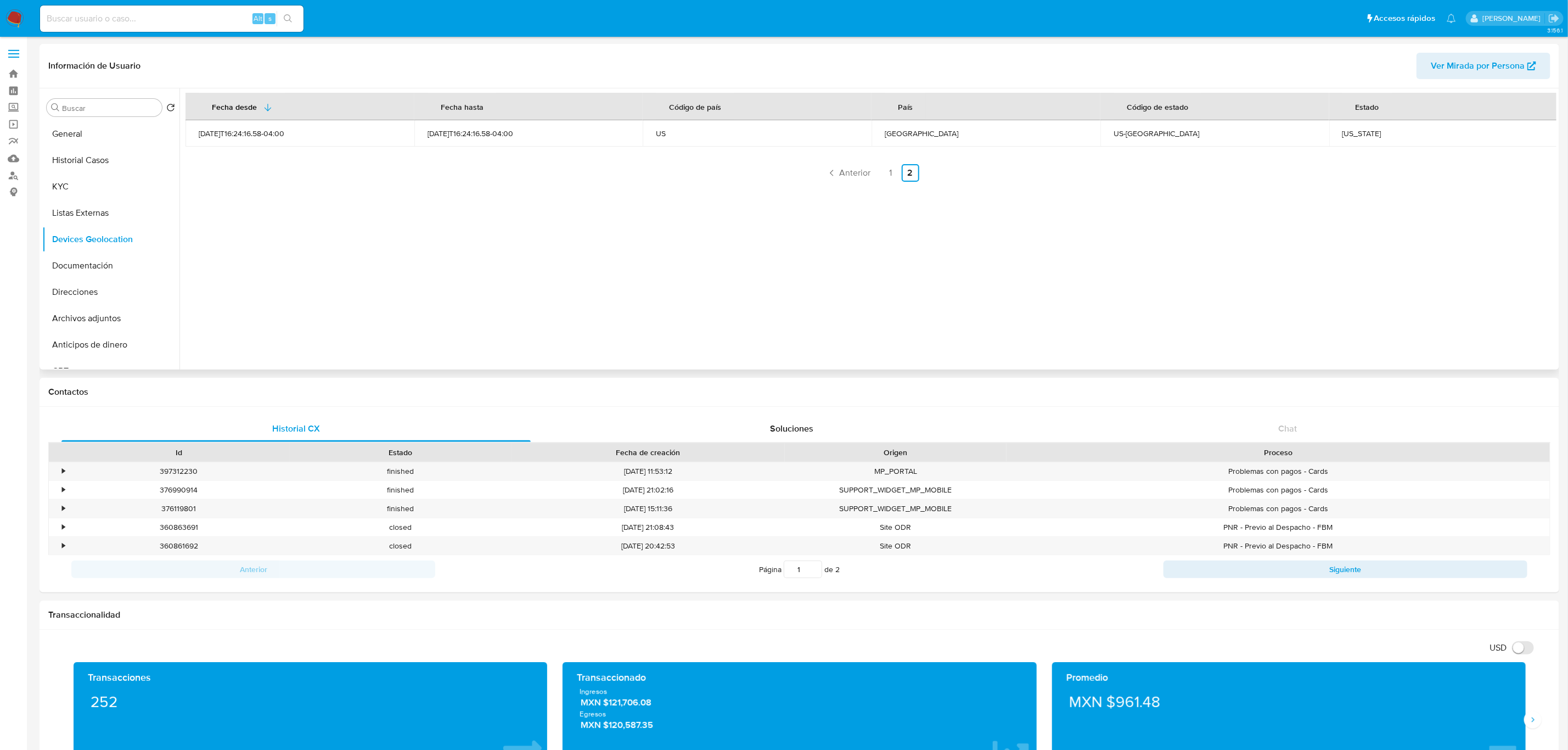
click at [1348, 131] on div "Virginia" at bounding box center [1444, 133] width 203 height 10
copy div "Virginia"
click at [891, 171] on link "1" at bounding box center [891, 172] width 18 height 18
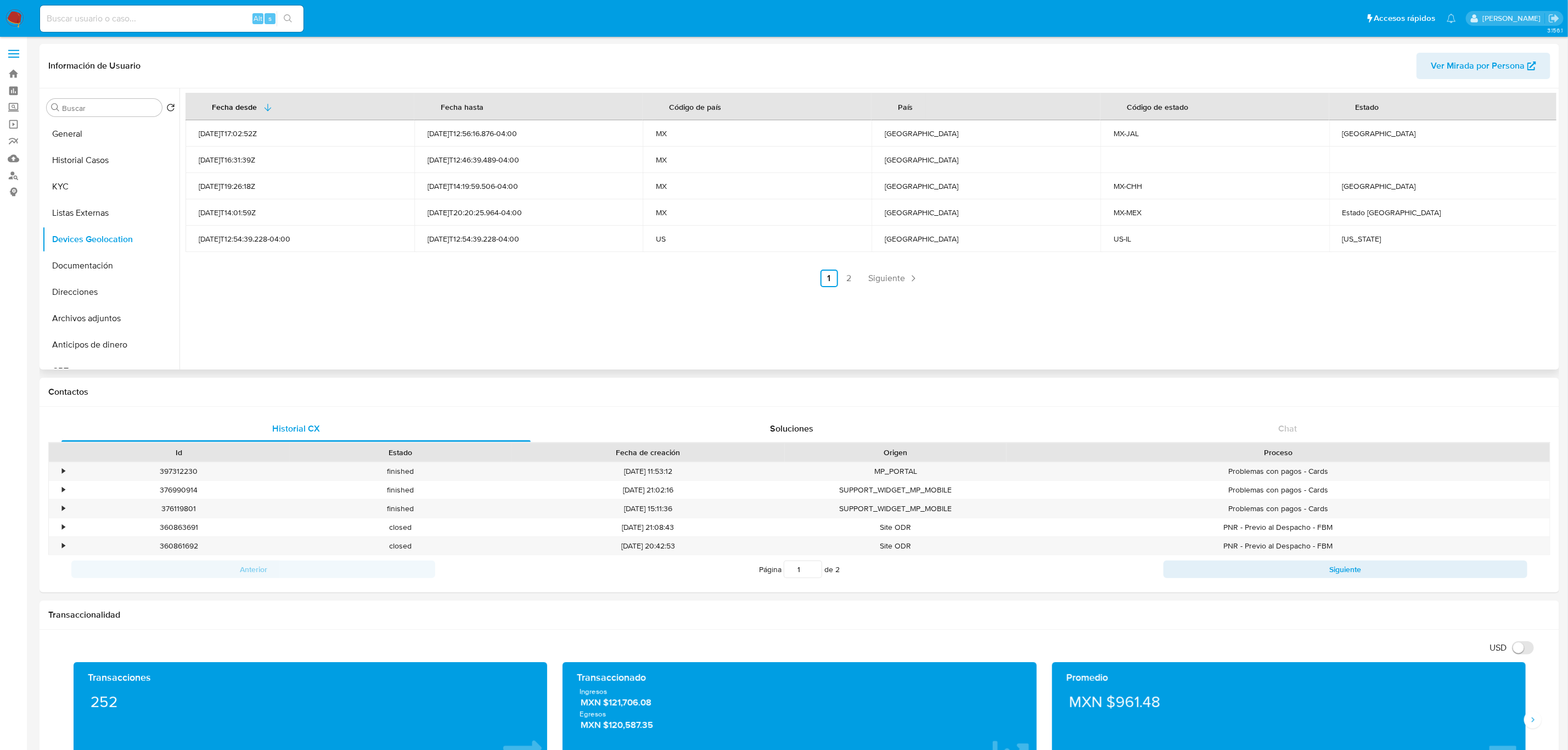
click at [1348, 231] on td "Illinois" at bounding box center [1444, 239] width 229 height 27
click at [1347, 234] on div "Illinois" at bounding box center [1444, 239] width 203 height 10
copy div "Illinois"
click at [1348, 137] on div "Jalisco" at bounding box center [1444, 133] width 203 height 10
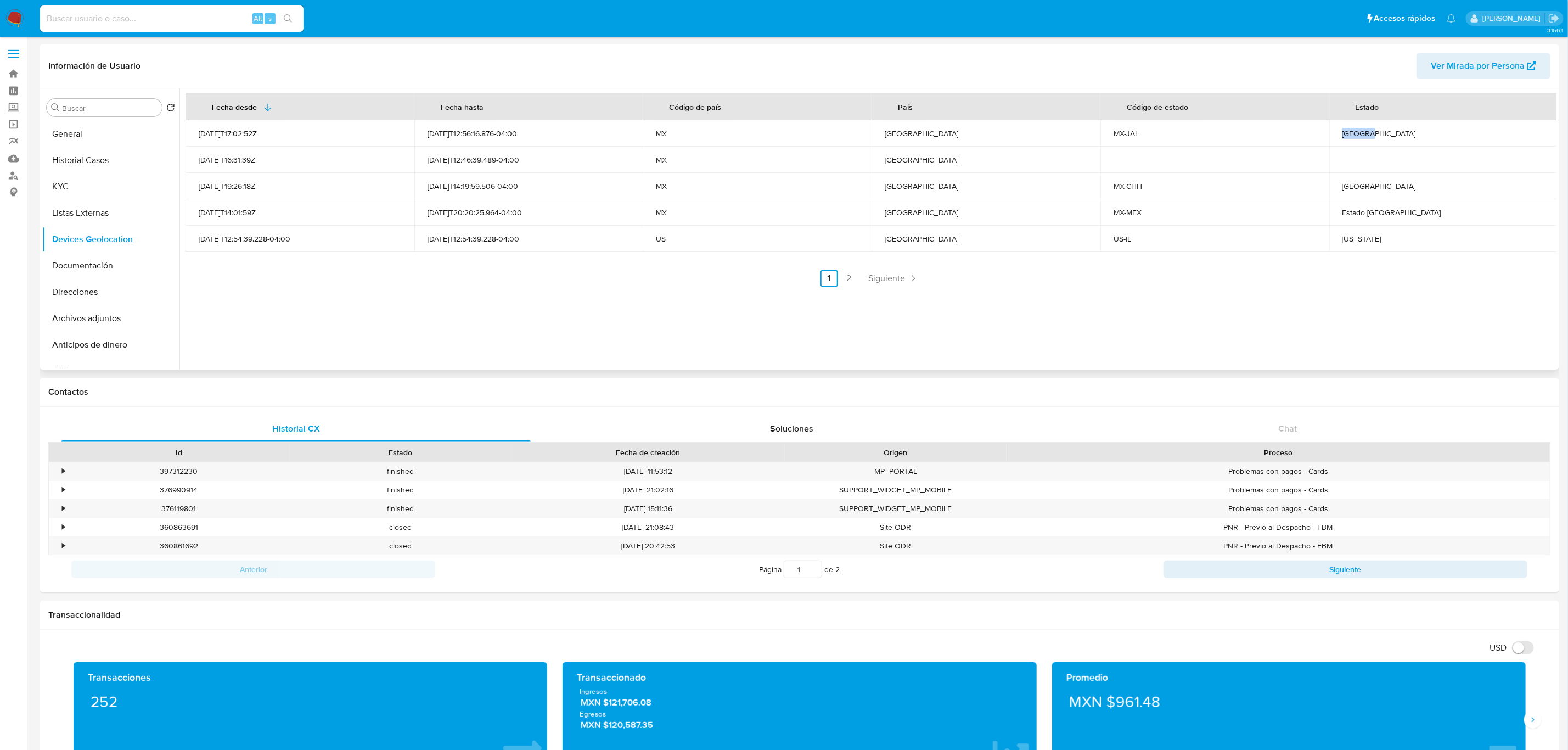
click at [1348, 137] on div "Jalisco" at bounding box center [1444, 133] width 203 height 10
copy div "Jalisco"
click at [1354, 187] on div "Chihuahua" at bounding box center [1444, 186] width 203 height 10
click at [1353, 185] on div "Chihuahua" at bounding box center [1444, 186] width 203 height 10
copy div "Chihuahua"
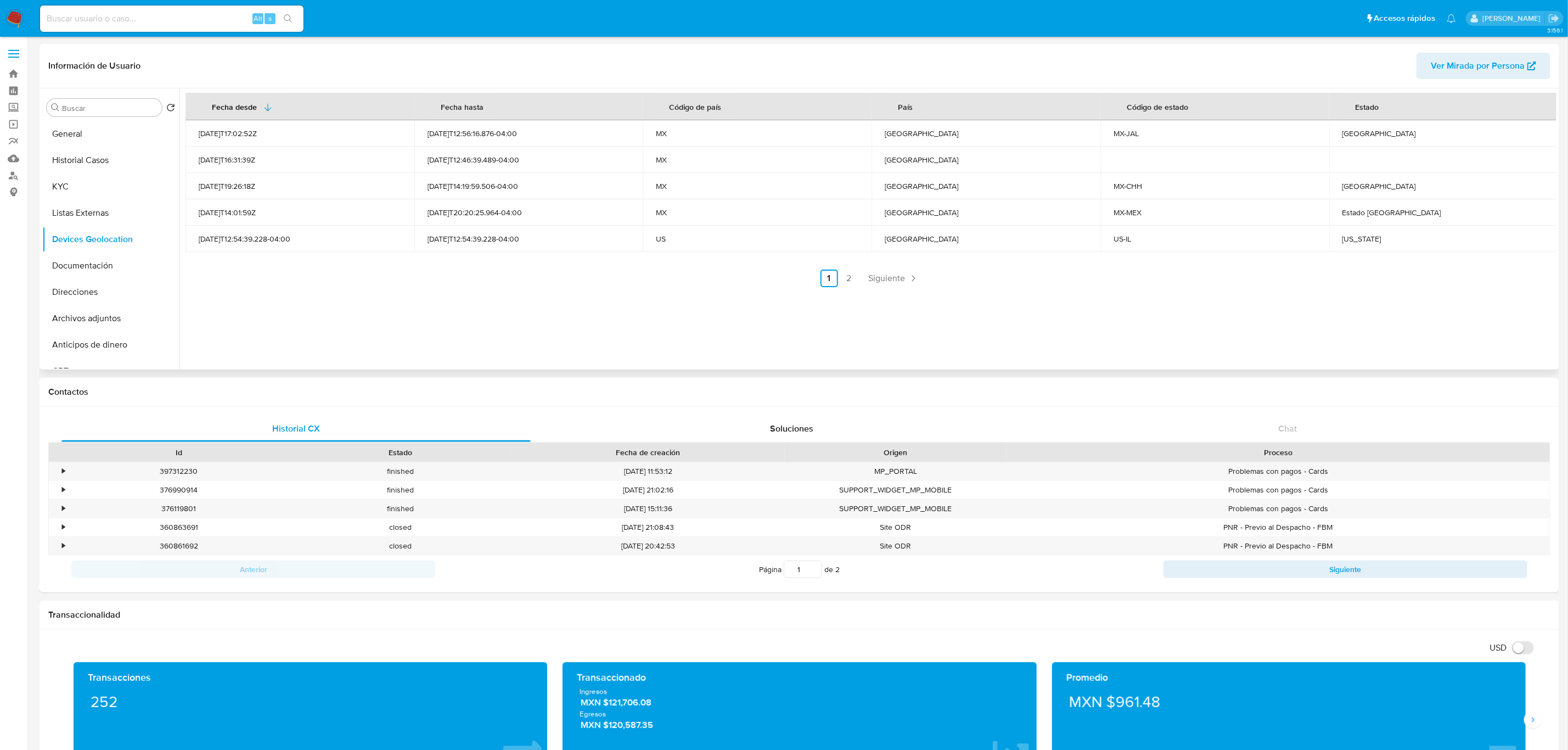
click at [1334, 345] on div "Fecha desde Fecha hasta Código de país País Código de estado Estado 2022-11-07T…" at bounding box center [868, 229] width 1377 height 281
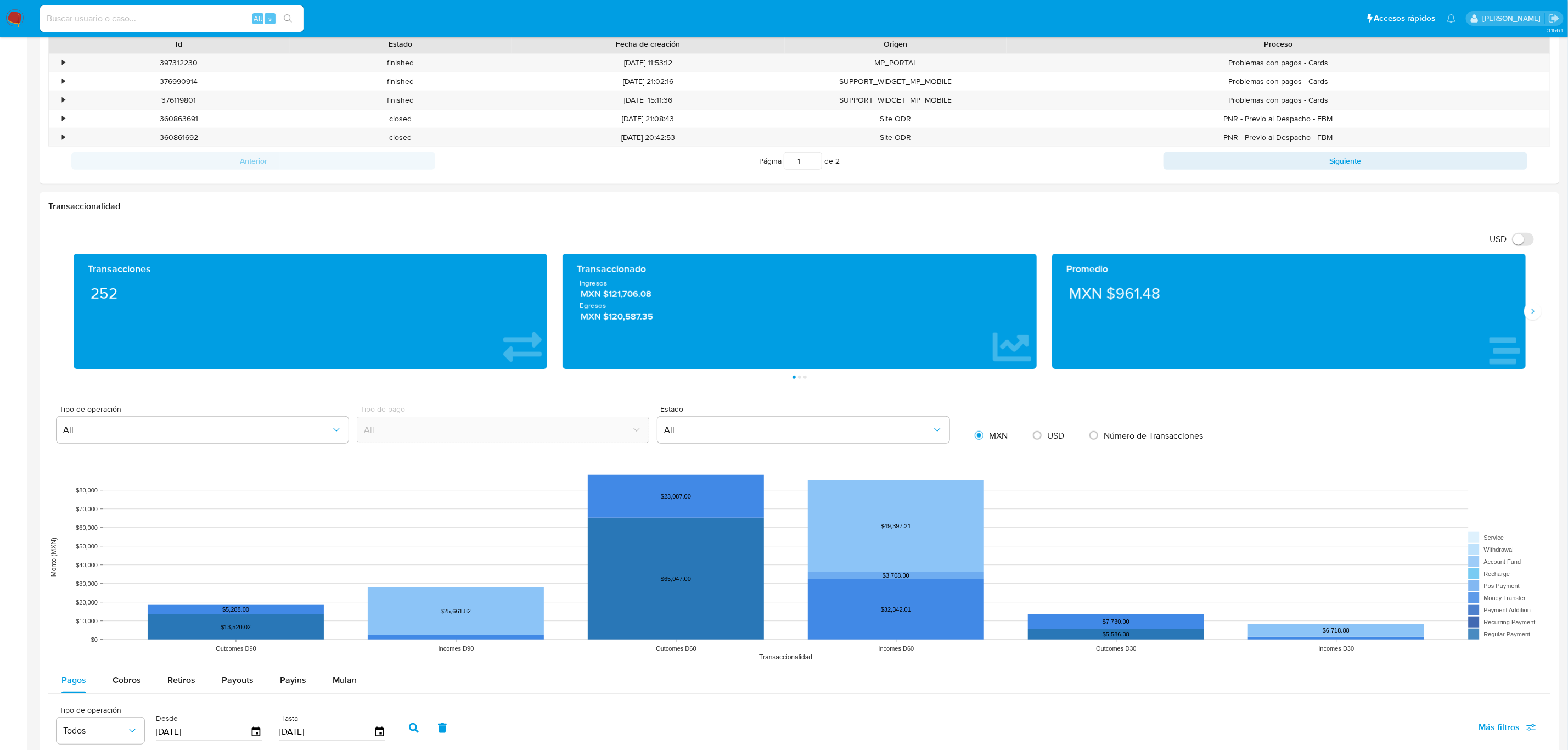
scroll to position [412, 0]
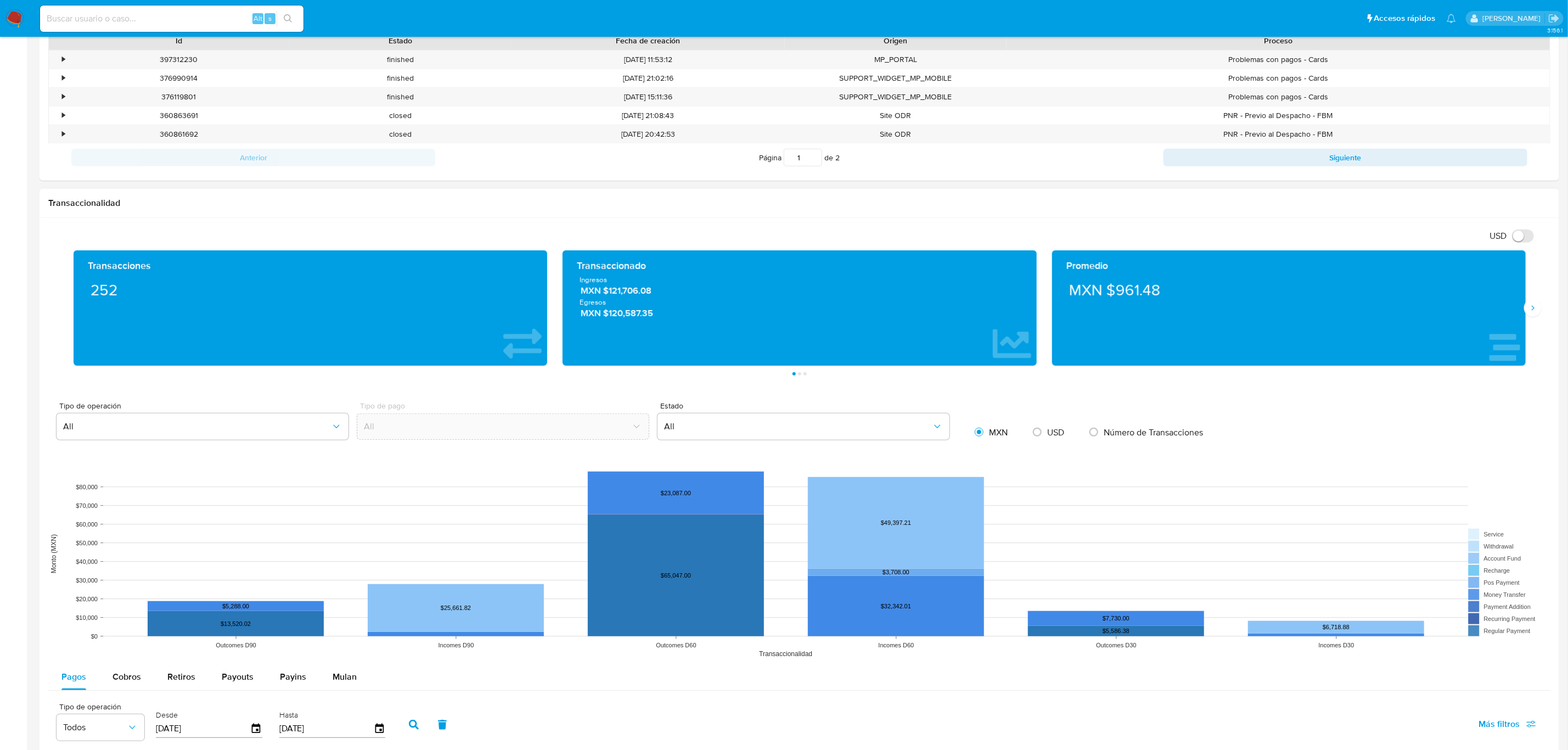
click at [1528, 317] on button "Siguiente" at bounding box center [1532, 308] width 18 height 18
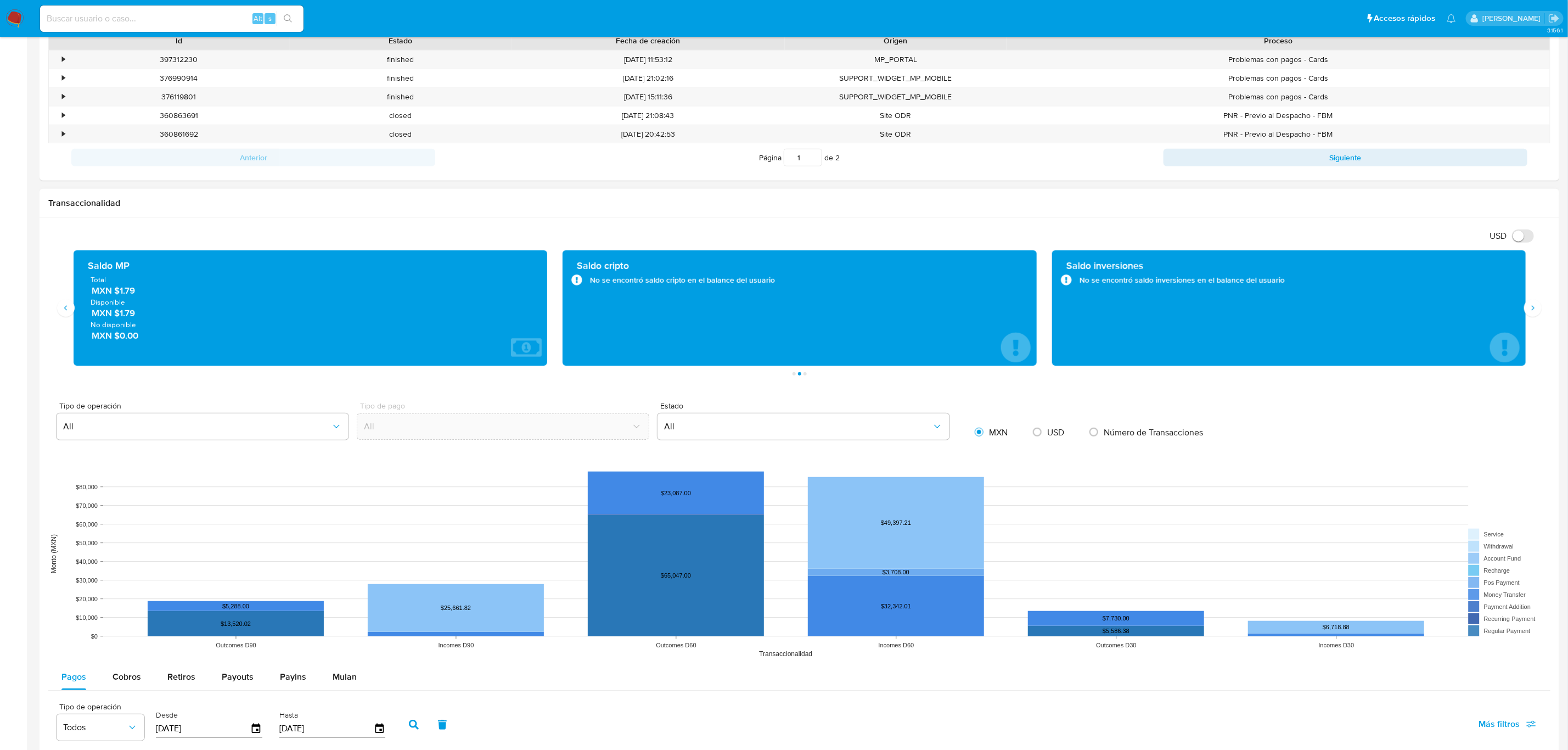
drag, startPoint x: 149, startPoint y: 295, endPoint x: 118, endPoint y: 297, distance: 31.1
click at [118, 297] on span "MXN $1.79" at bounding box center [311, 290] width 439 height 12
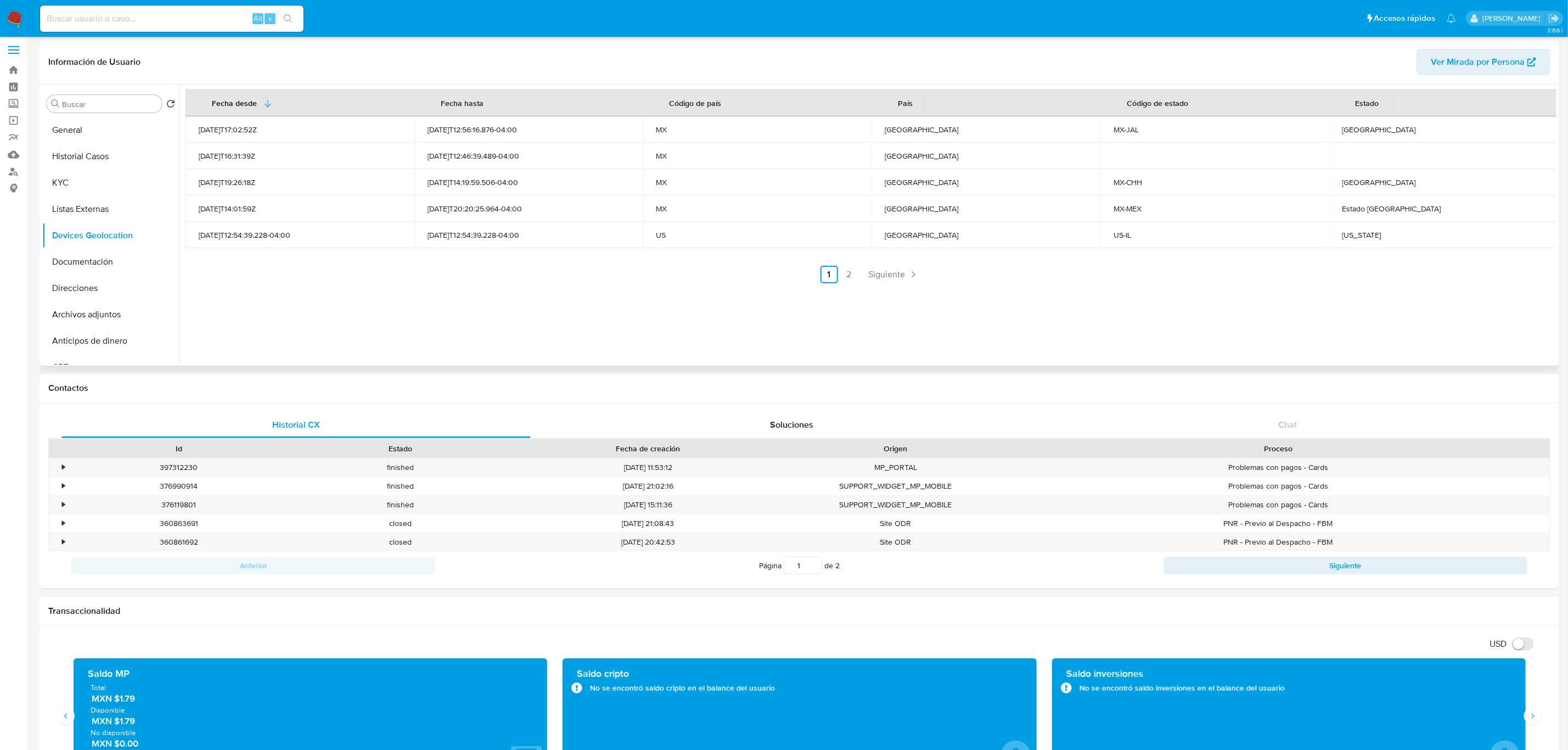
scroll to position [0, 0]
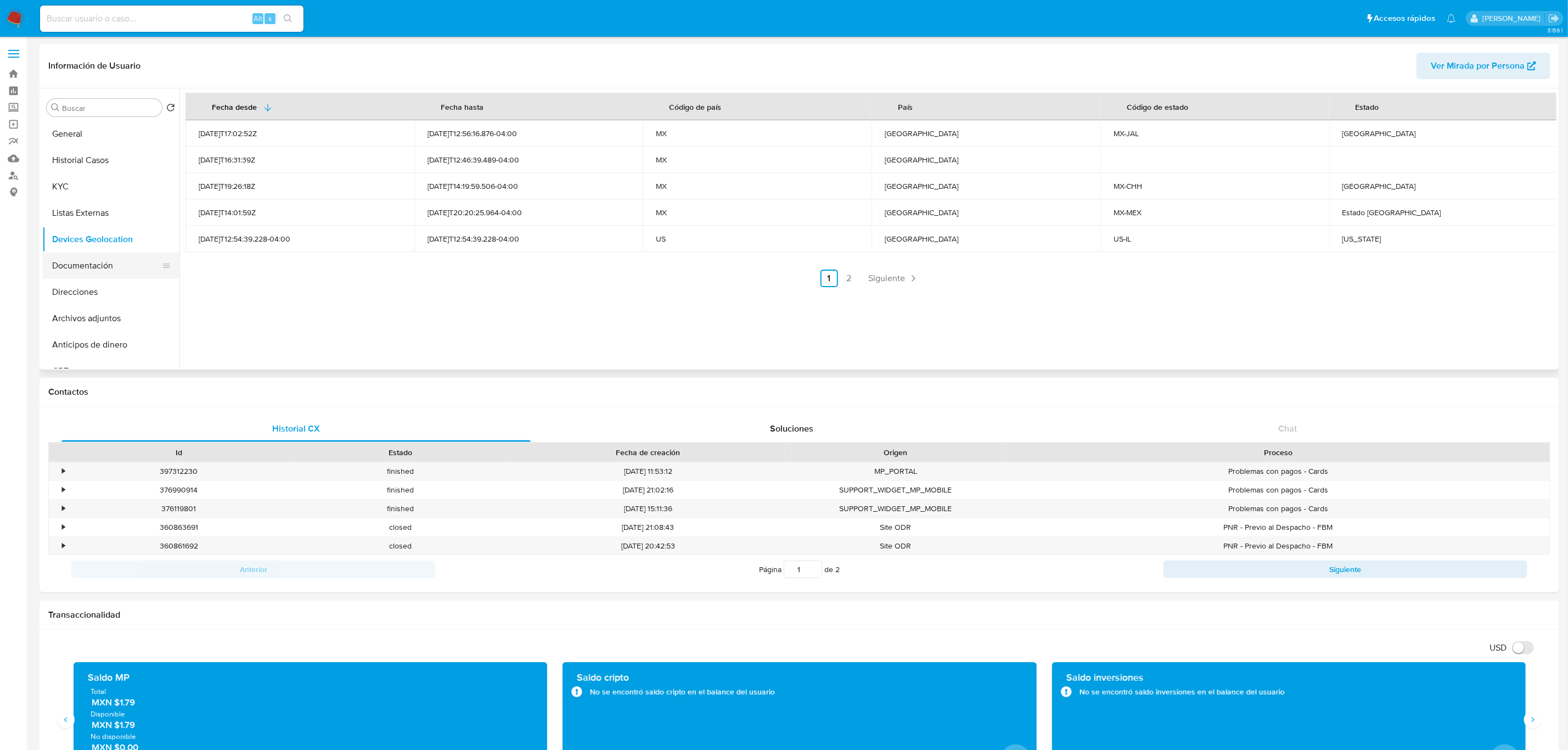
click at [92, 252] on button "Documentación" at bounding box center [107, 265] width 129 height 27
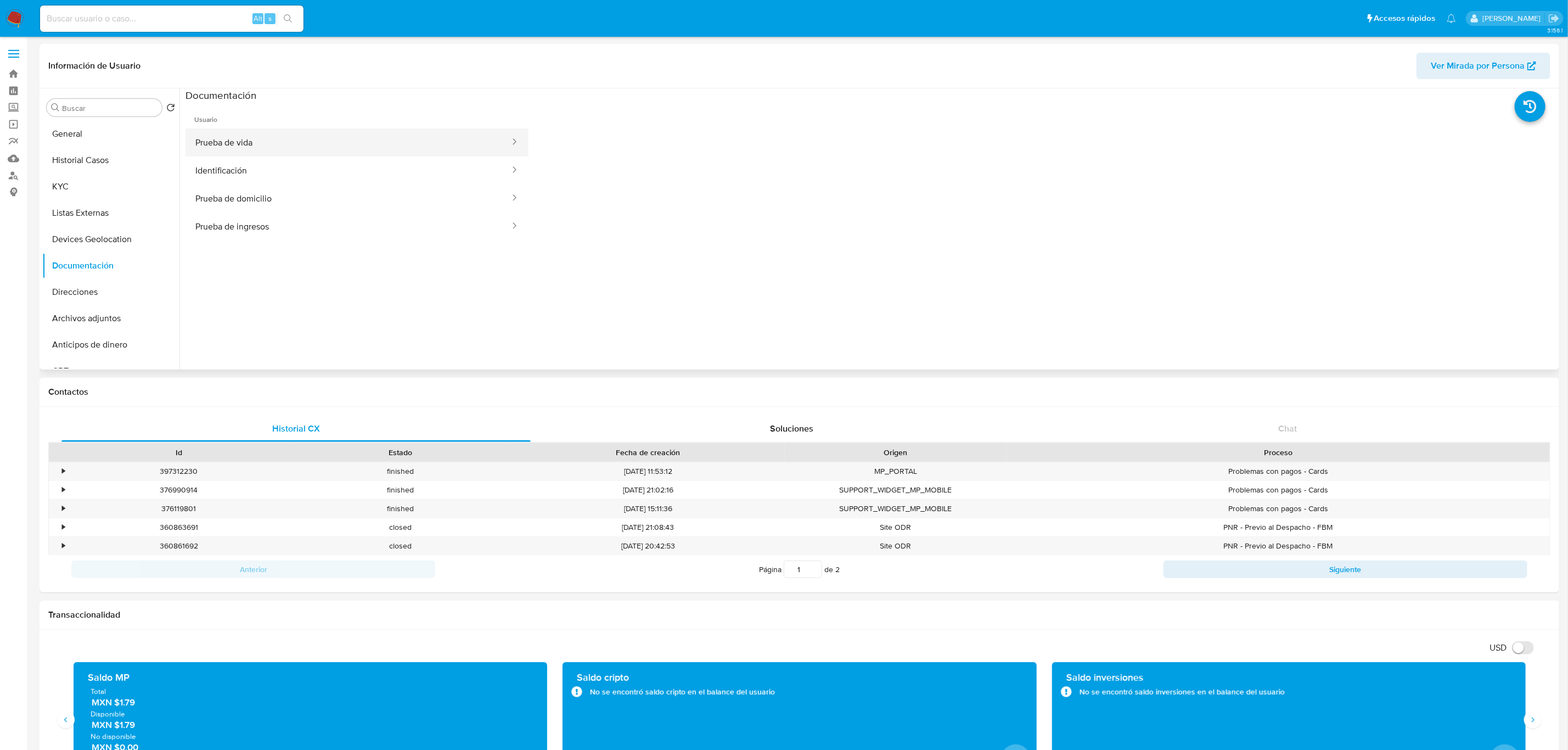
click at [319, 139] on button "Prueba de vida" at bounding box center [348, 142] width 326 height 28
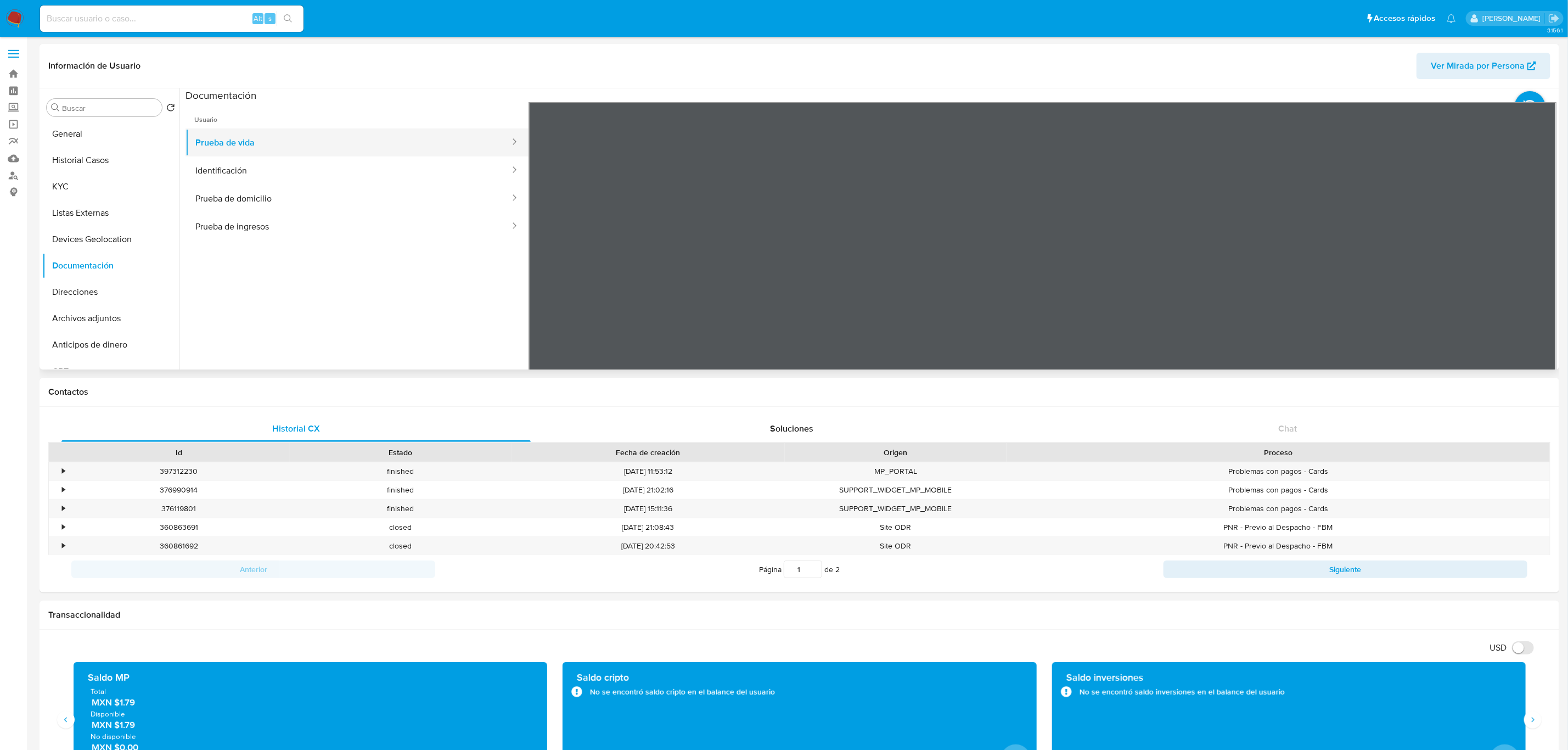
click at [278, 155] on button "Prueba de vida" at bounding box center [348, 142] width 326 height 28
click at [277, 175] on button "Identificación" at bounding box center [348, 170] width 326 height 28
click at [1539, 277] on icon at bounding box center [1543, 281] width 22 height 22
click at [291, 205] on button "Prueba de domicilio" at bounding box center [348, 198] width 326 height 28
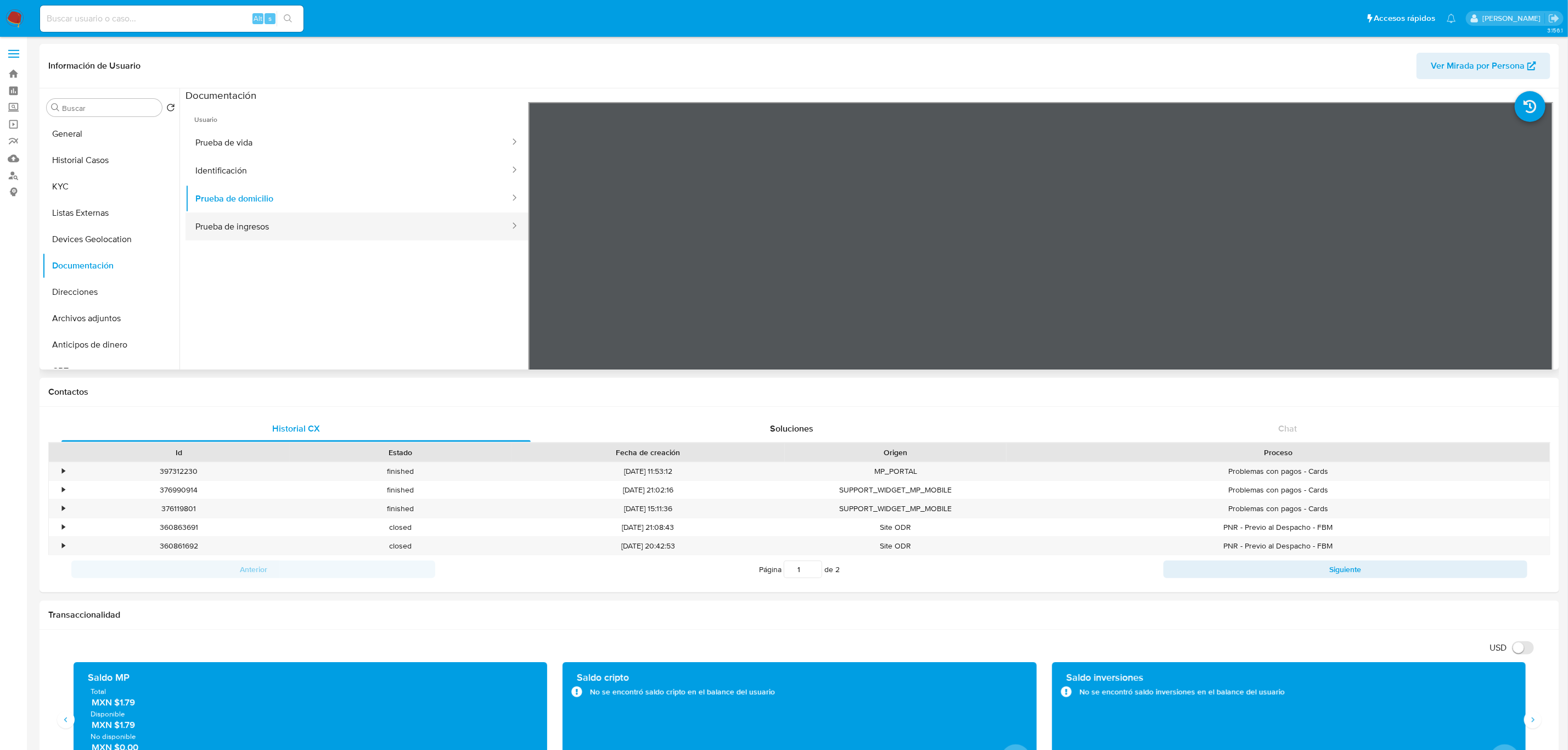
click at [334, 226] on button "Prueba de ingresos" at bounding box center [348, 226] width 326 height 28
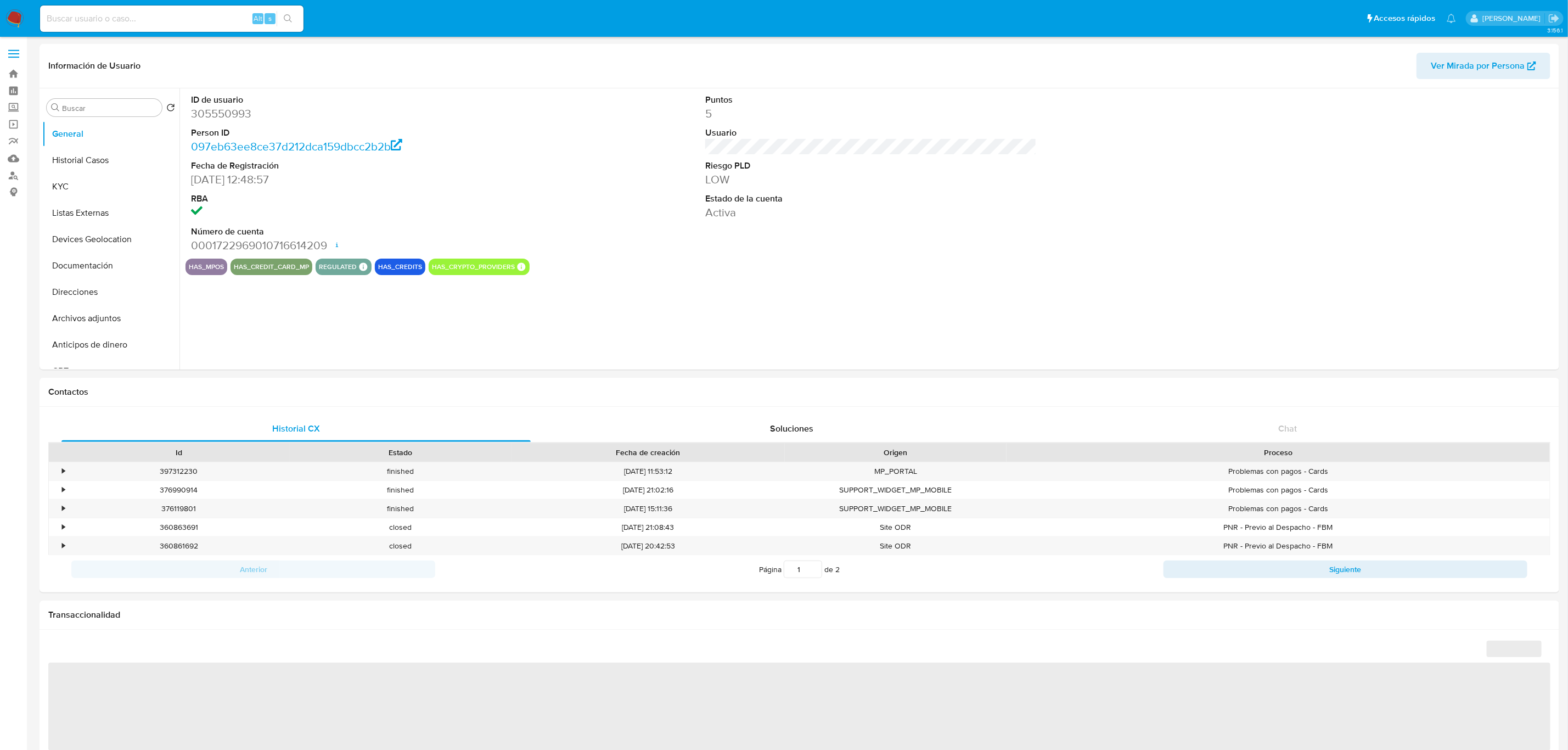
select select "10"
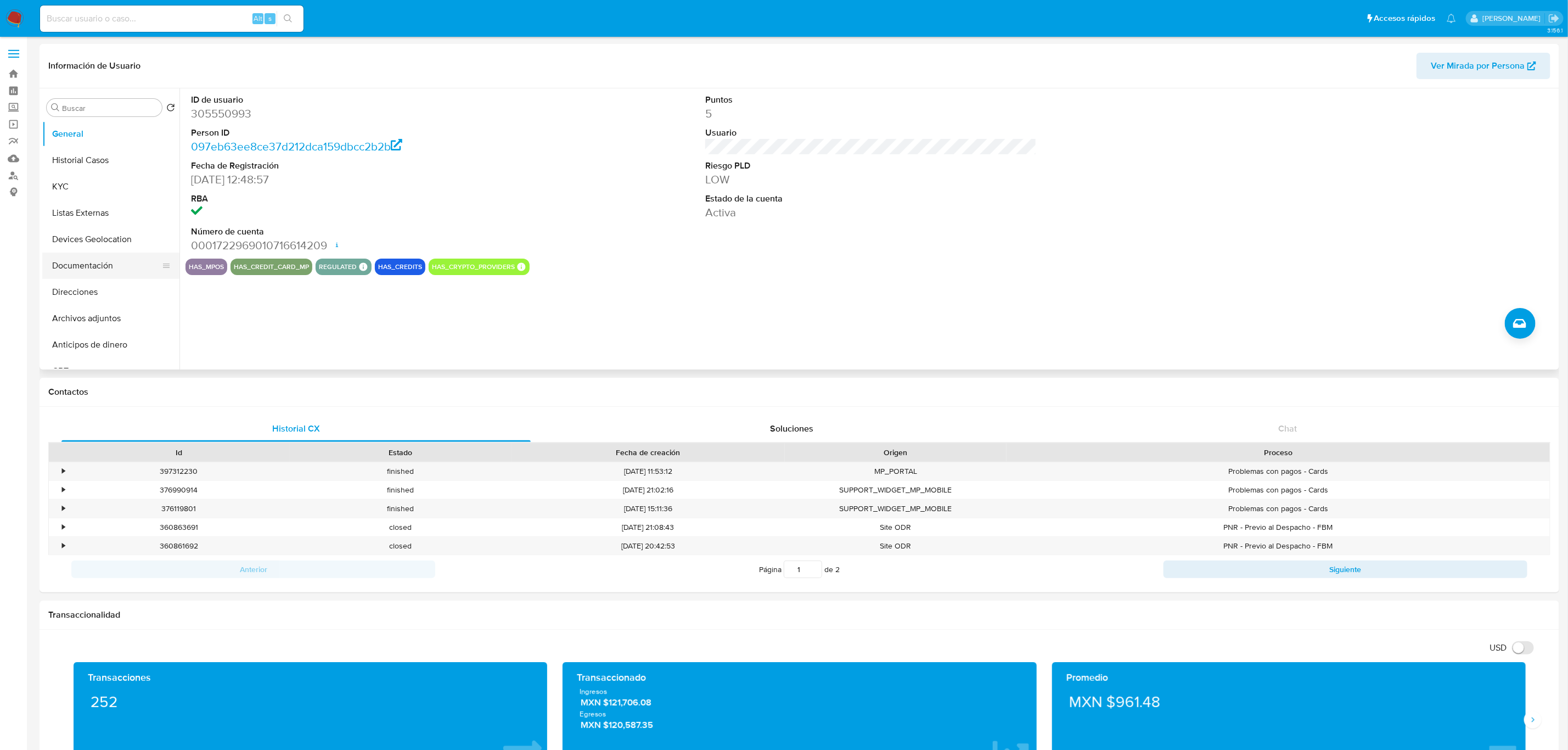
click at [105, 259] on button "Documentación" at bounding box center [107, 265] width 129 height 27
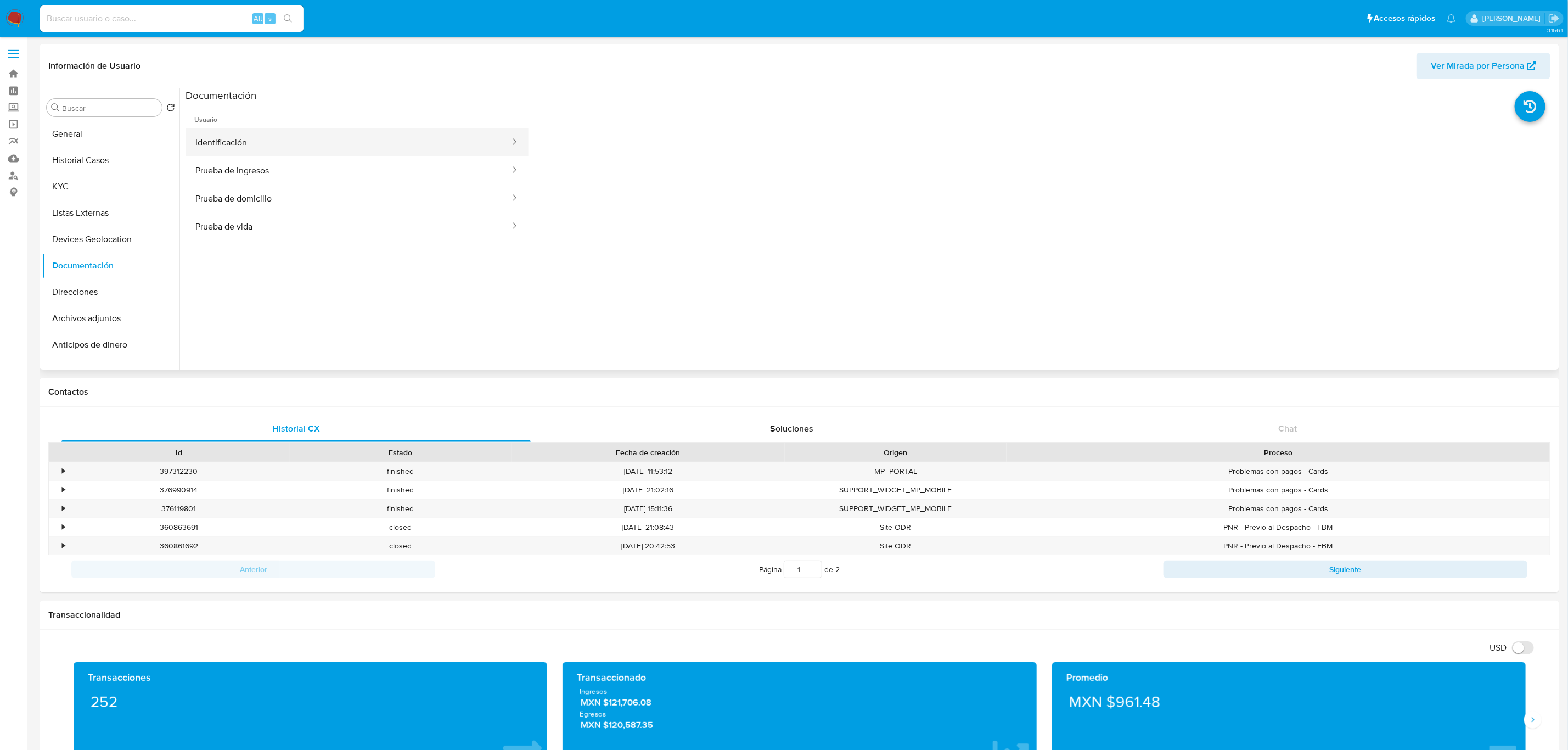
click at [322, 132] on button "Identificación" at bounding box center [348, 142] width 326 height 28
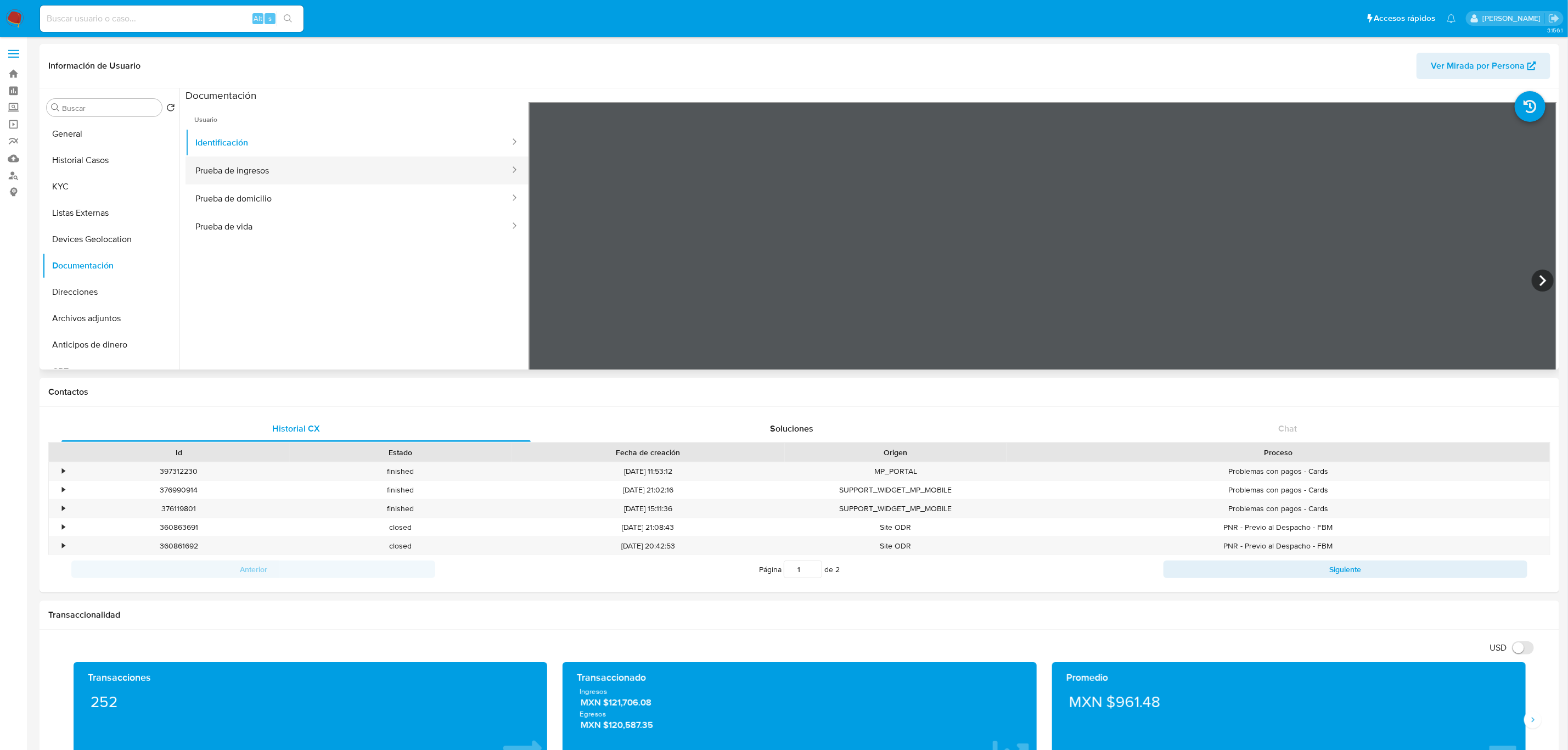
click at [344, 160] on button "Prueba de ingresos" at bounding box center [348, 170] width 326 height 28
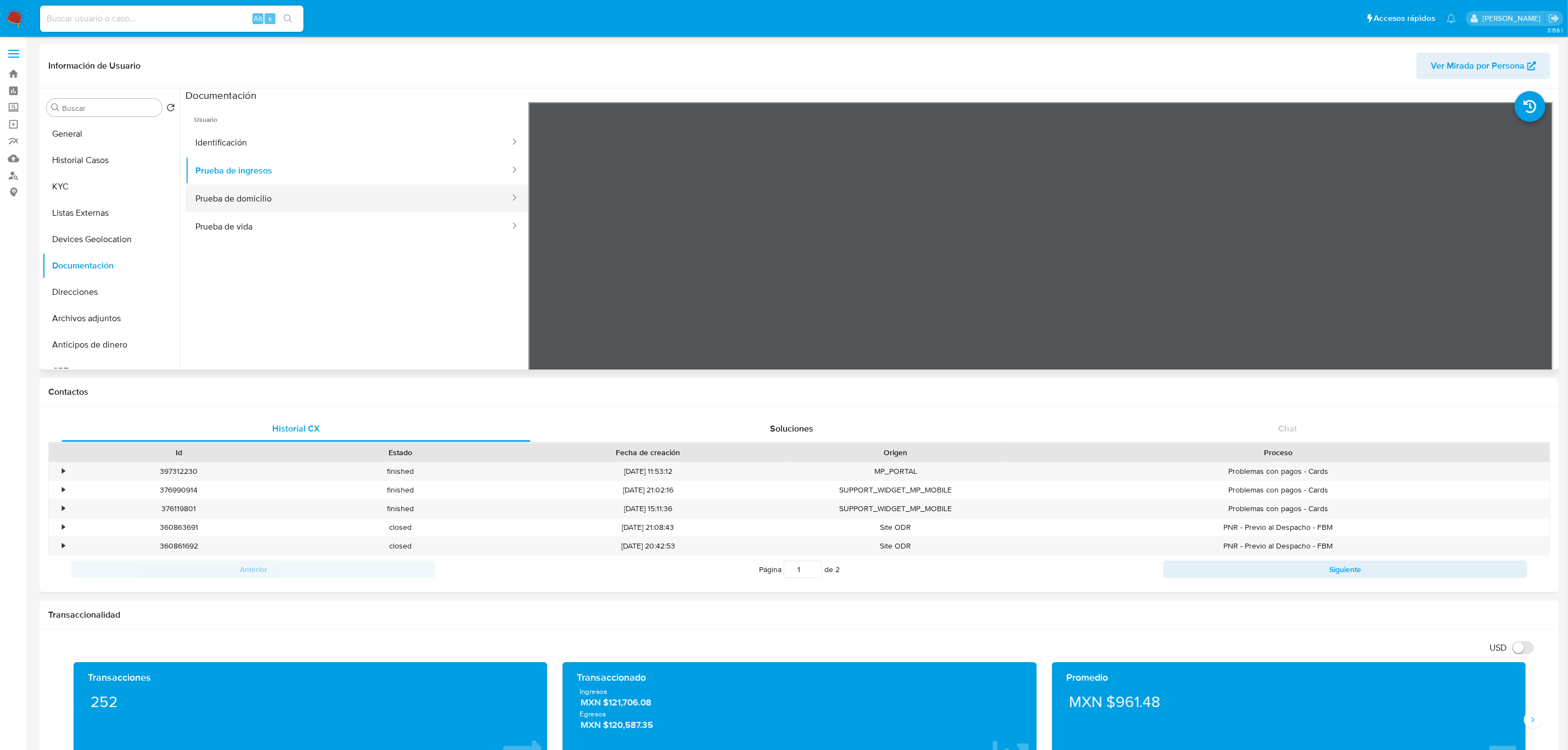
click at [328, 191] on button "Prueba de domicilio" at bounding box center [348, 198] width 326 height 28
click at [331, 216] on button "Prueba de vida" at bounding box center [348, 226] width 326 height 28
click at [98, 289] on button "Direcciones" at bounding box center [107, 292] width 129 height 27
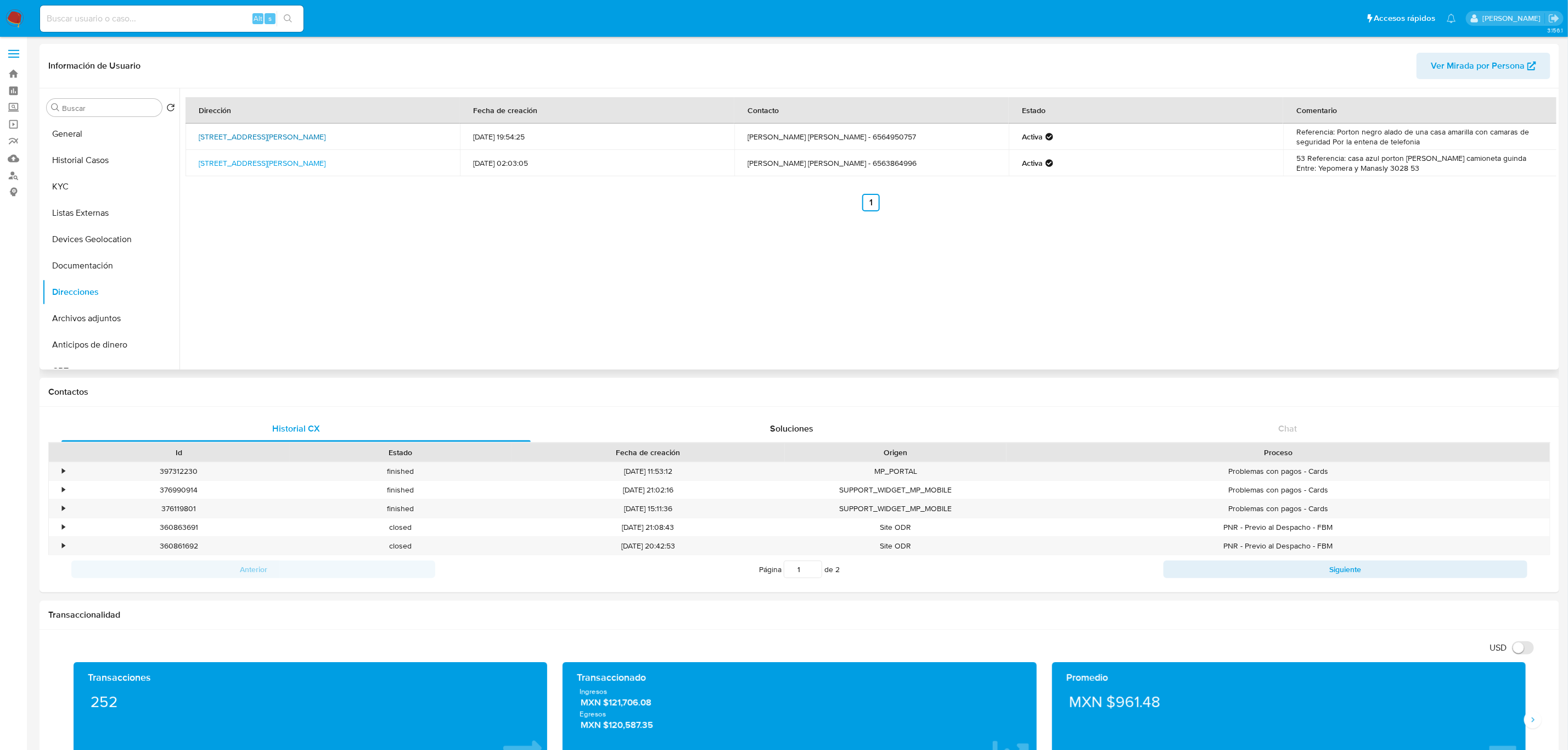
click at [326, 139] on link "[STREET_ADDRESS][PERSON_NAME]" at bounding box center [262, 137] width 127 height 11
click at [274, 167] on link "[STREET_ADDRESS][PERSON_NAME]" at bounding box center [262, 163] width 127 height 11
